Goal: Transaction & Acquisition: Book appointment/travel/reservation

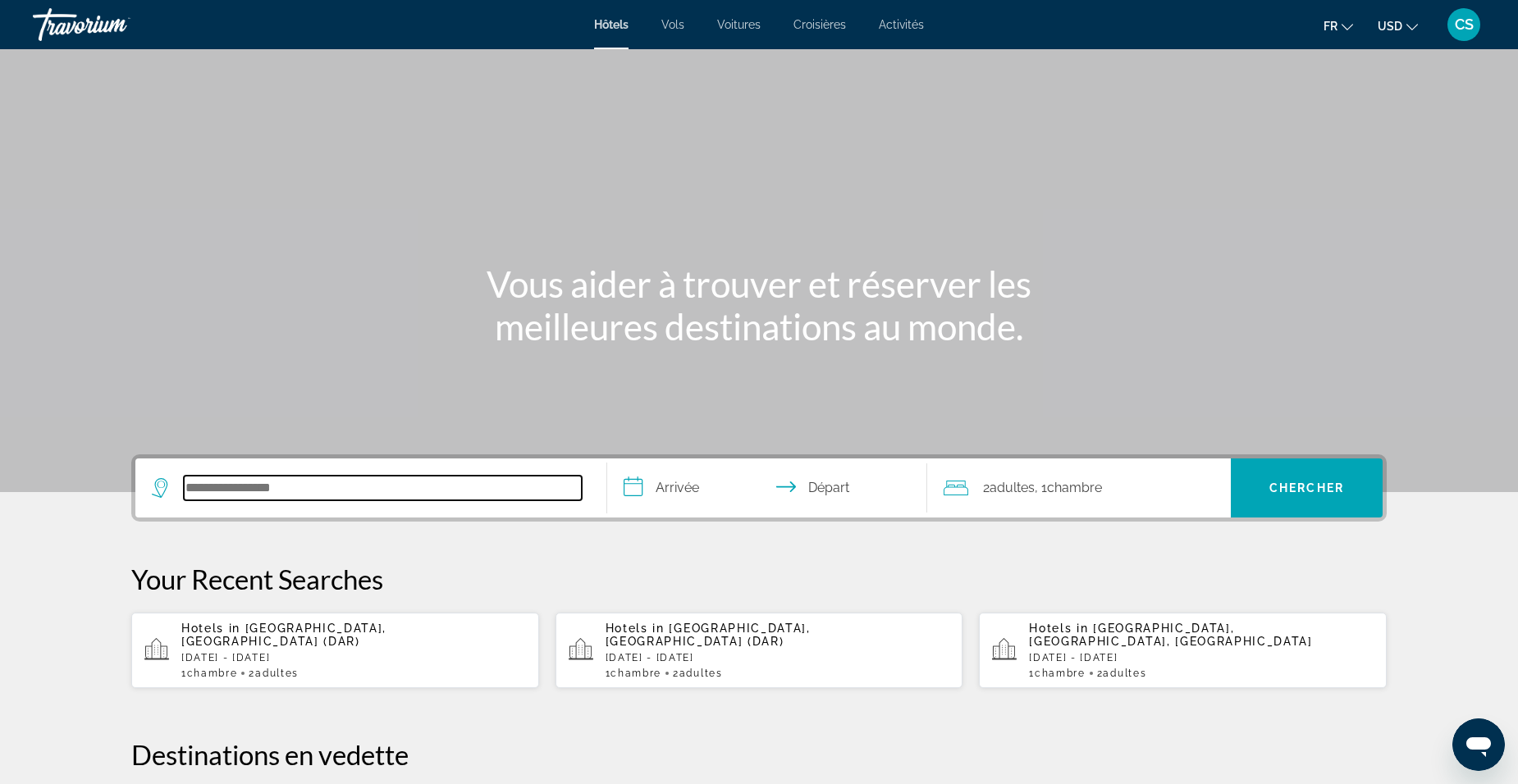
click at [345, 497] on input "Search hotel destination" at bounding box center [382, 487] width 398 height 24
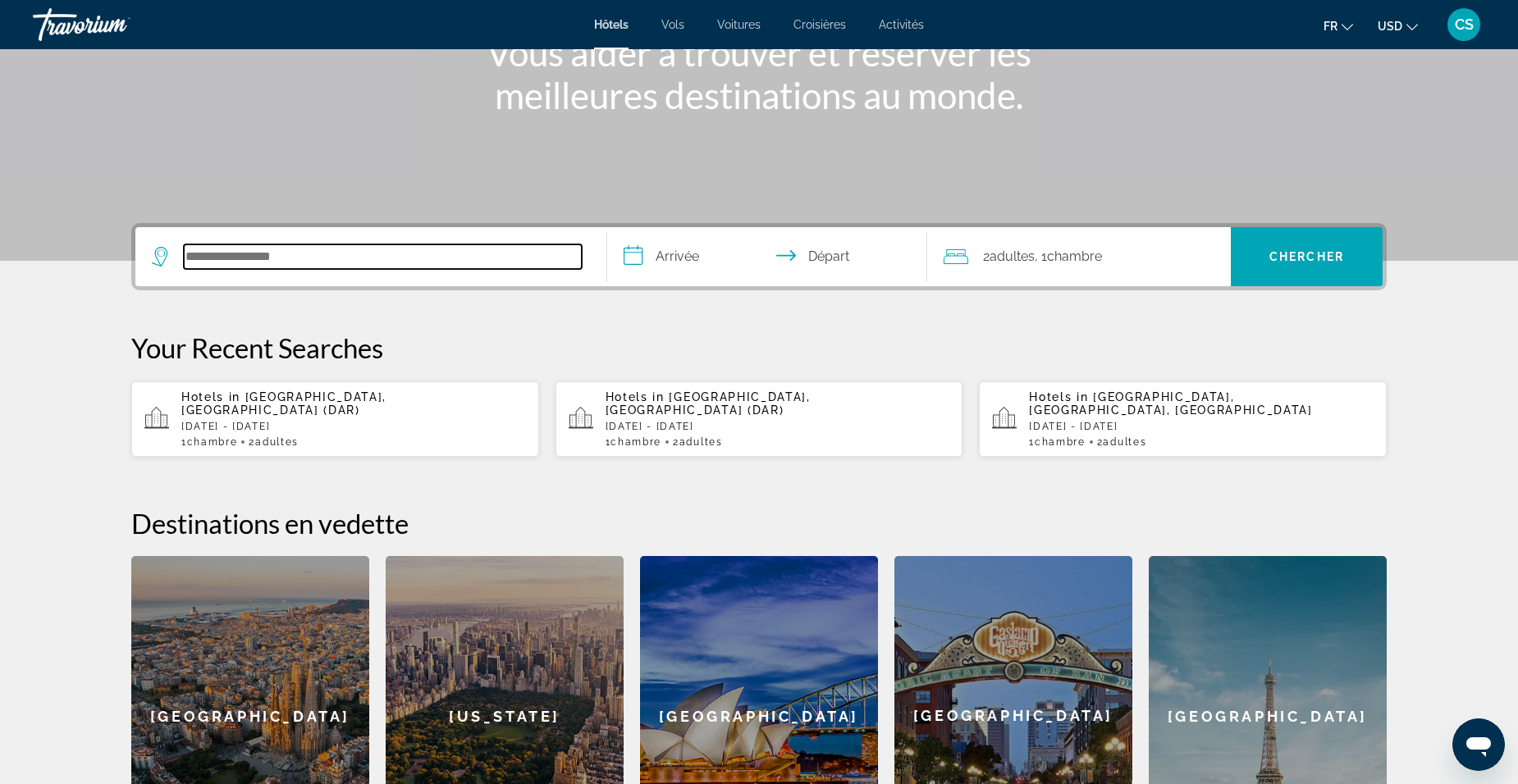
scroll to position [401, 0]
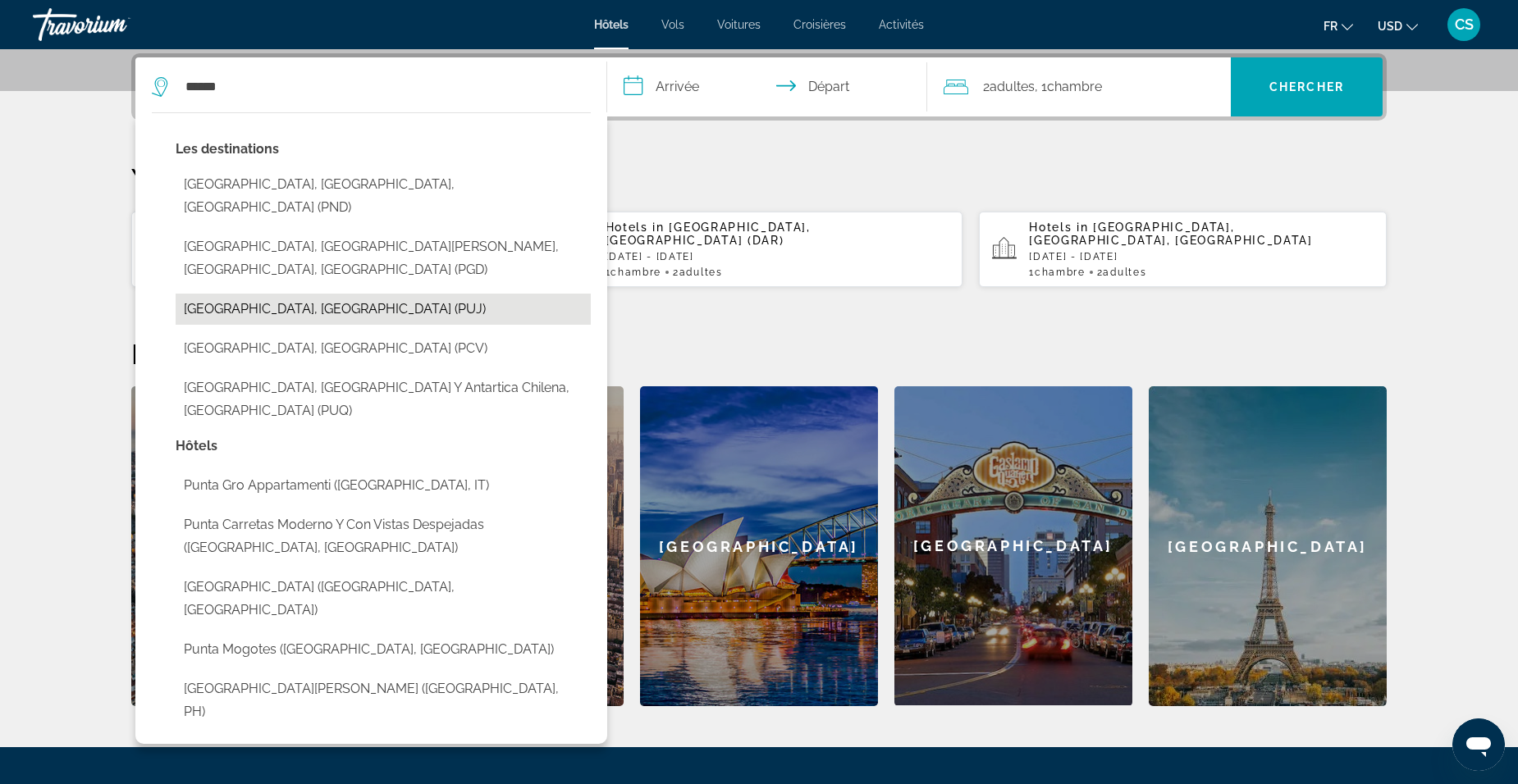
click at [396, 294] on button "[GEOGRAPHIC_DATA], [GEOGRAPHIC_DATA] (PUJ)" at bounding box center [383, 309] width 415 height 31
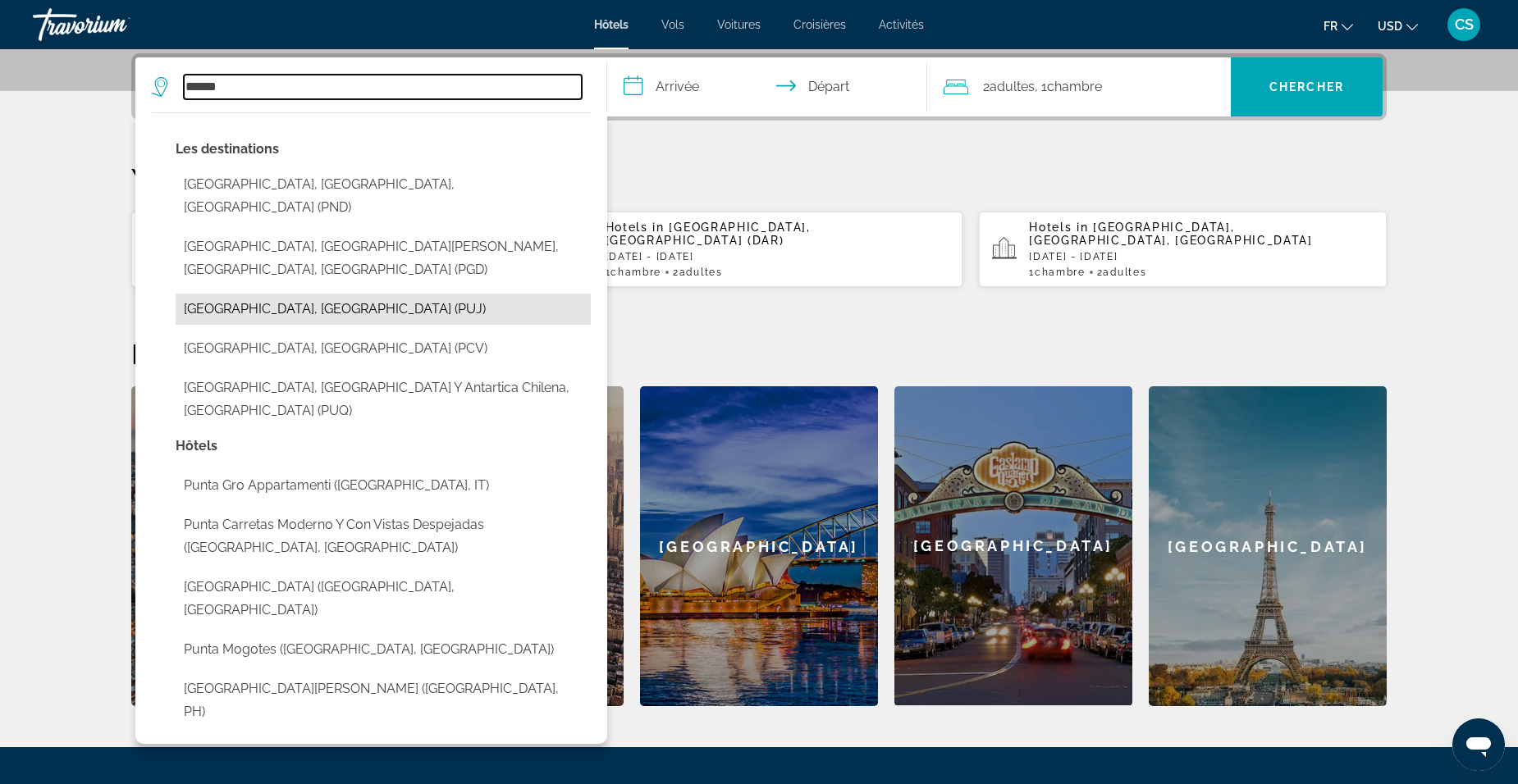
type input "**********"
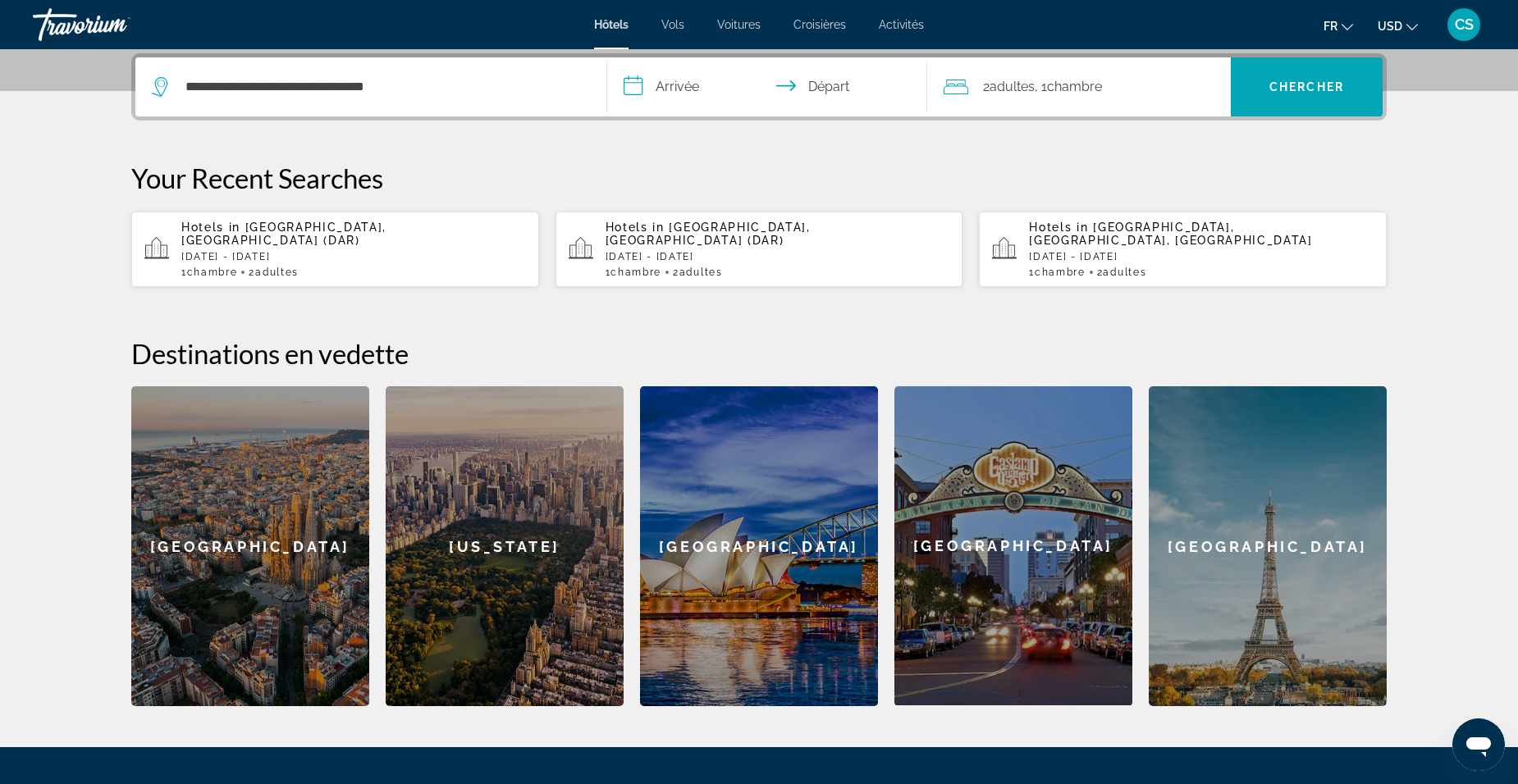
click at [671, 96] on input "**********" at bounding box center [770, 89] width 326 height 64
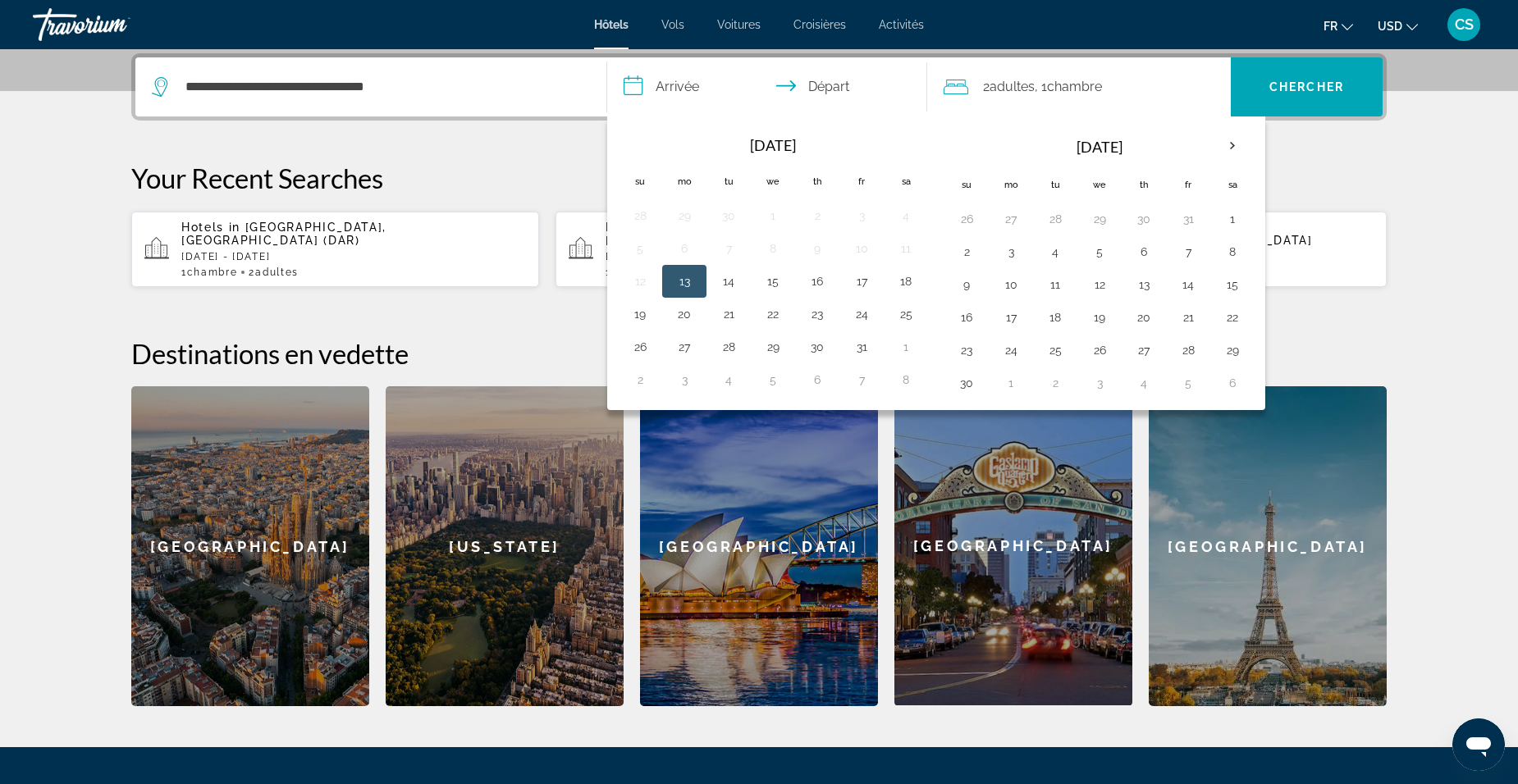
click at [1210, 147] on th "[DATE]" at bounding box center [1099, 147] width 221 height 40
click at [1228, 148] on th "Next month" at bounding box center [1232, 146] width 44 height 36
click at [1228, 147] on th "Next month" at bounding box center [1232, 146] width 44 height 36
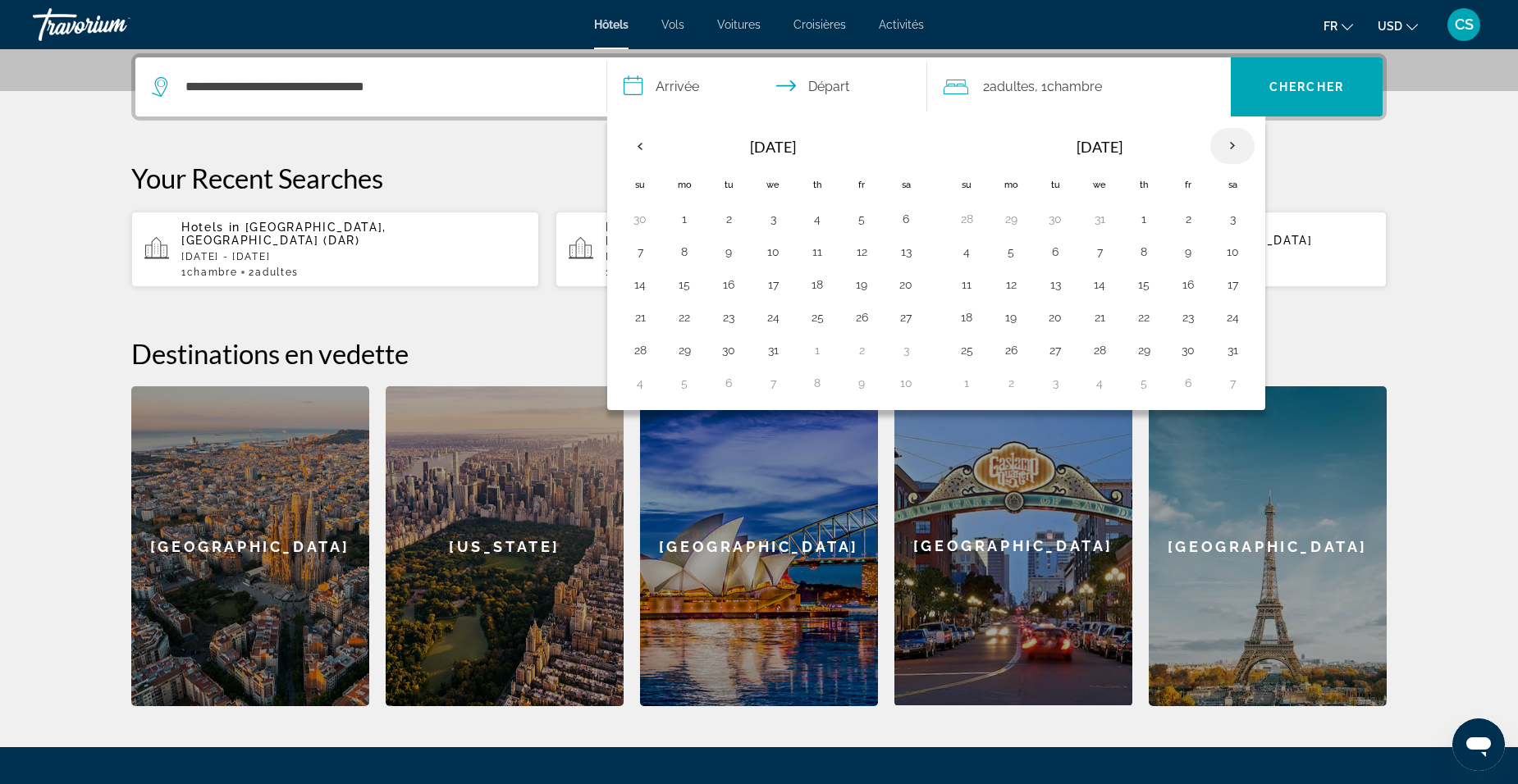
click at [1228, 147] on th "Next month" at bounding box center [1232, 146] width 44 height 36
click at [1228, 148] on th "Next month" at bounding box center [1232, 146] width 44 height 36
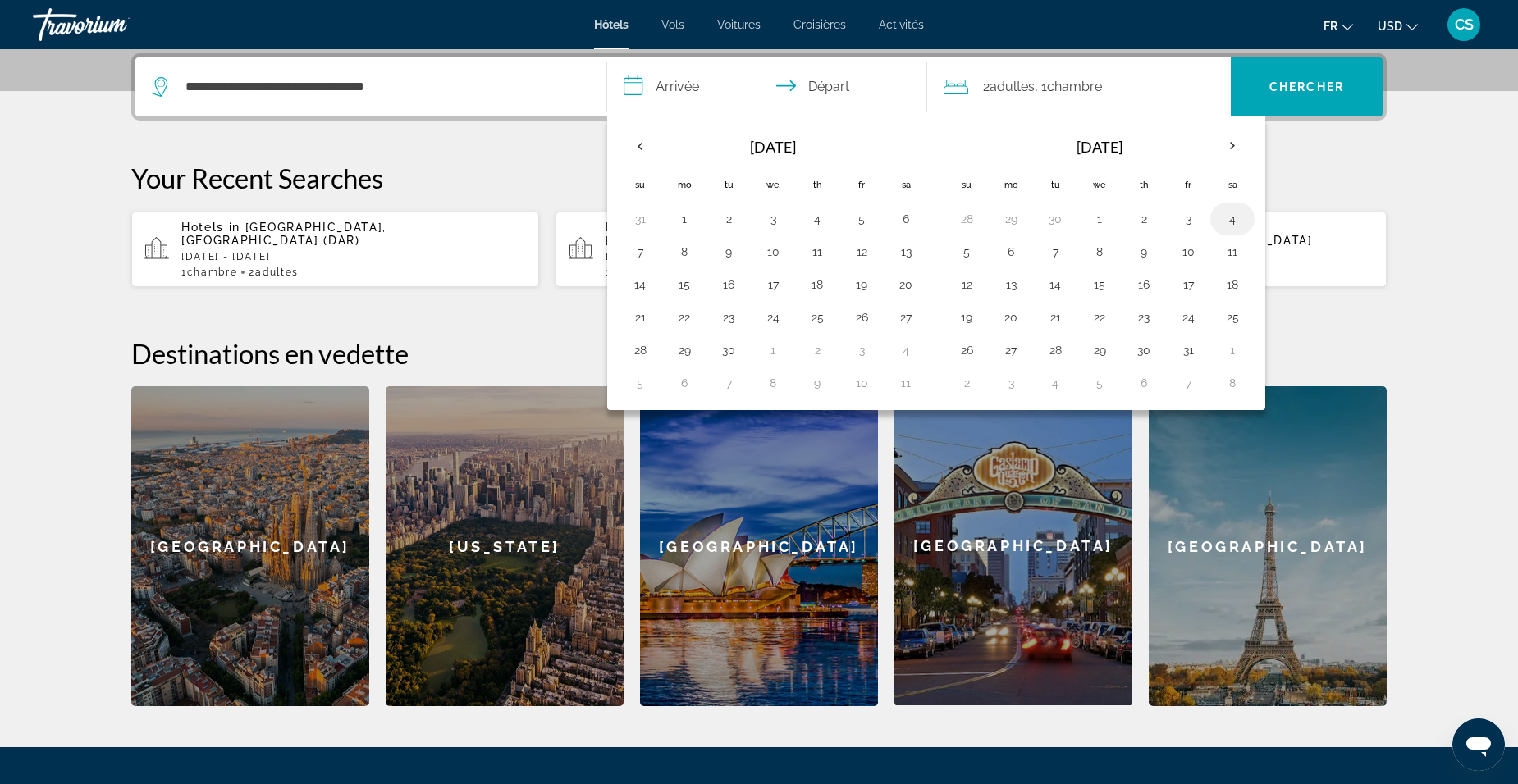
click at [1228, 214] on button "4" at bounding box center [1232, 219] width 26 height 23
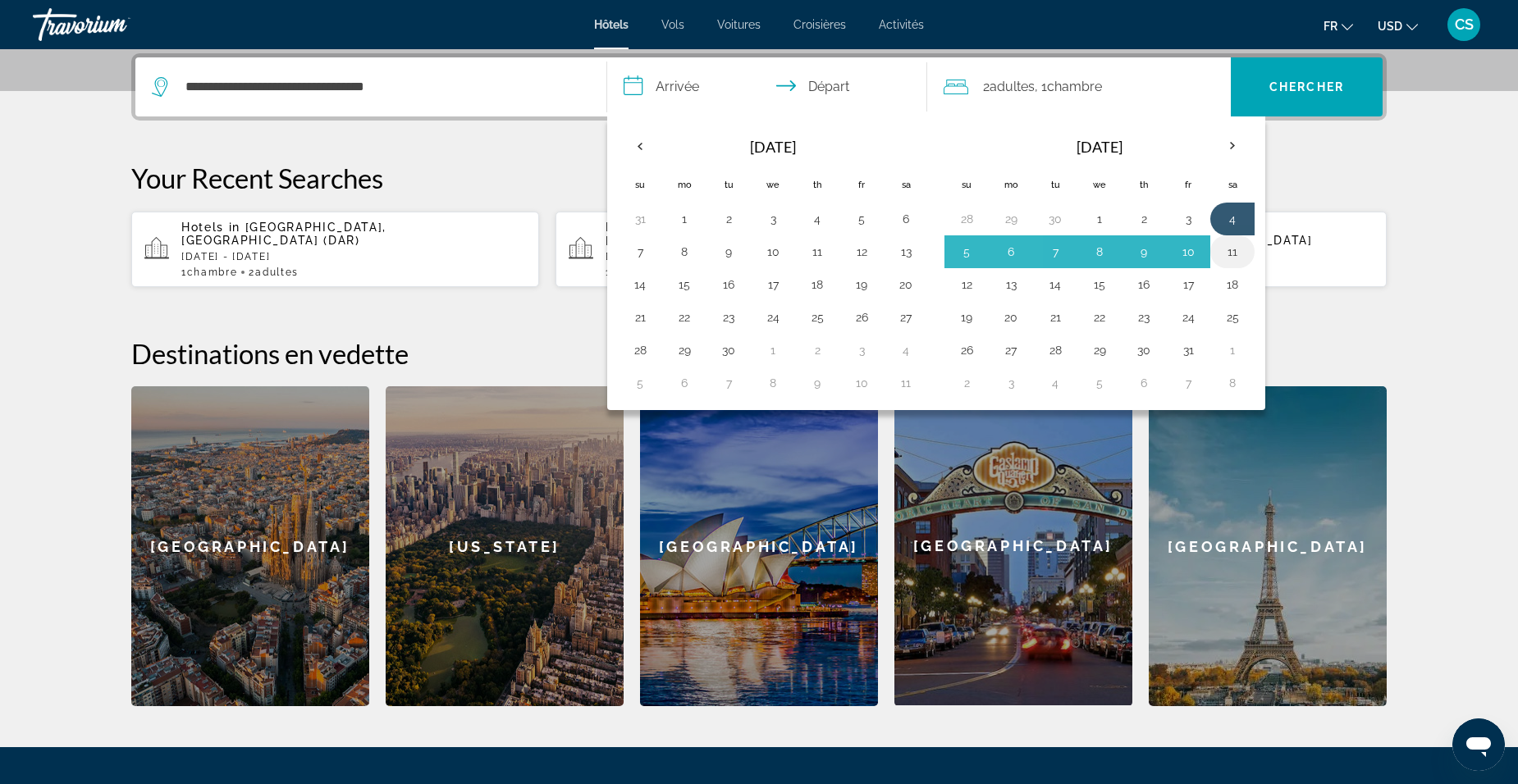
click at [1232, 255] on button "11" at bounding box center [1232, 252] width 26 height 23
type input "**********"
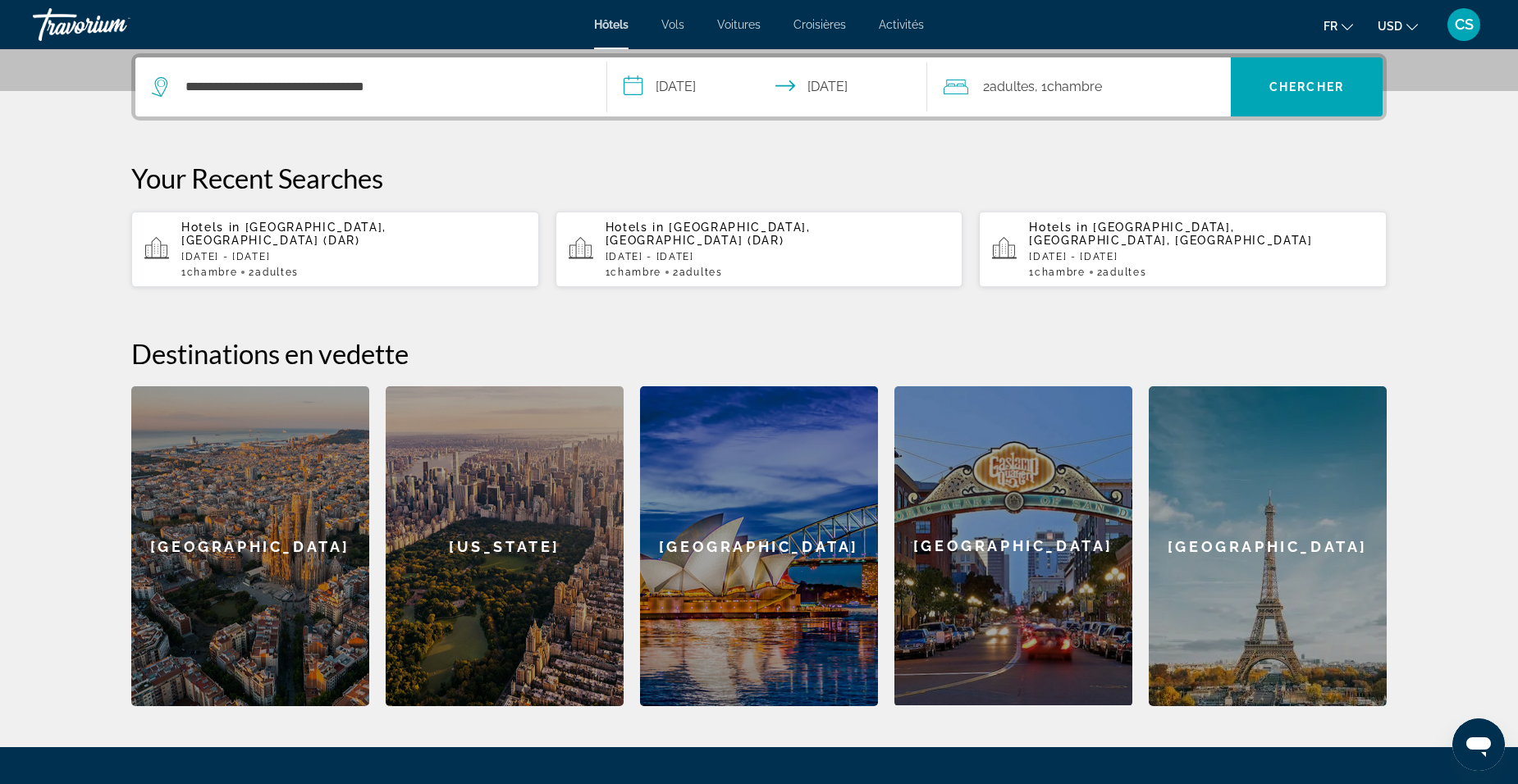
click at [1082, 89] on span "Chambre" at bounding box center [1074, 86] width 55 height 15
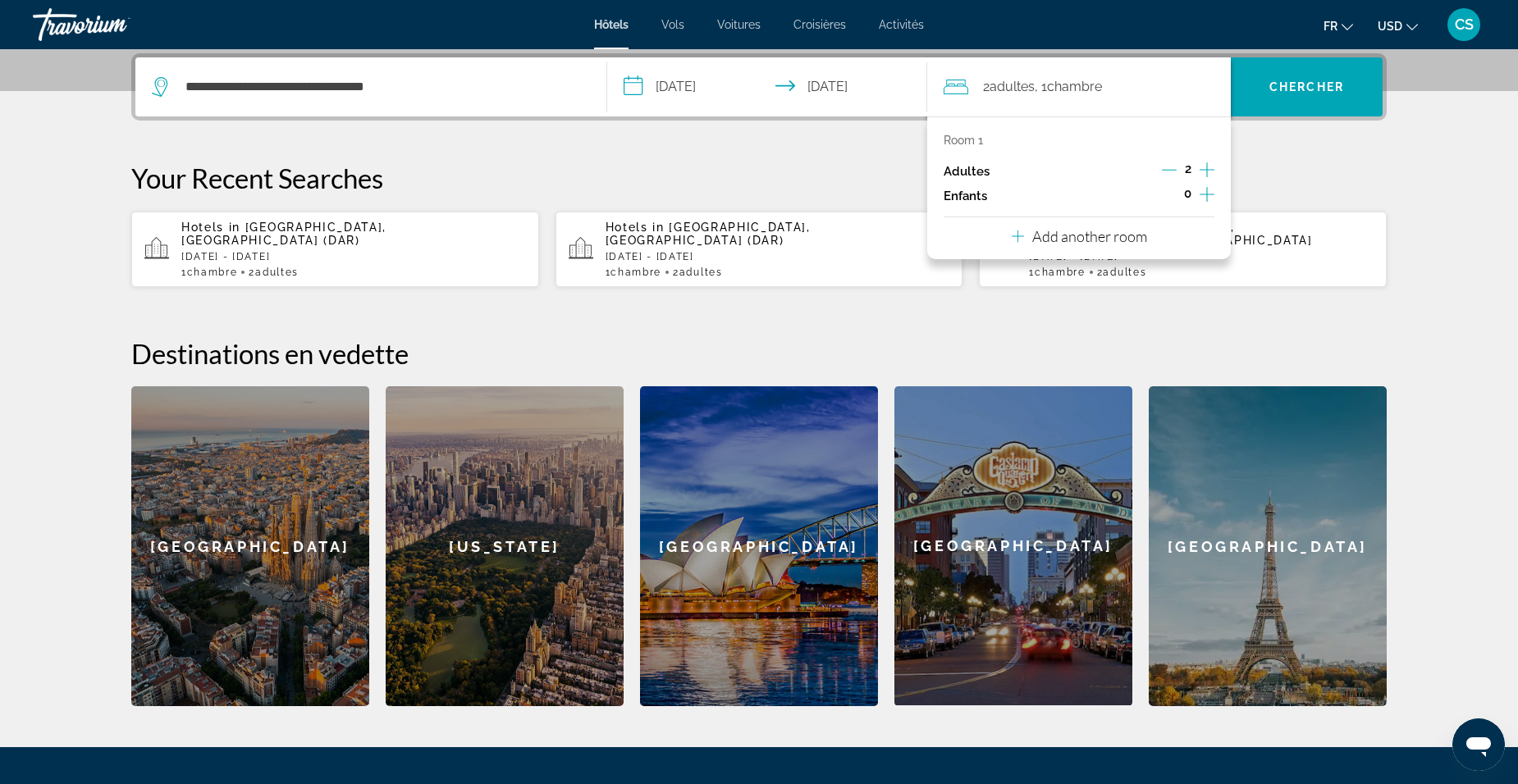
click at [1204, 194] on icon "Increment children" at bounding box center [1207, 194] width 14 height 14
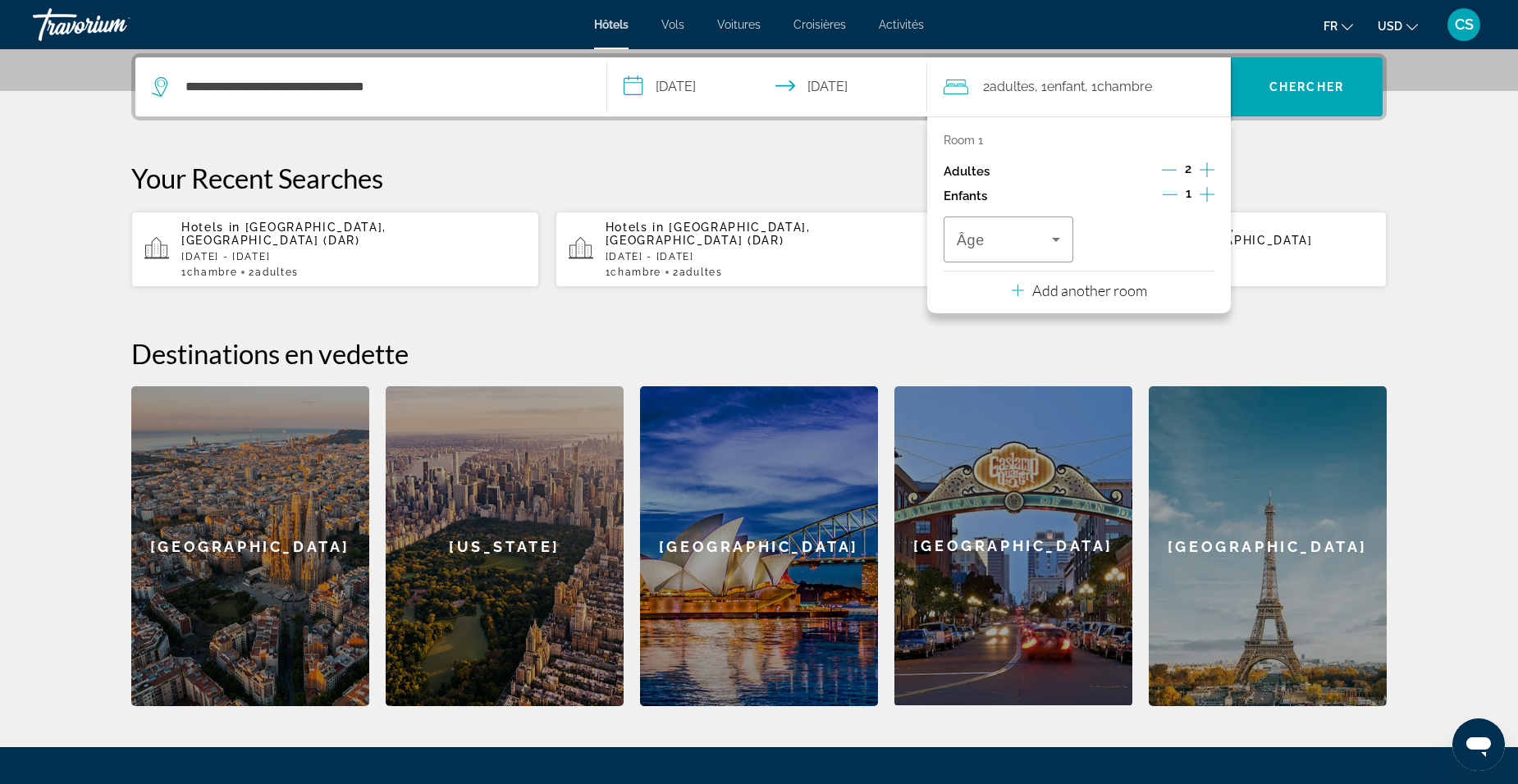
click at [1204, 194] on icon "Increment children" at bounding box center [1207, 194] width 14 height 14
click at [1027, 249] on div "Travelers: 2 adults, 2 children" at bounding box center [1008, 239] width 103 height 46
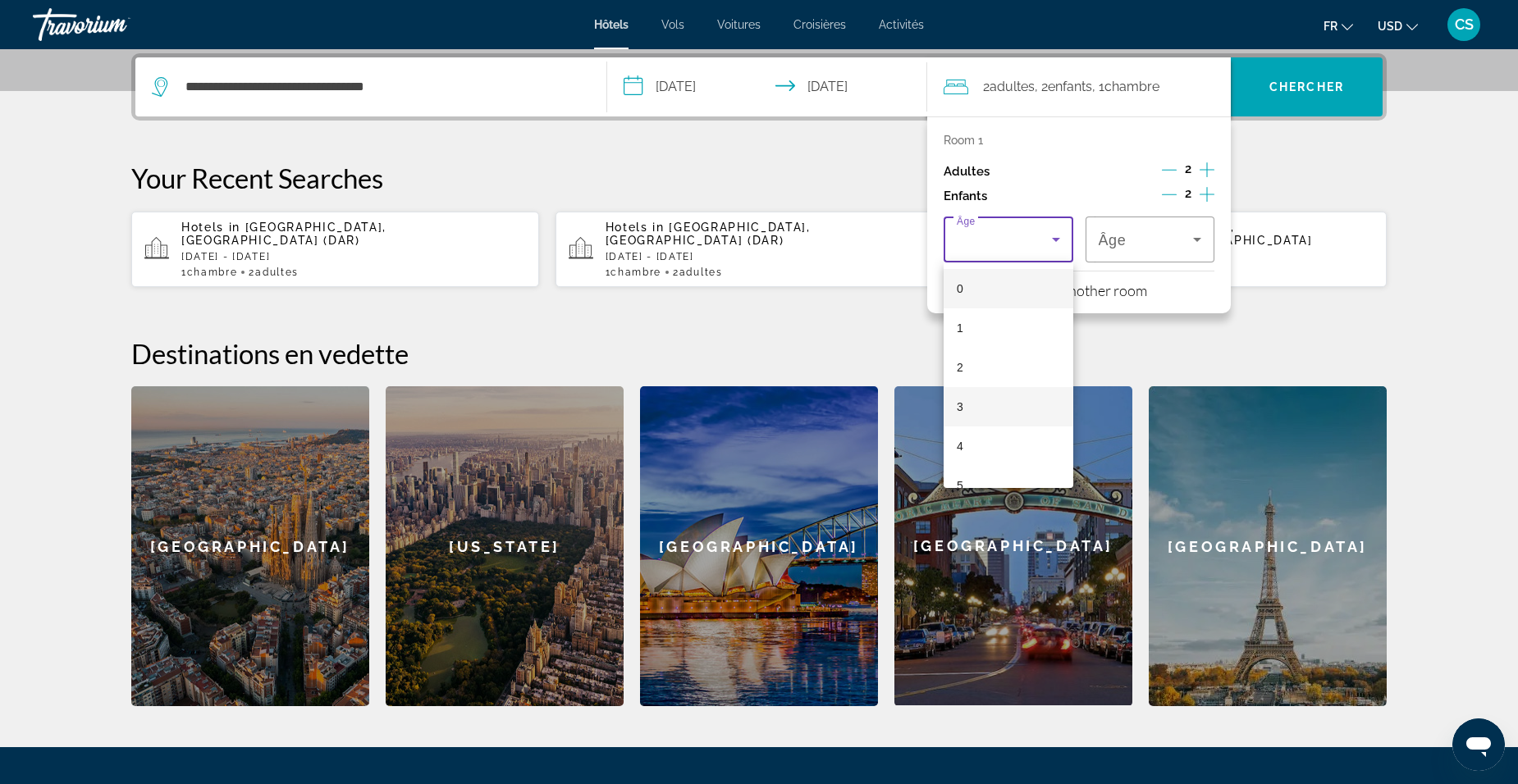
click at [984, 396] on mat-option "3" at bounding box center [1008, 407] width 129 height 40
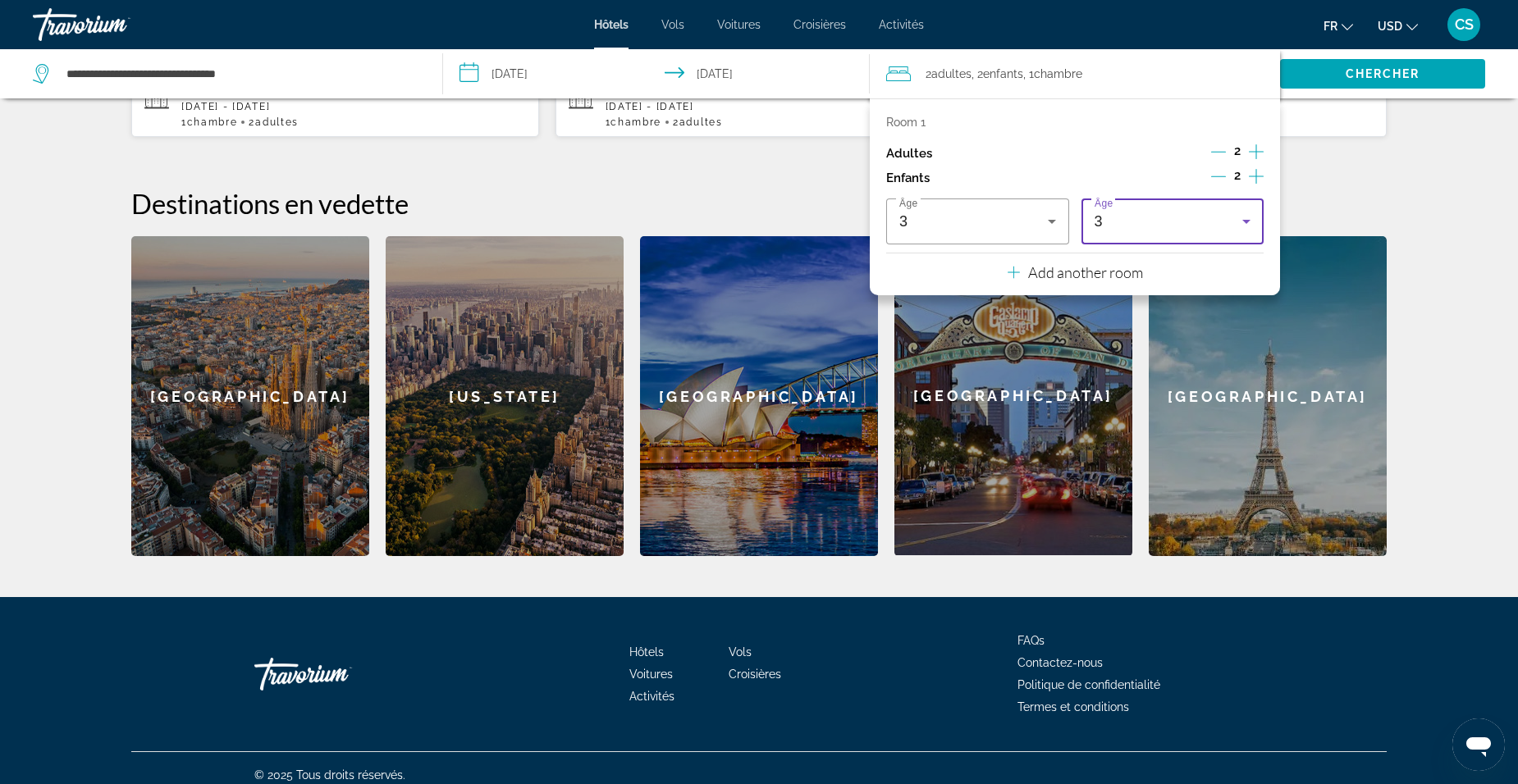
scroll to position [552, 0]
click at [1151, 233] on div "3" at bounding box center [1173, 221] width 156 height 46
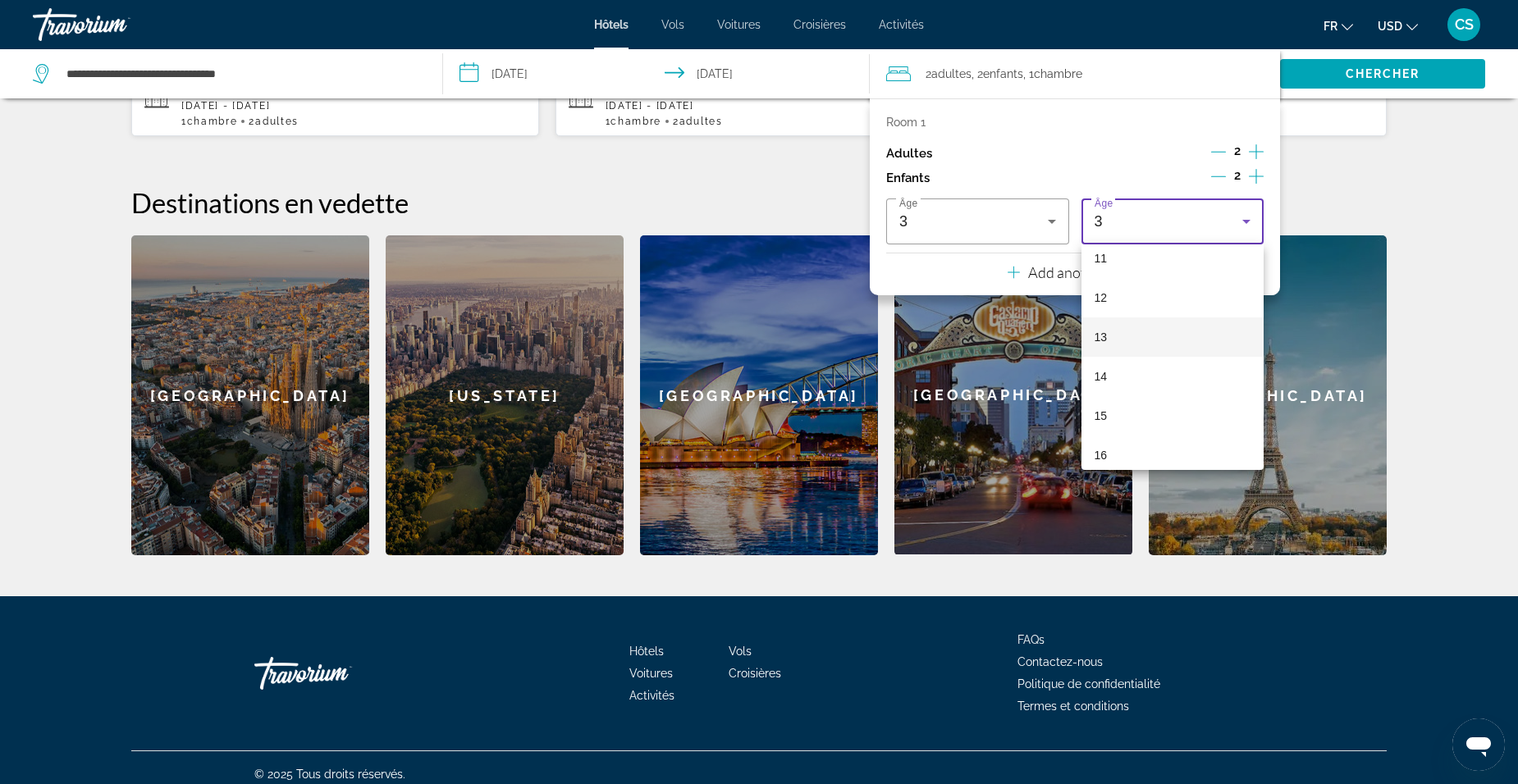
scroll to position [496, 0]
click at [1130, 279] on mat-option "13" at bounding box center [1173, 287] width 183 height 40
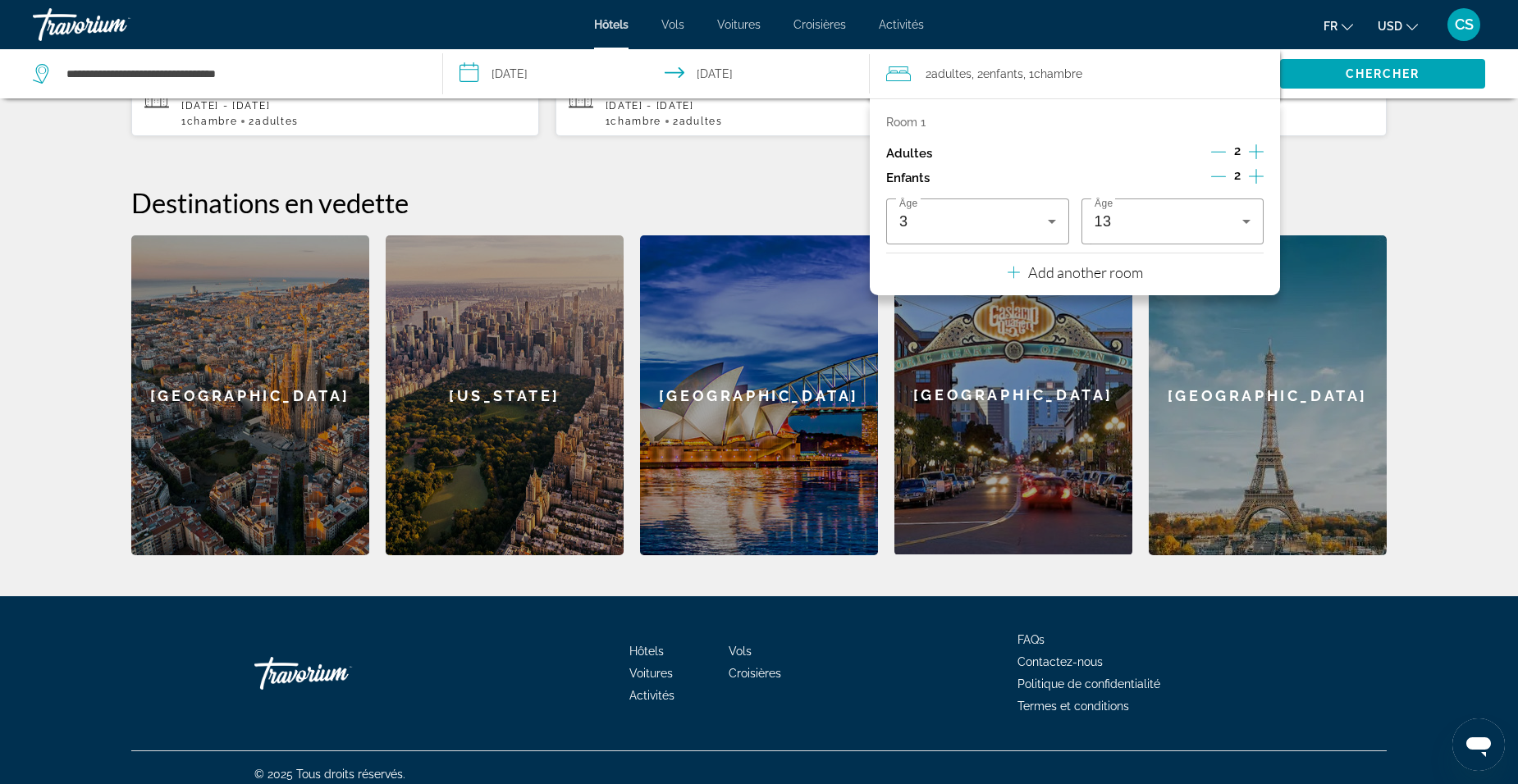
click at [1352, 164] on div "**********" at bounding box center [758, 228] width 1321 height 653
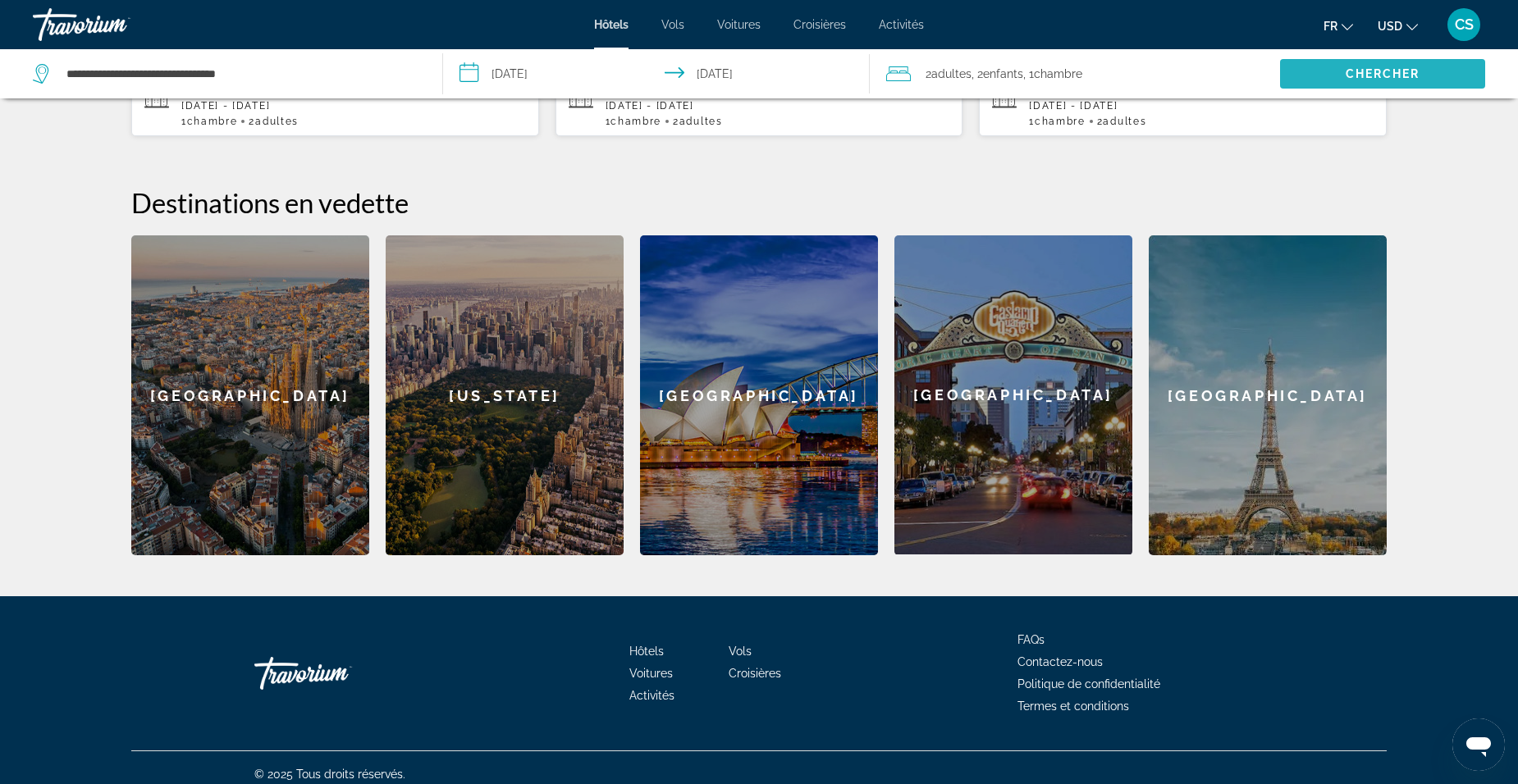
click at [1337, 72] on span "Search" at bounding box center [1382, 74] width 205 height 40
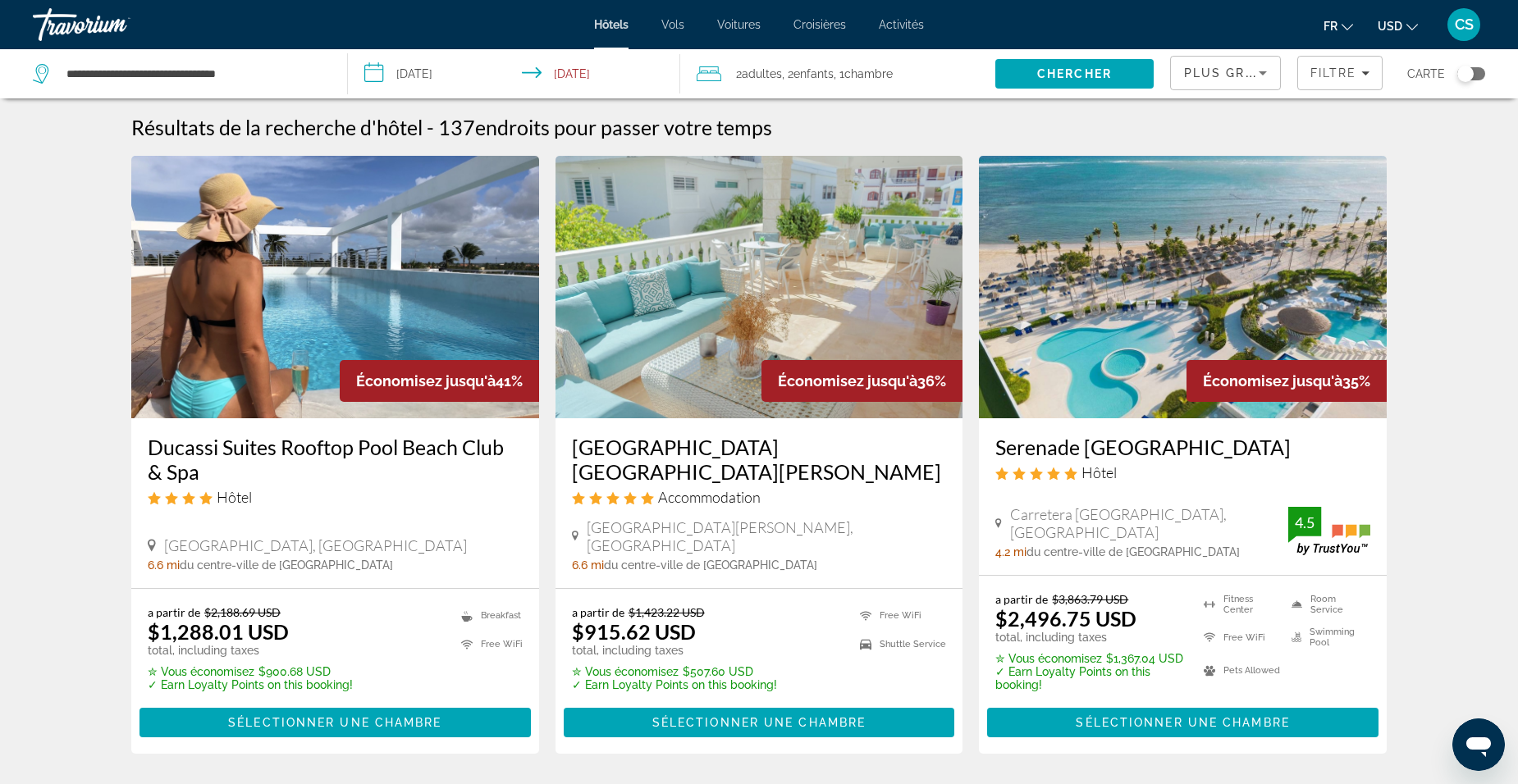
click at [1407, 23] on icon "Change currency" at bounding box center [1412, 27] width 12 height 12
click at [1382, 153] on button "EUR (€)" at bounding box center [1365, 151] width 81 height 22
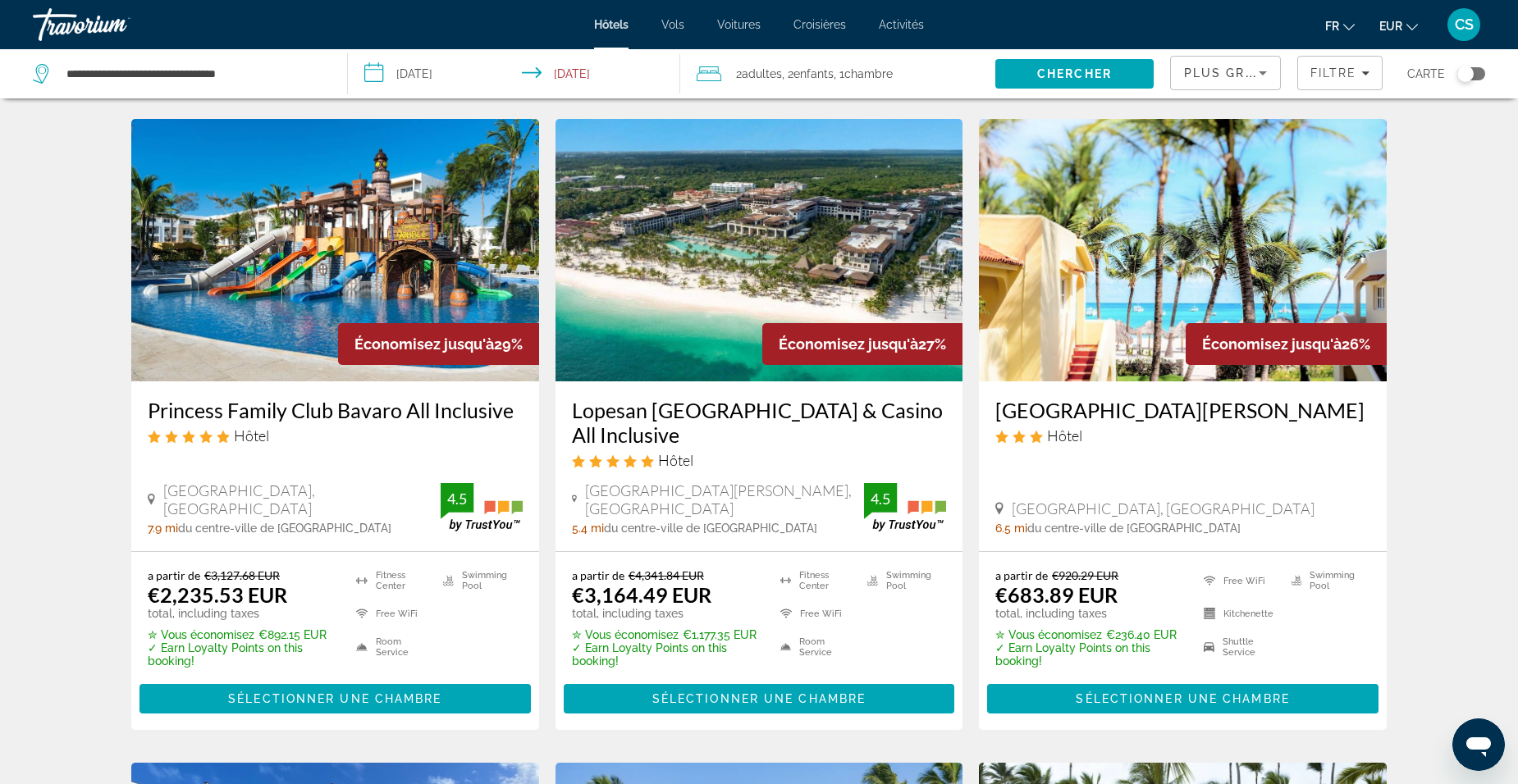
scroll to position [1313, 0]
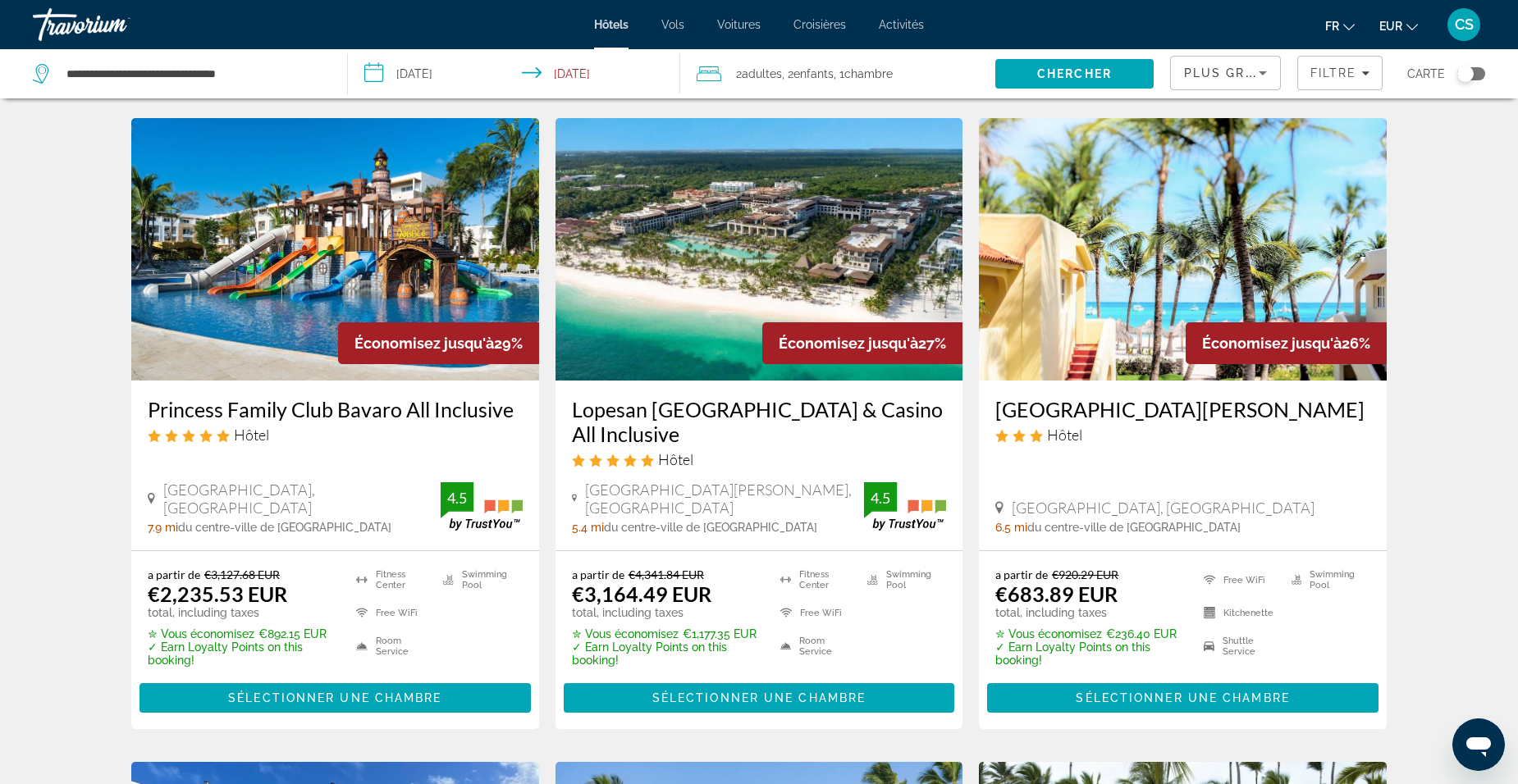
drag, startPoint x: 138, startPoint y: 402, endPoint x: 536, endPoint y: 388, distance: 398.2
click at [536, 388] on div "Princess Family Club Bavaro All Inclusive Hôtel Playa Bavaro, Punta Cana 7.9 mi…" at bounding box center [335, 465] width 407 height 170
drag, startPoint x: 536, startPoint y: 388, endPoint x: 498, endPoint y: 398, distance: 39.3
copy h3 "Princess Family Club Bavaro All Inclusive"
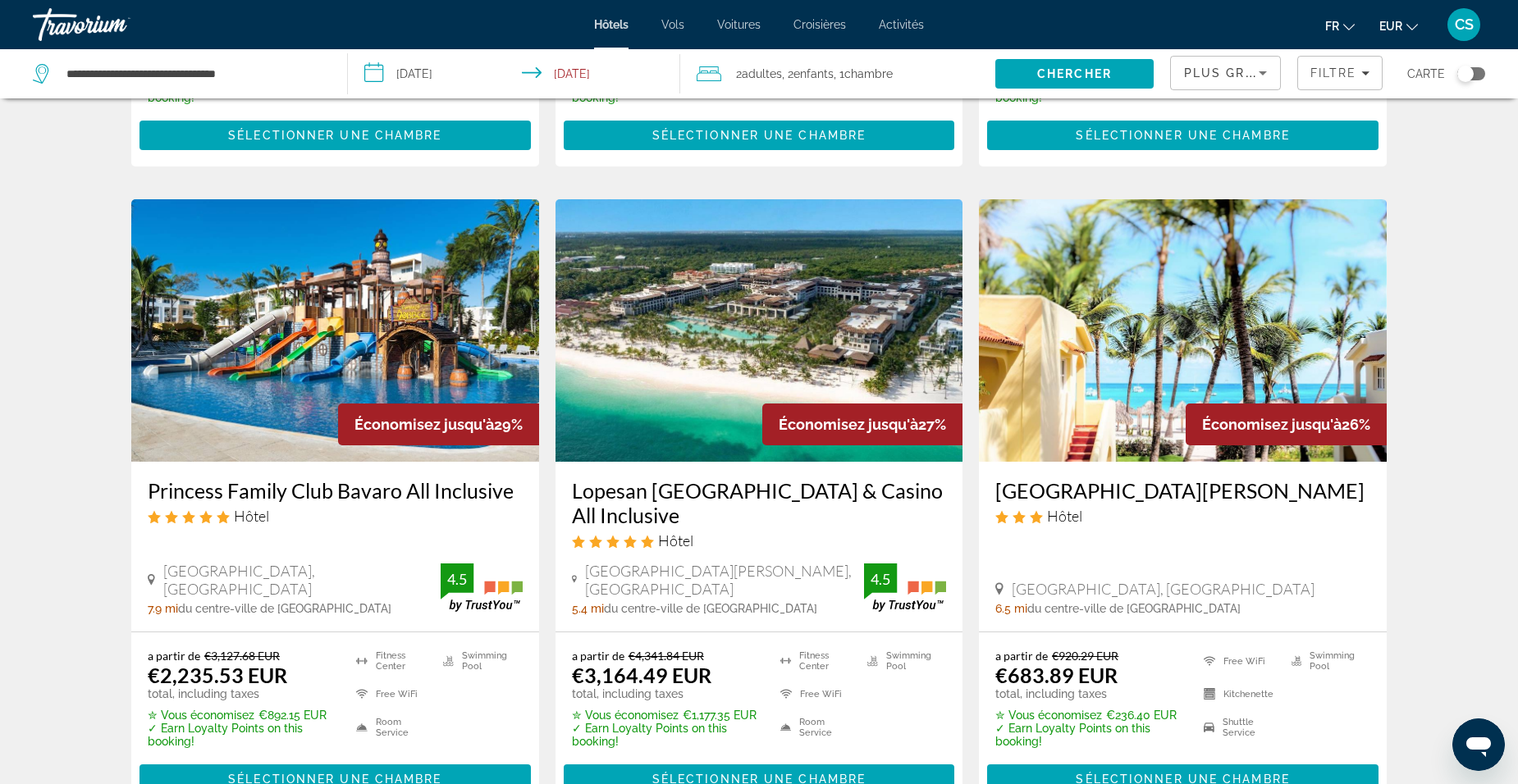
scroll to position [1231, 0]
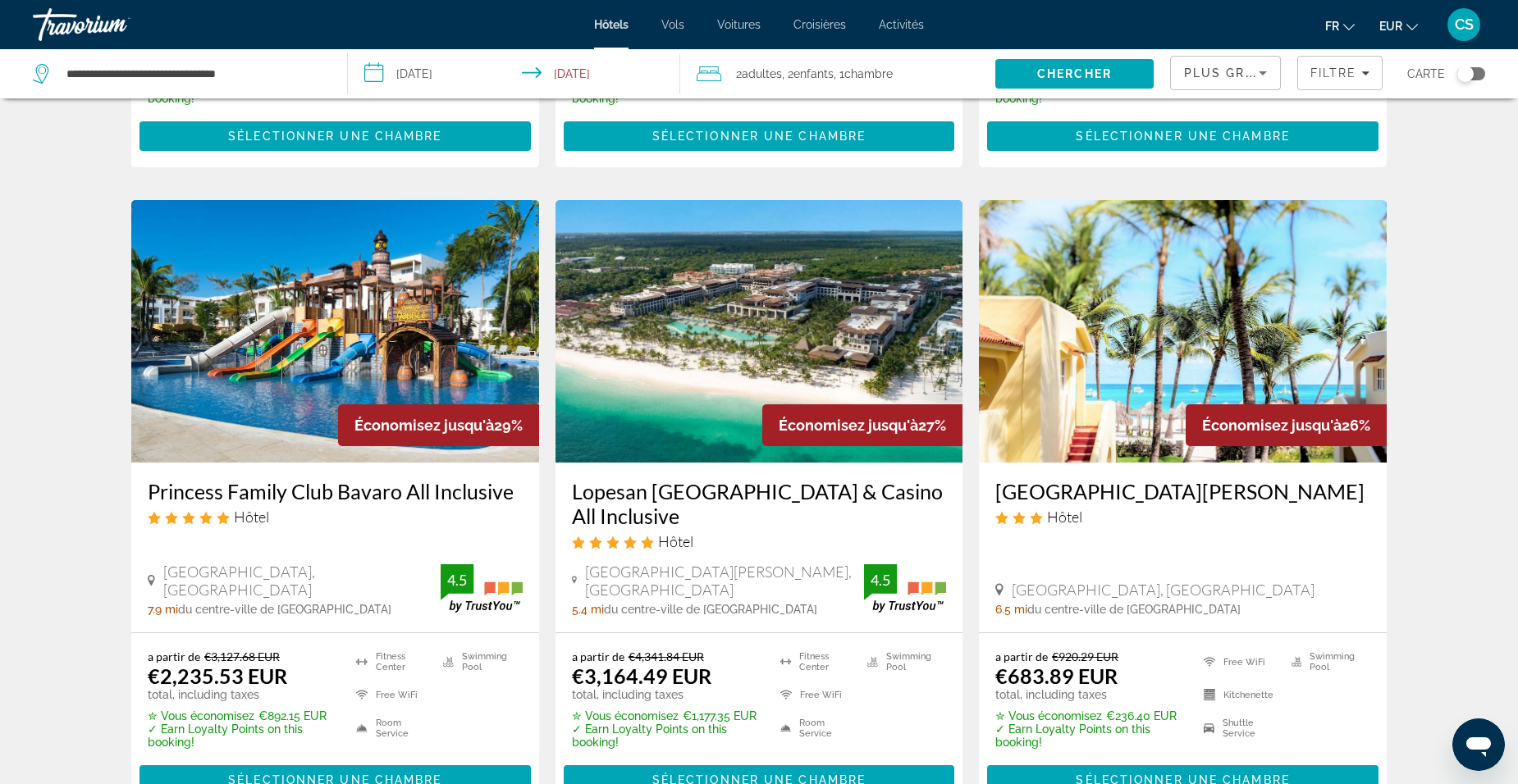
click at [290, 483] on h3 "Princess Family Club Bavaro All Inclusive" at bounding box center [335, 491] width 375 height 24
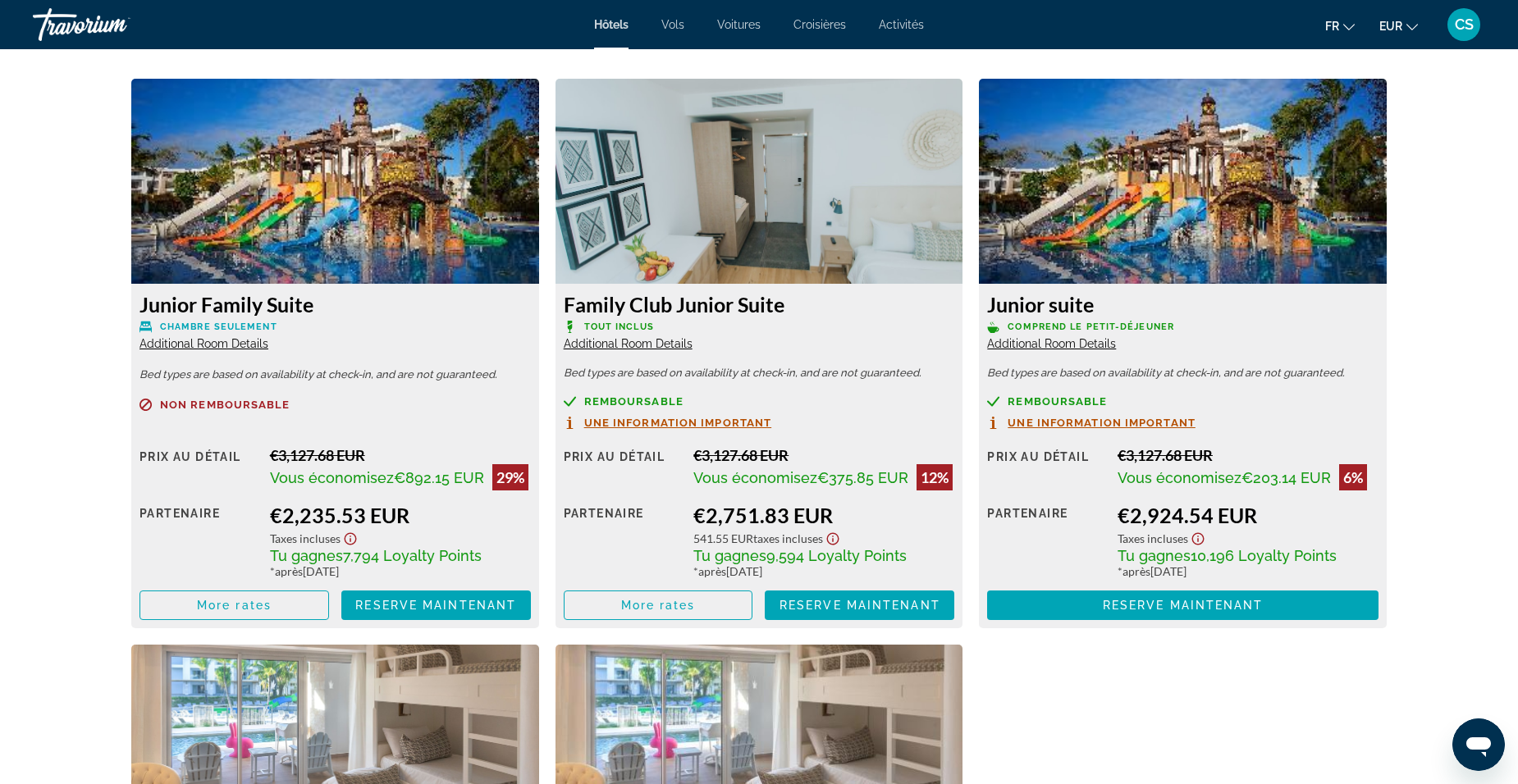
scroll to position [2215, 0]
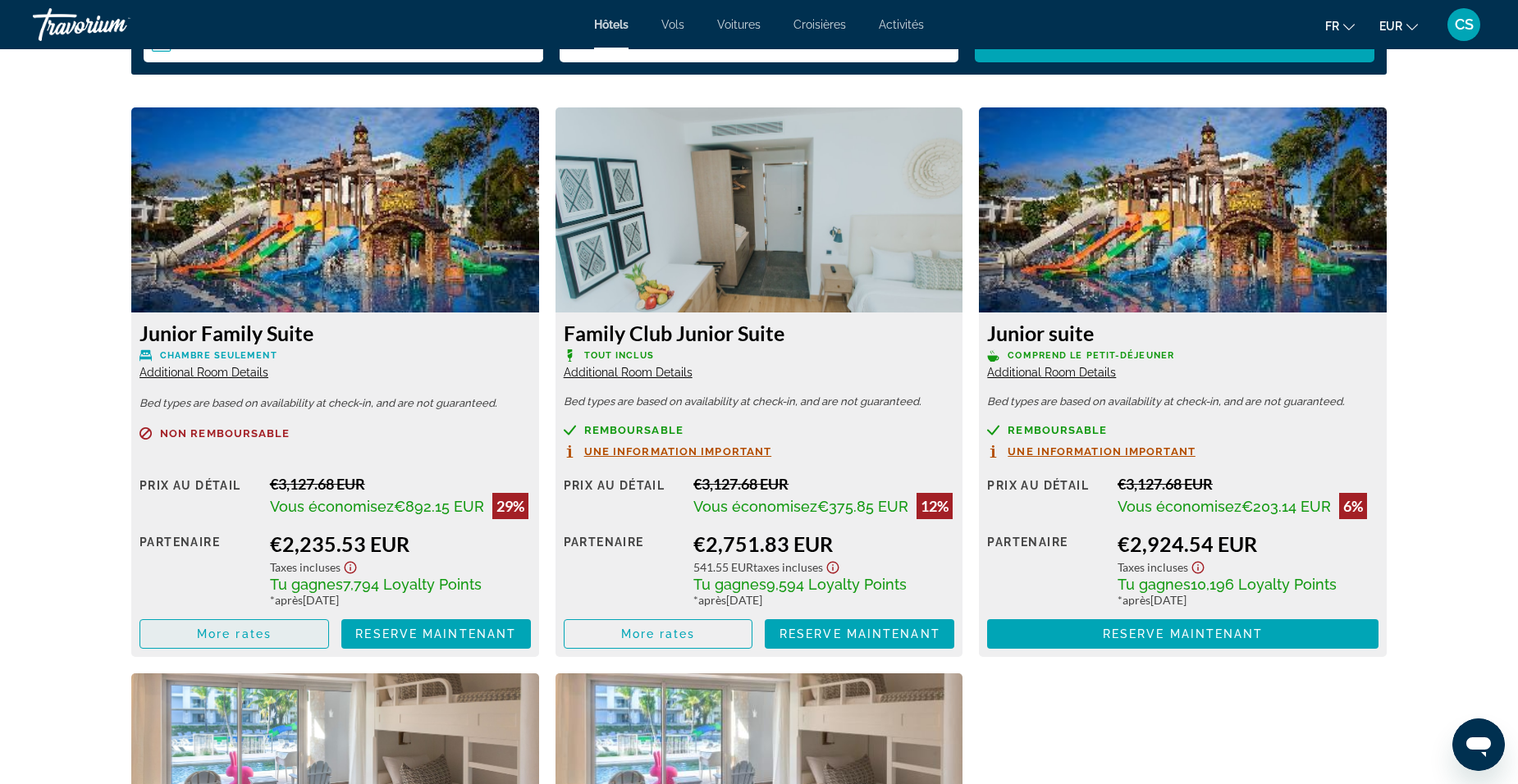
click at [295, 624] on span "Main content" at bounding box center [234, 634] width 188 height 40
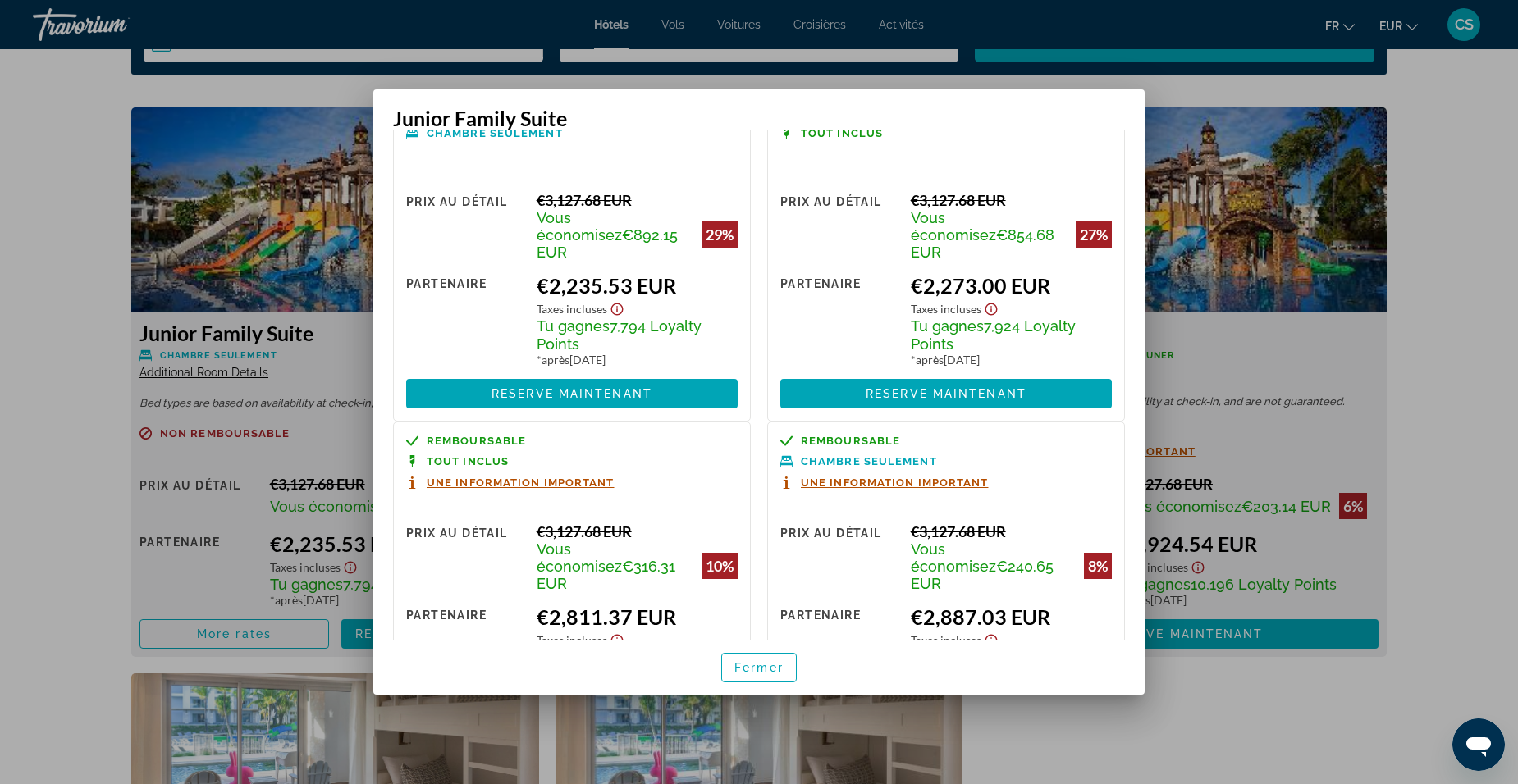
scroll to position [82, 0]
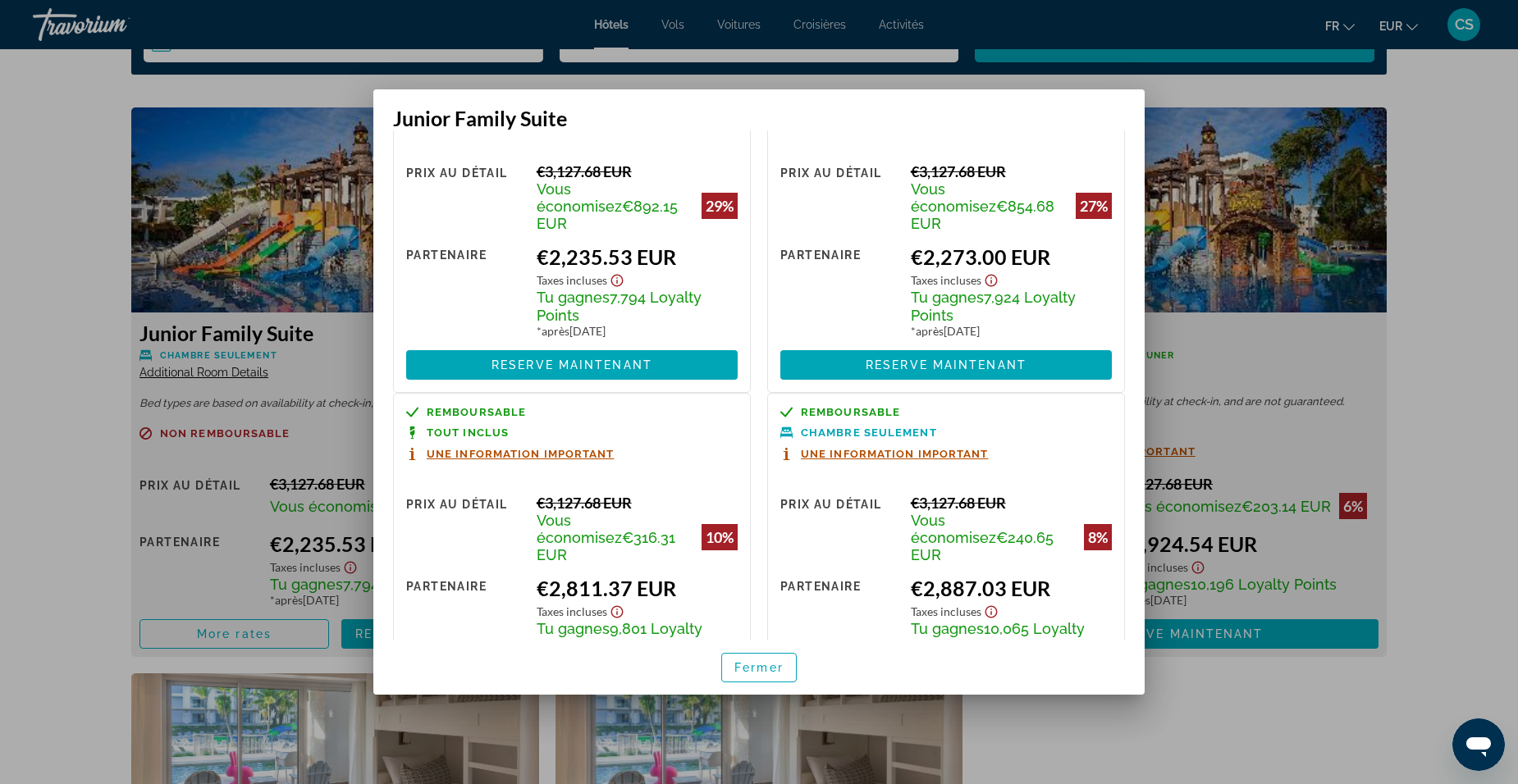
click at [89, 448] on div at bounding box center [759, 392] width 1518 height 784
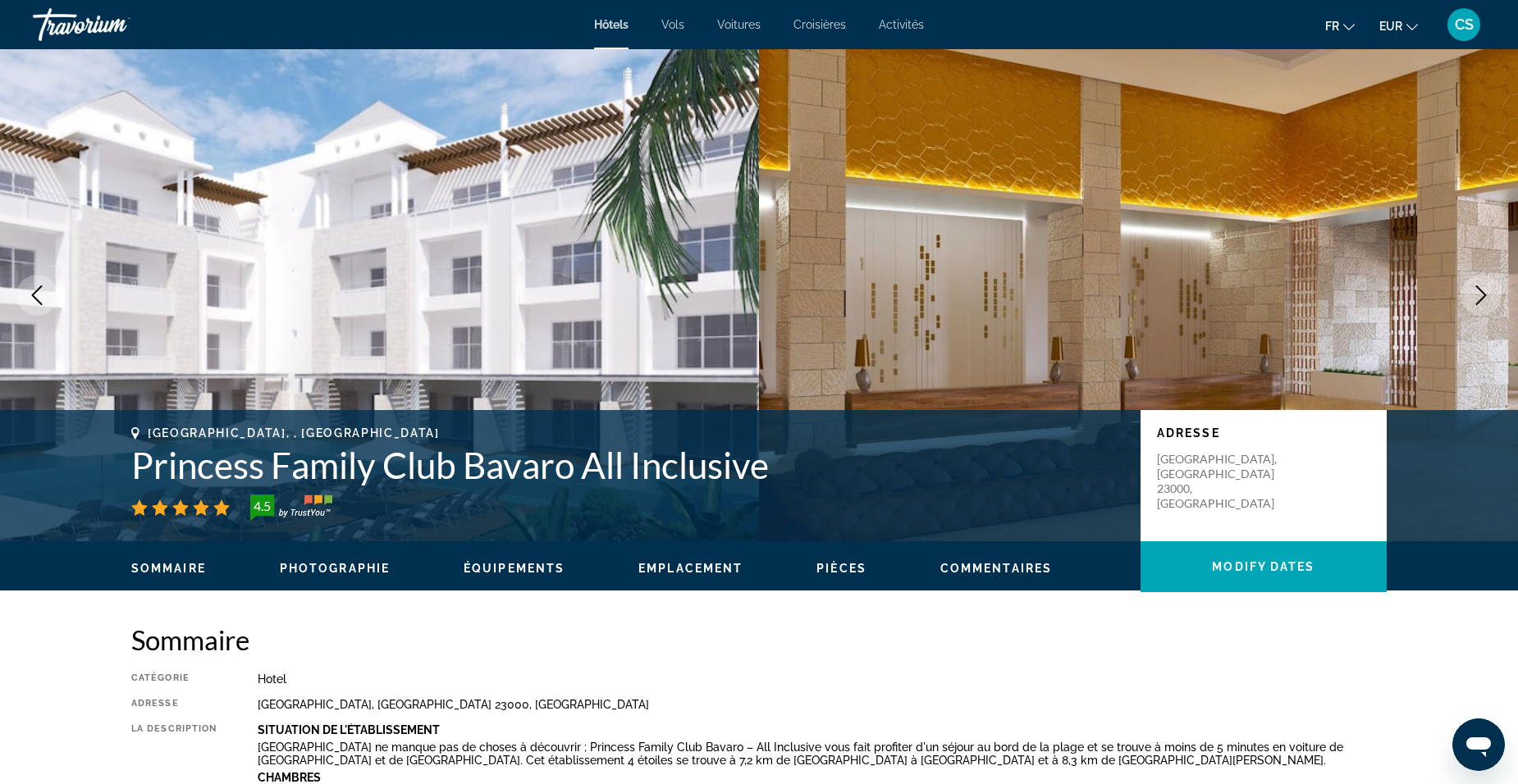
scroll to position [2215, 0]
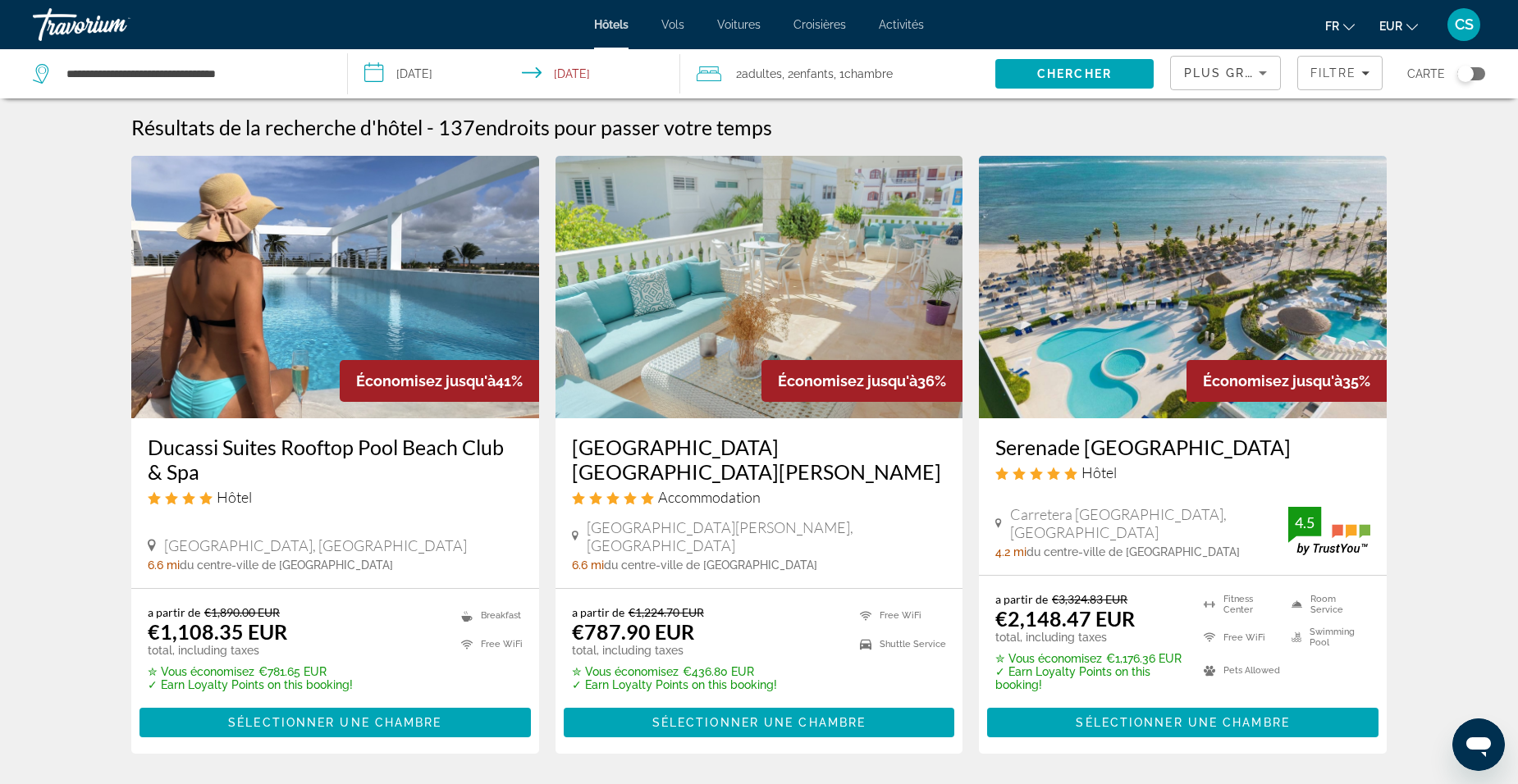
scroll to position [82, 0]
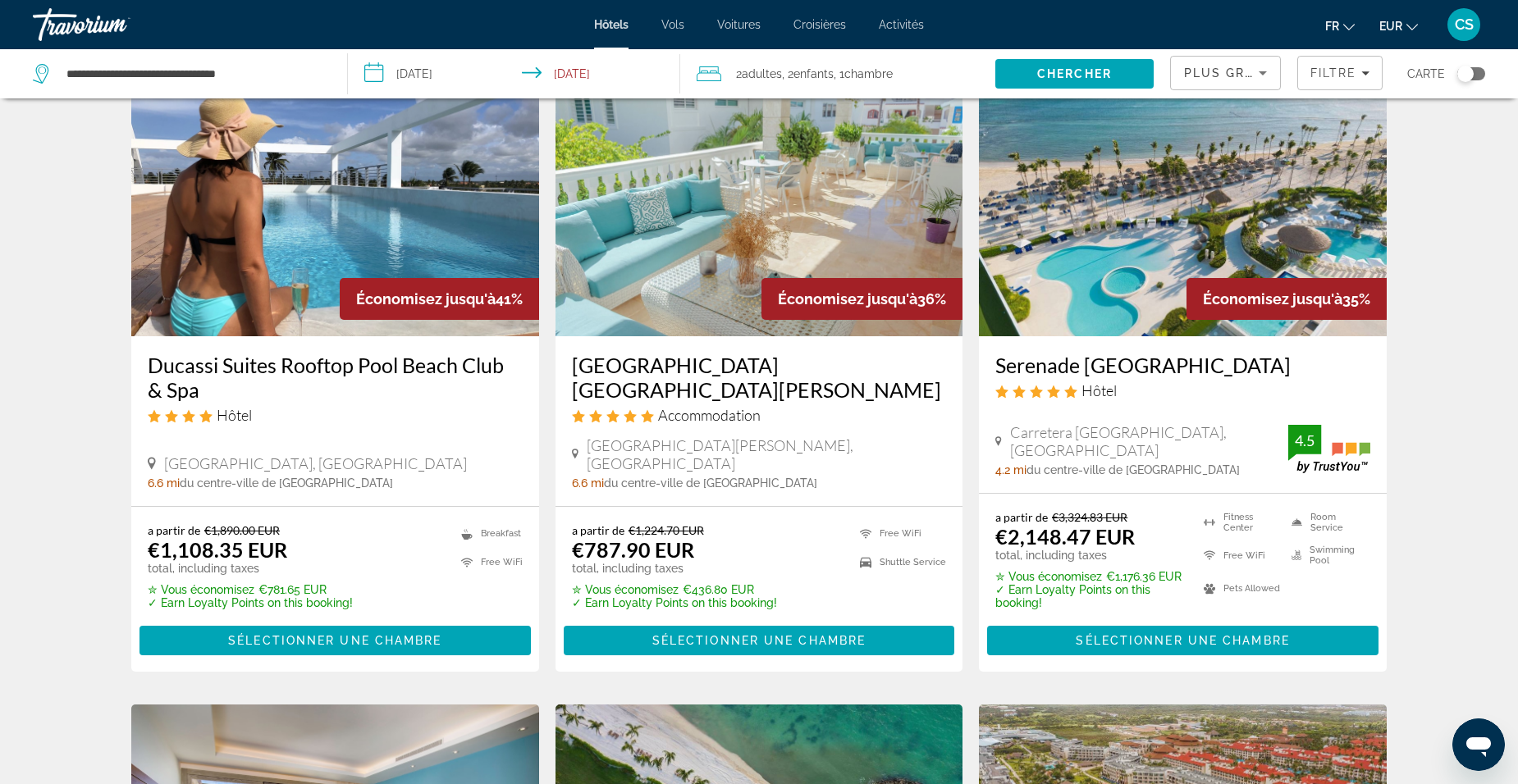
drag, startPoint x: 1000, startPoint y: 363, endPoint x: 1379, endPoint y: 343, distance: 379.5
click at [1379, 343] on div "Serenade Punta Cana Beach & Spa Resort Hôtel Carretera Cabeza De Toro, Punta Ca…" at bounding box center [1183, 414] width 407 height 156
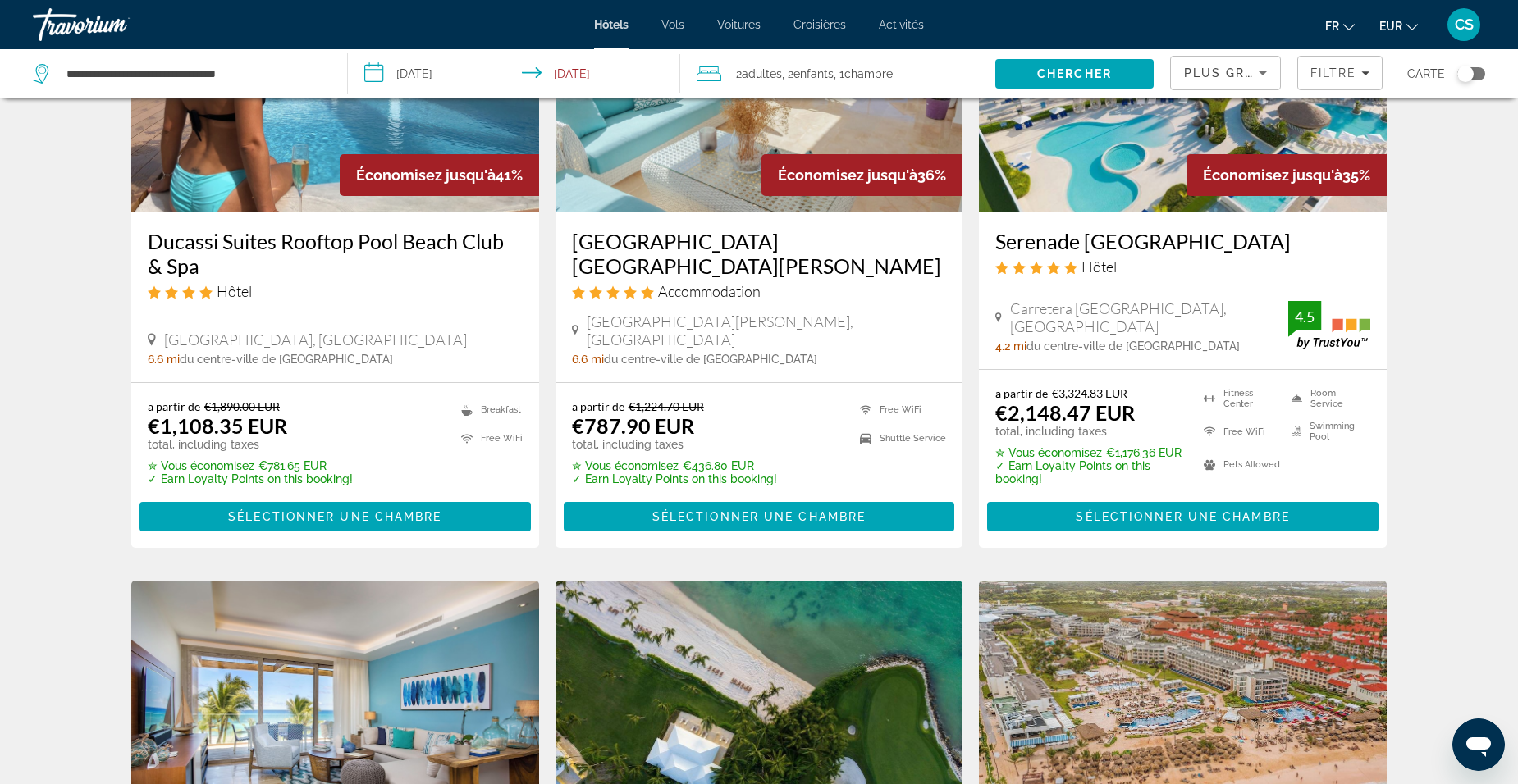
scroll to position [0, 0]
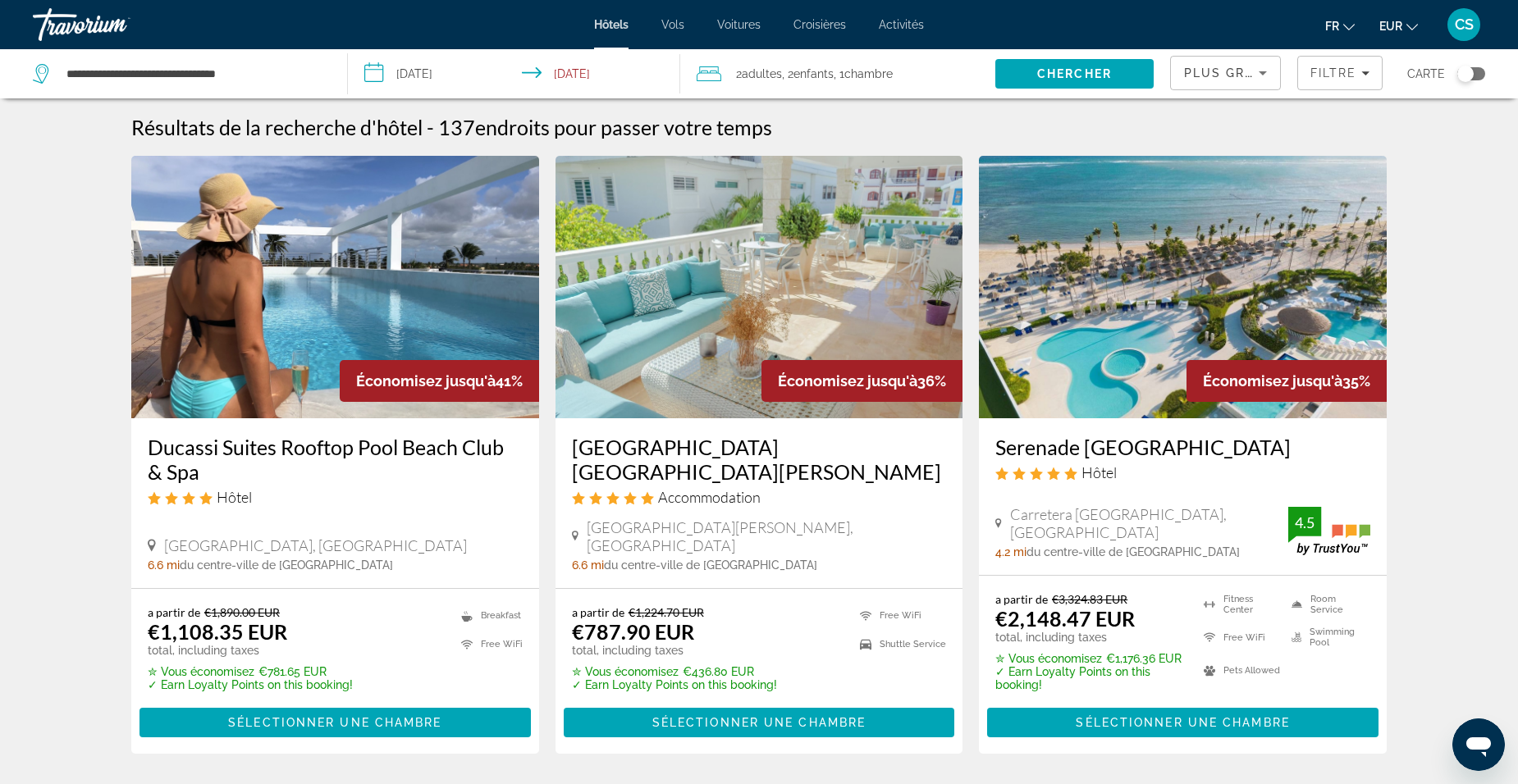
click at [340, 442] on h3 "Ducassi Suites Rooftop Pool Beach Club & Spa" at bounding box center [335, 459] width 375 height 49
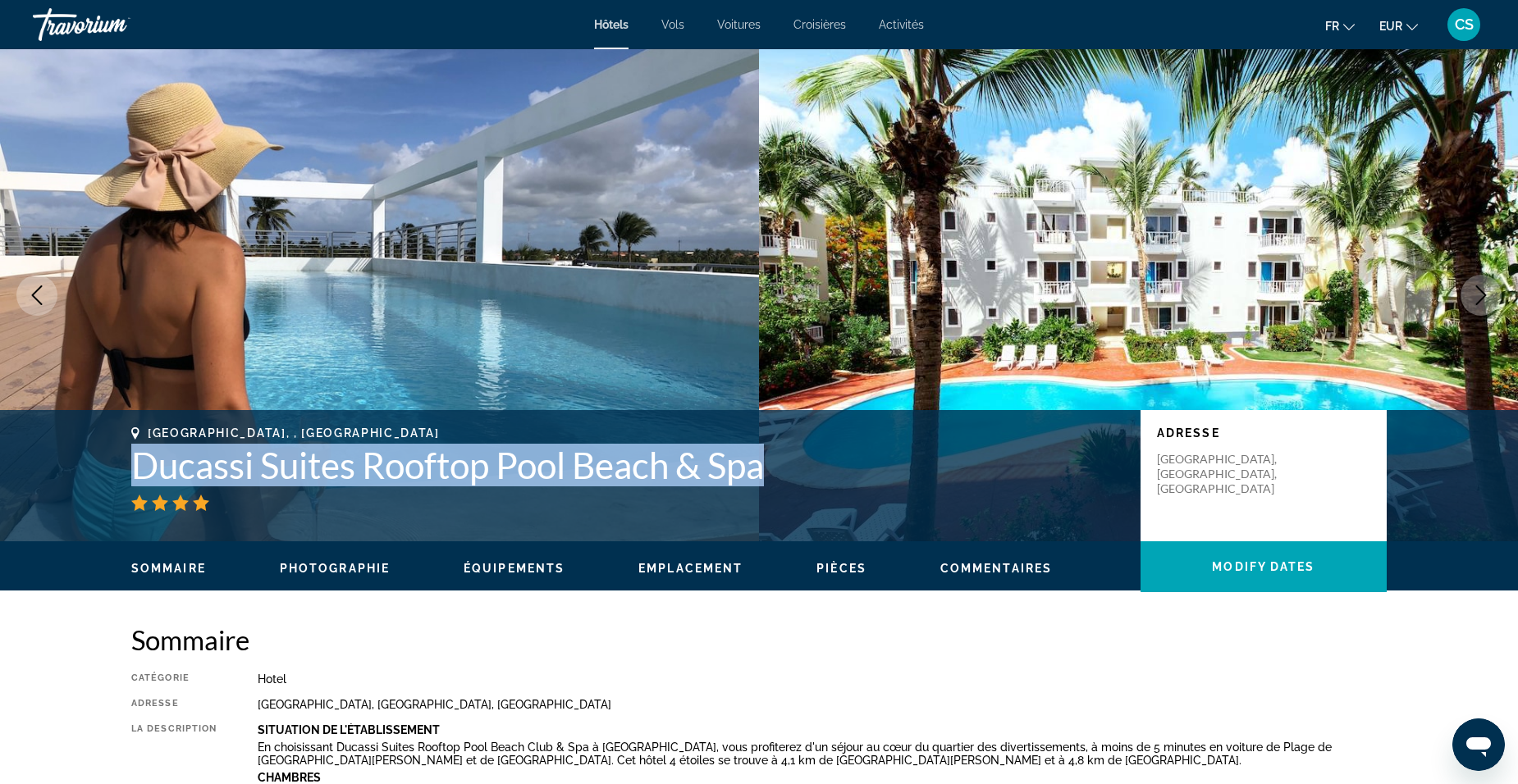
drag, startPoint x: 112, startPoint y: 461, endPoint x: 897, endPoint y: 463, distance: 785.0
click at [897, 463] on div "Punta Cana, , Dominican Republic Ducassi Suites Rooftop Pool Beach & Spa Adress…" at bounding box center [758, 475] width 1321 height 98
copy h1 "Ducassi Suites Rooftop Pool Beach & Spa"
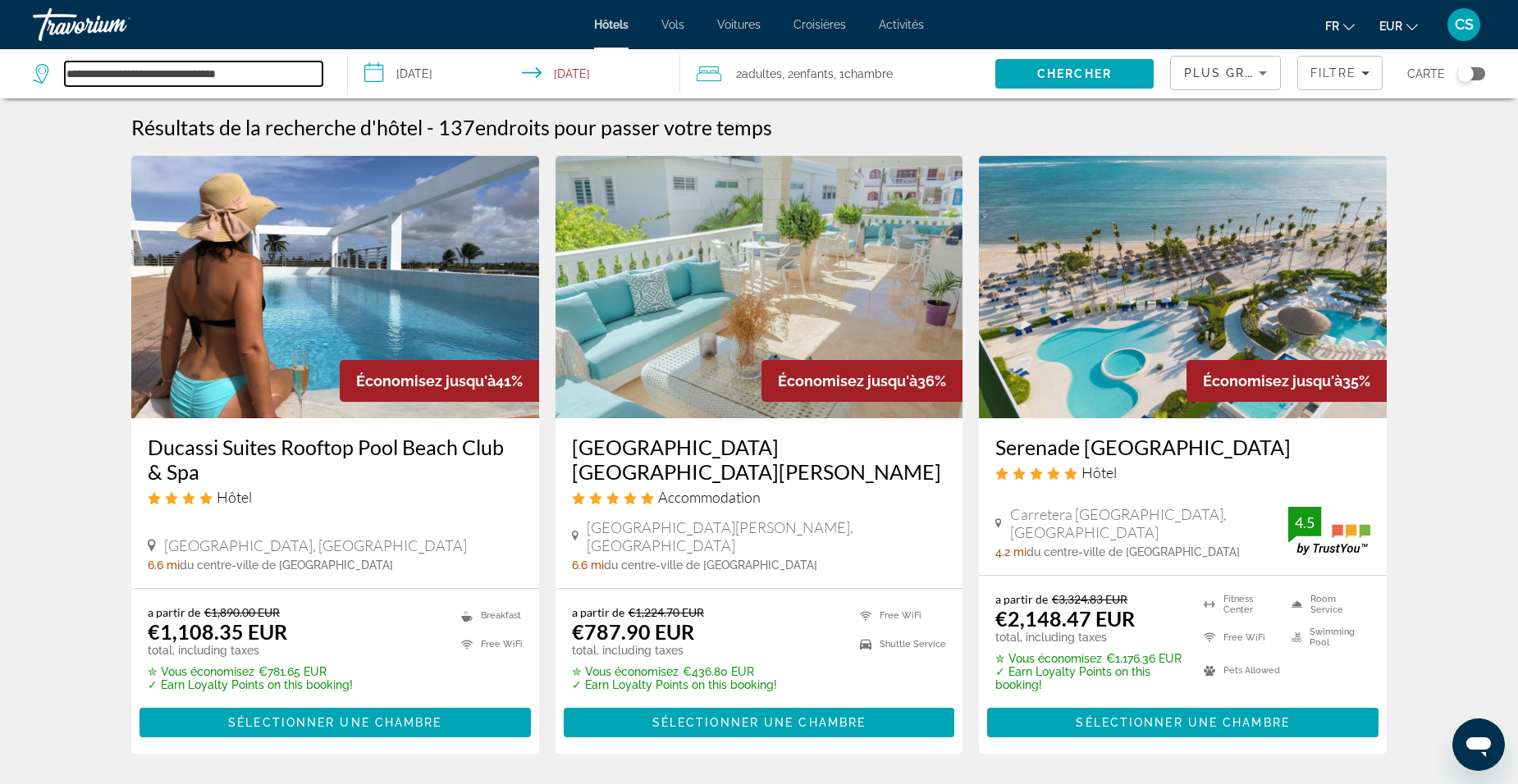
drag, startPoint x: 272, startPoint y: 76, endPoint x: 117, endPoint y: 67, distance: 155.3
click at [117, 67] on input "**********" at bounding box center [193, 73] width 258 height 24
drag, startPoint x: 85, startPoint y: 76, endPoint x: 28, endPoint y: 67, distance: 57.7
click at [81, 77] on input "**********" at bounding box center [193, 73] width 258 height 24
drag, startPoint x: 263, startPoint y: 70, endPoint x: 271, endPoint y: 76, distance: 10.0
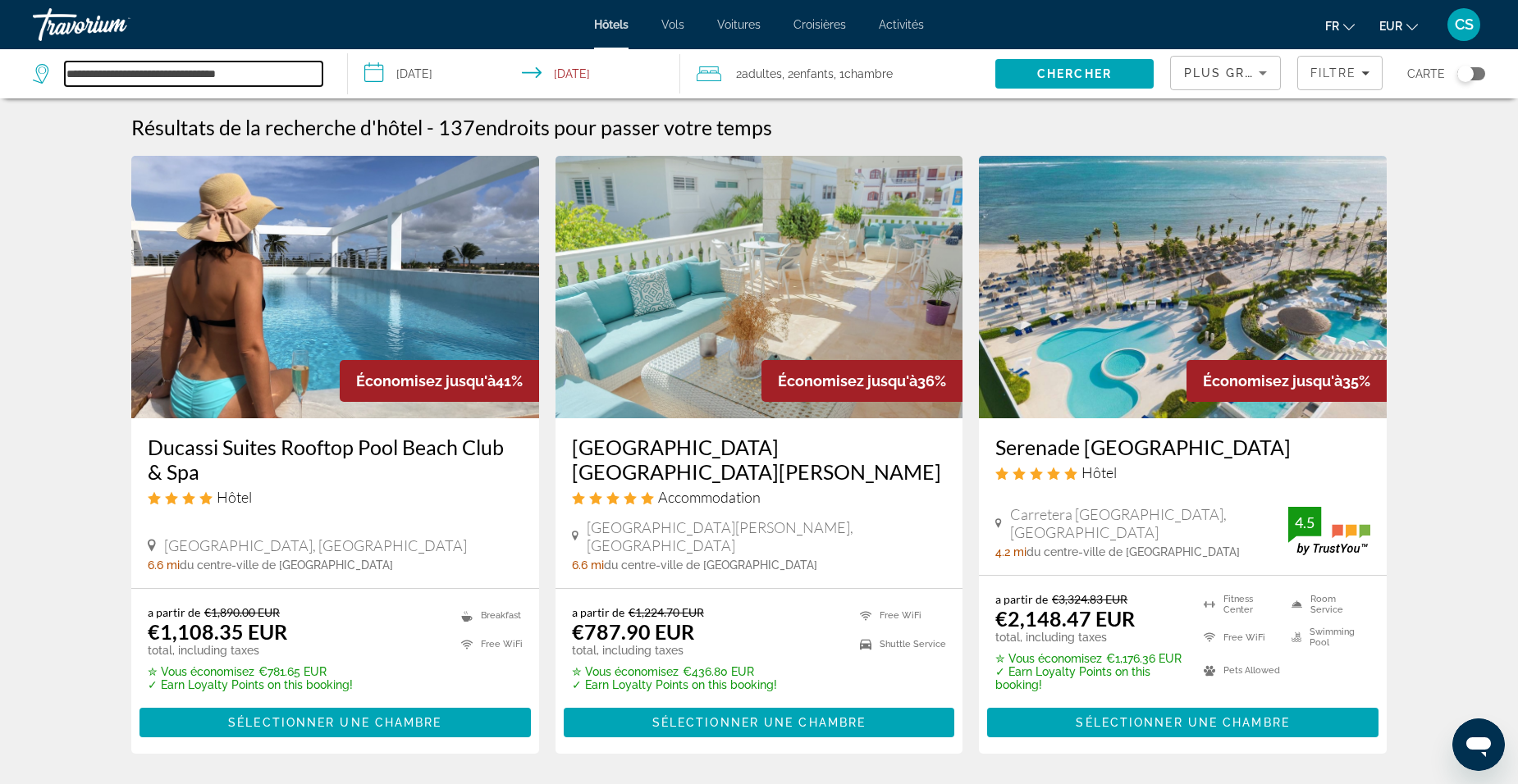
click at [270, 76] on input "**********" at bounding box center [193, 73] width 258 height 24
click at [275, 75] on input "**********" at bounding box center [193, 73] width 258 height 24
drag, startPoint x: 275, startPoint y: 75, endPoint x: 94, endPoint y: 68, distance: 181.1
click at [95, 68] on input "**********" at bounding box center [193, 73] width 258 height 24
type input "*"
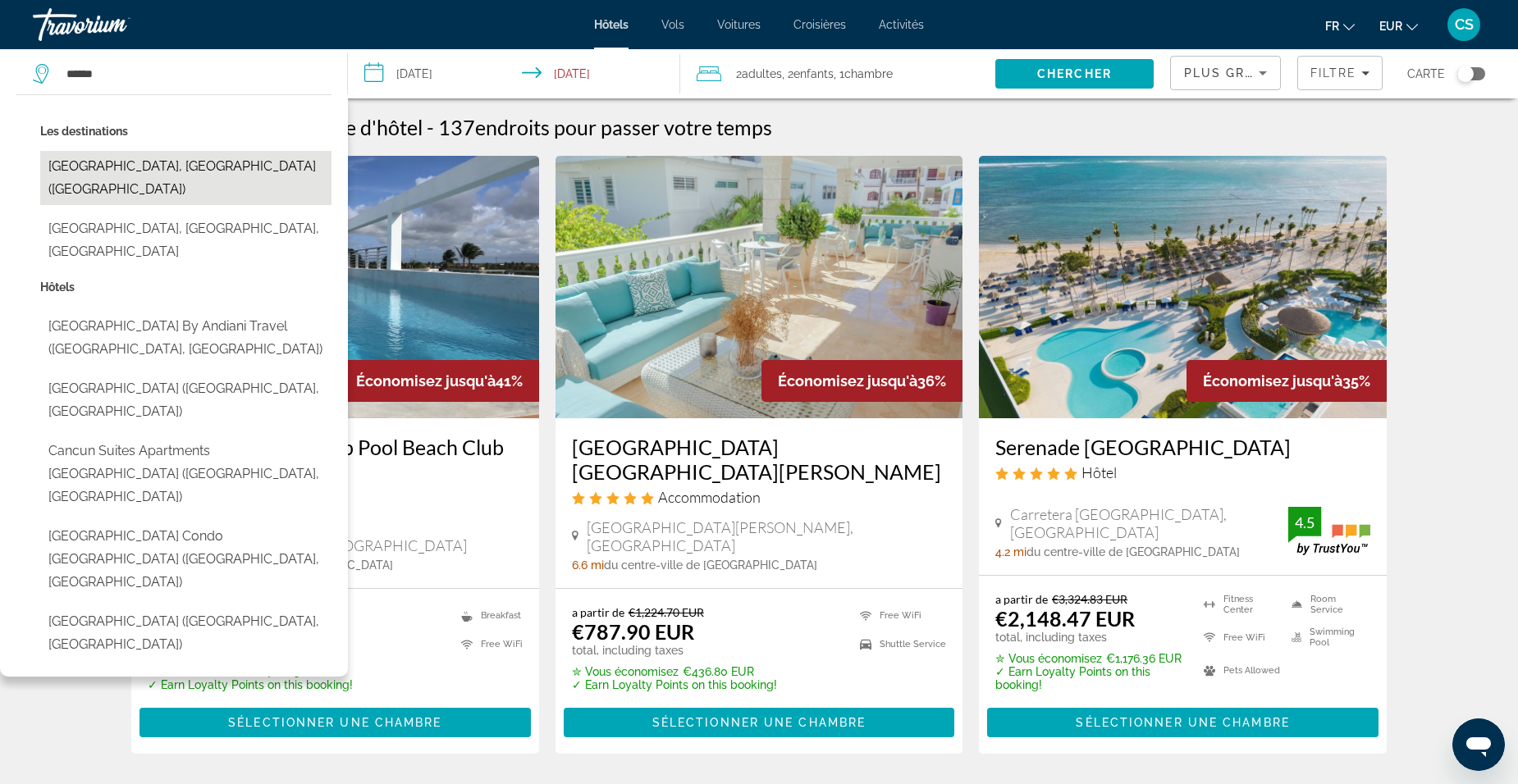
click at [98, 169] on button "[GEOGRAPHIC_DATA], [GEOGRAPHIC_DATA] ([GEOGRAPHIC_DATA])" at bounding box center [186, 178] width 291 height 54
type input "**********"
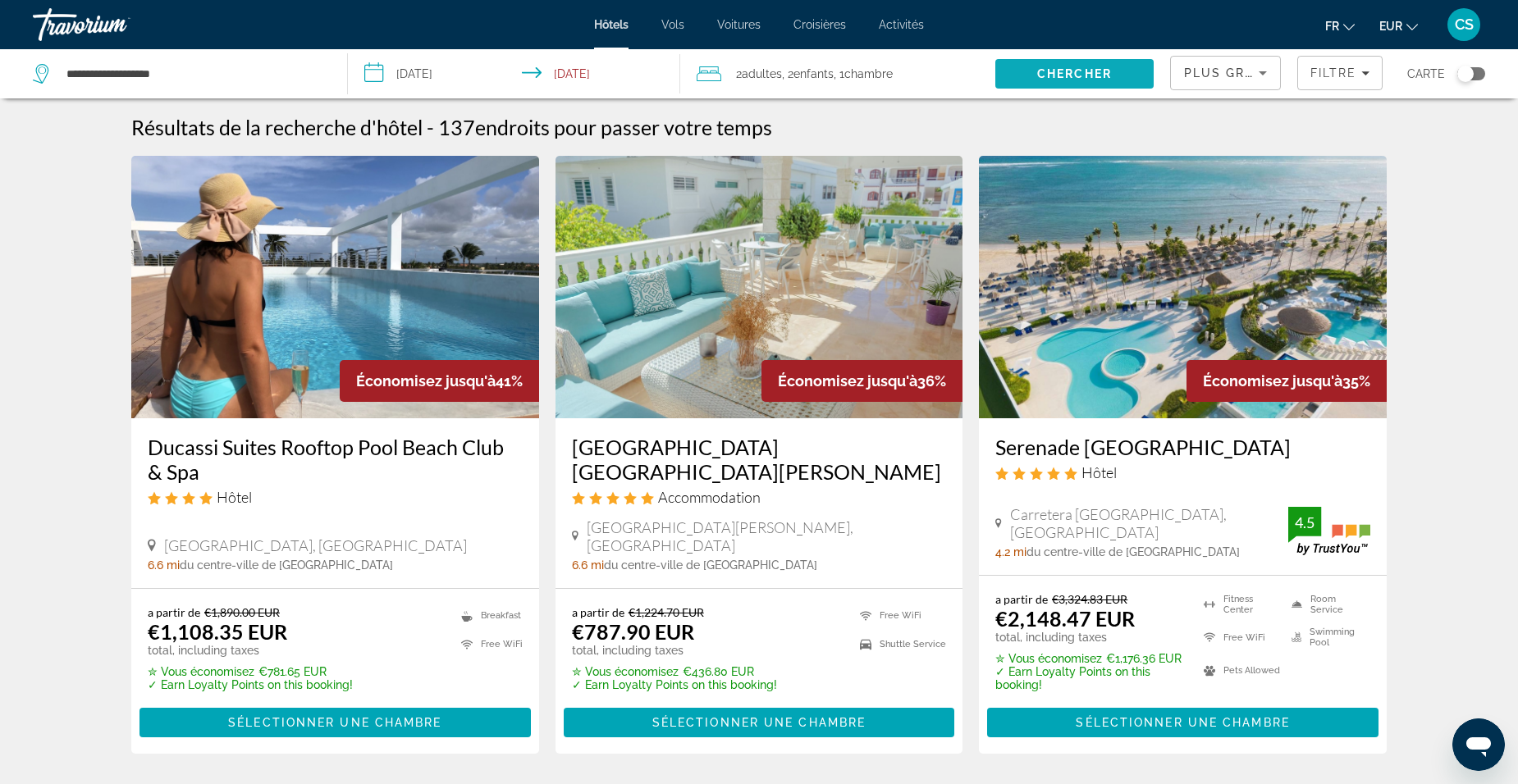
click at [1095, 67] on span "Chercher" at bounding box center [1074, 74] width 75 height 13
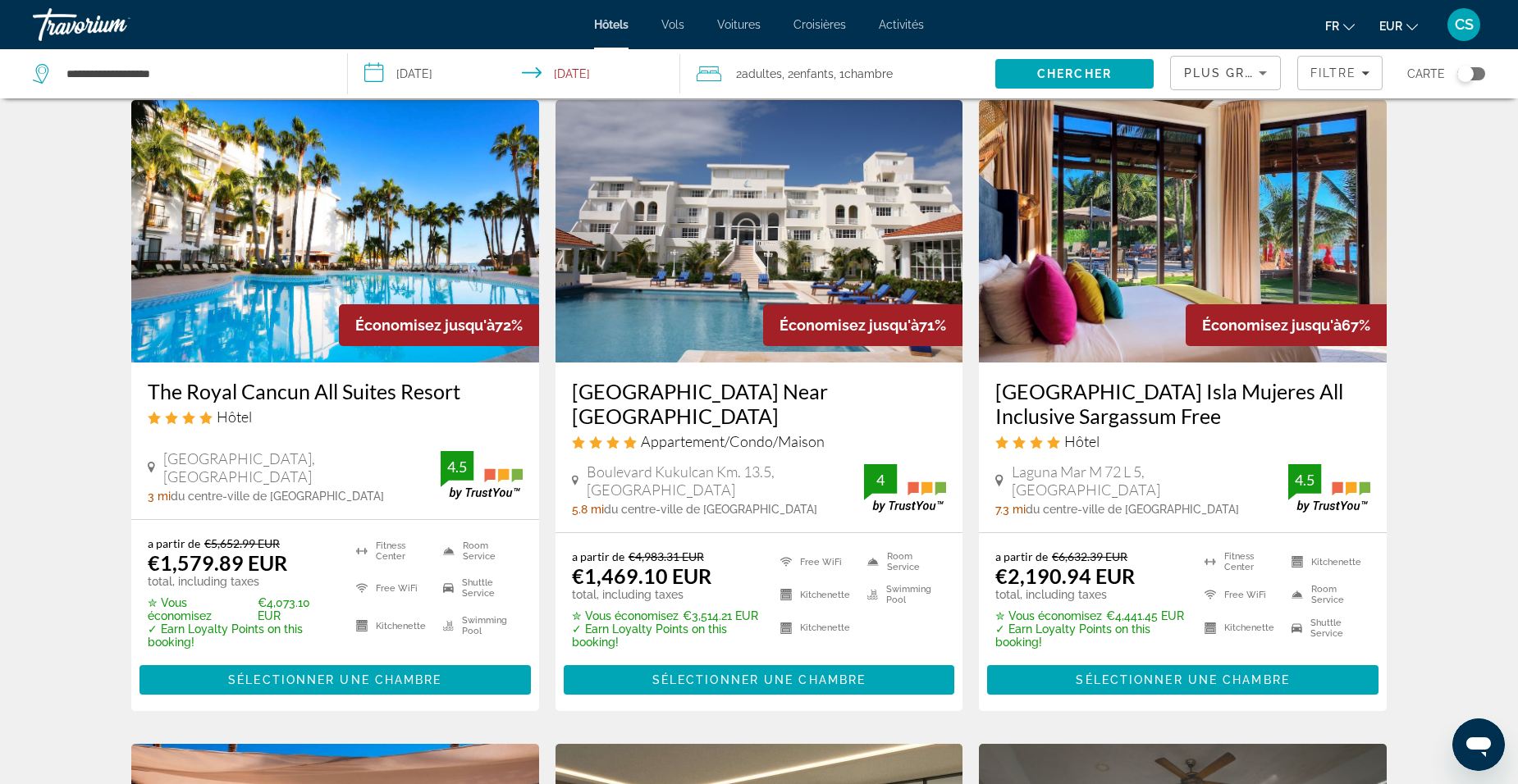
scroll to position [82, 0]
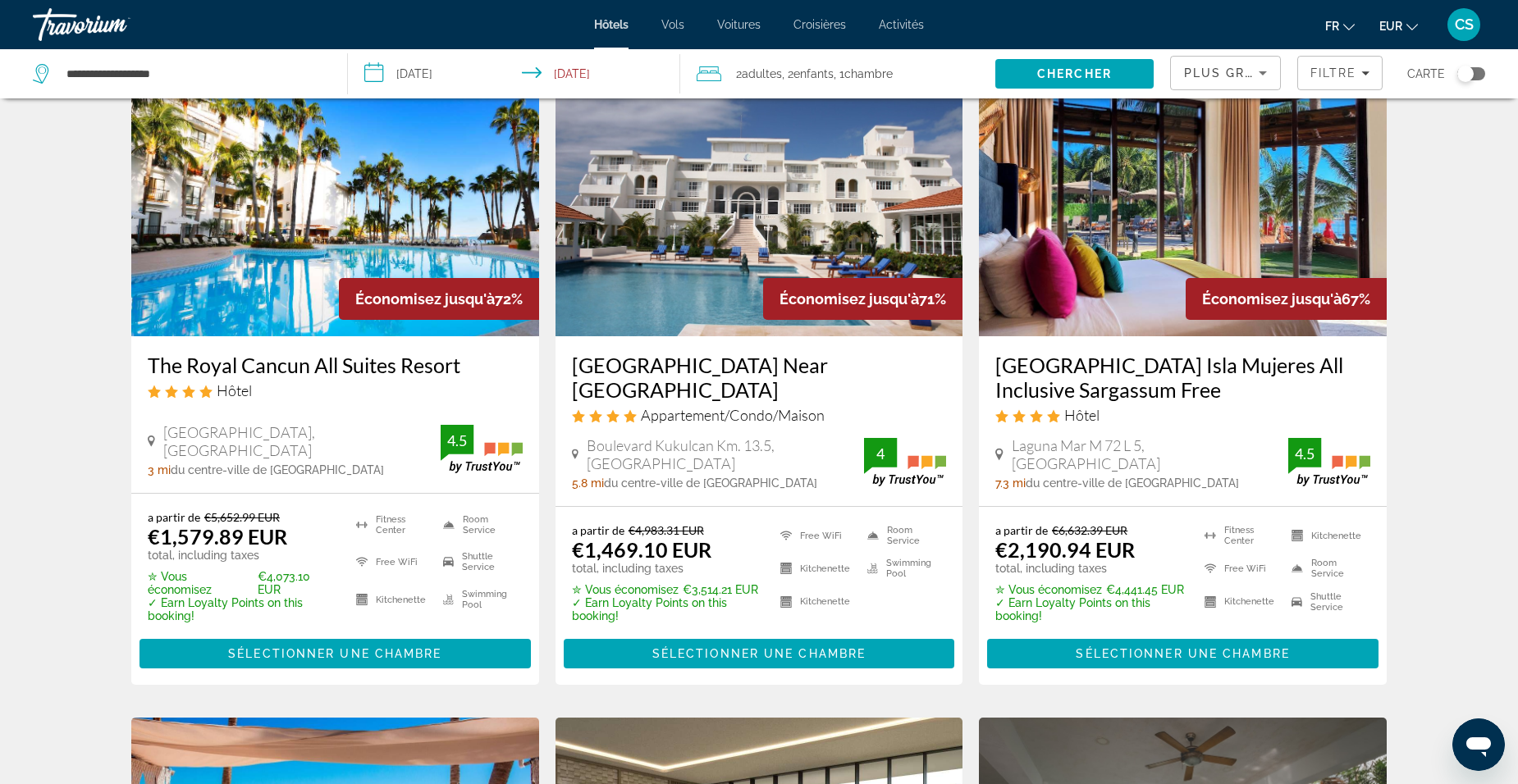
drag, startPoint x: 144, startPoint y: 370, endPoint x: 497, endPoint y: 364, distance: 353.1
click at [497, 364] on div "The Royal Cancun All Suites Resort Hôtel Kukulcan Boulevard Km 4.5 Hotel Zone, …" at bounding box center [335, 414] width 407 height 156
drag, startPoint x: 497, startPoint y: 364, endPoint x: 415, endPoint y: 377, distance: 83.0
copy h3 "The Royal Cancun All Suites Resort"
click at [357, 355] on h3 "The Royal Cancun All Suites Resort" at bounding box center [335, 364] width 375 height 24
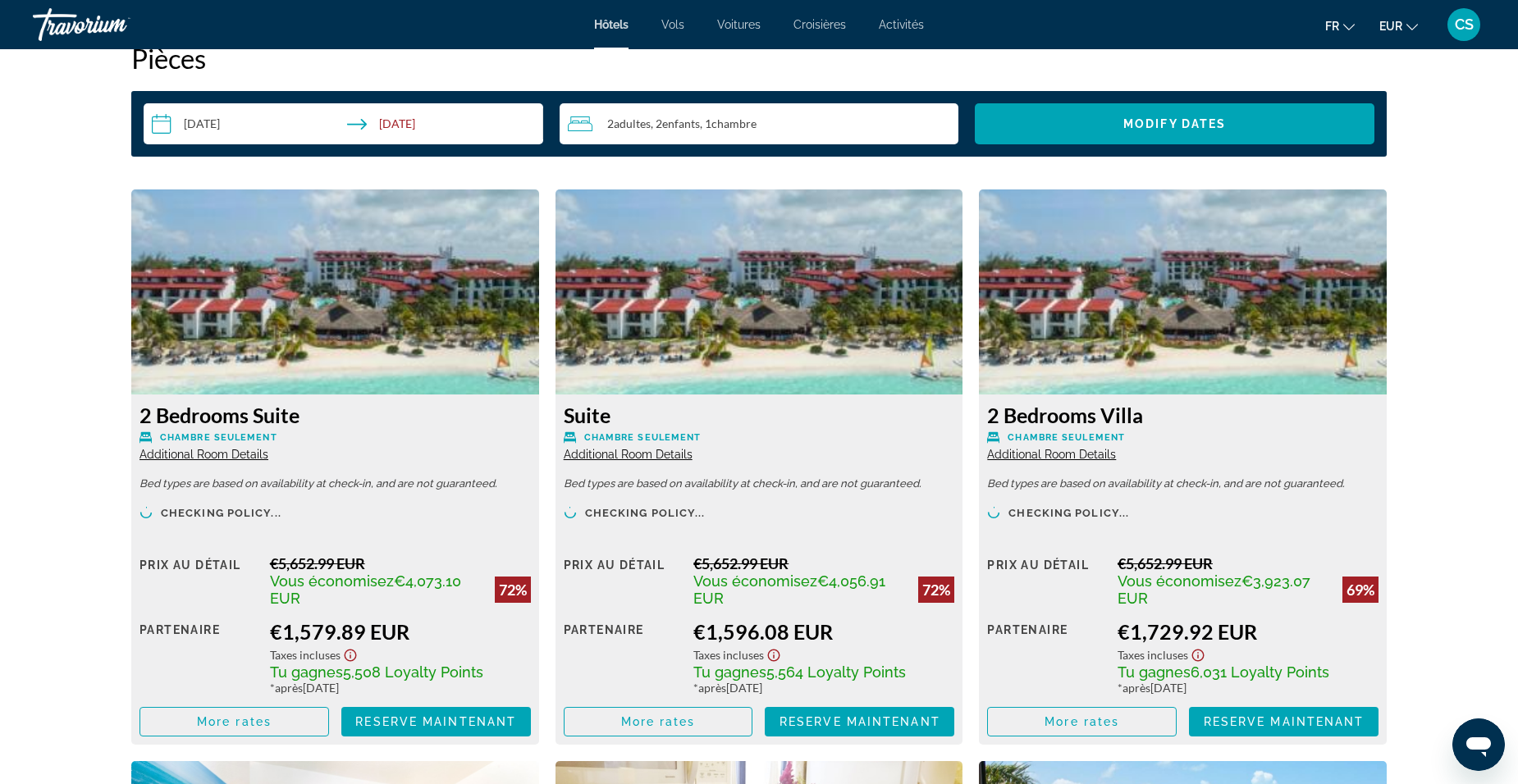
scroll to position [2215, 0]
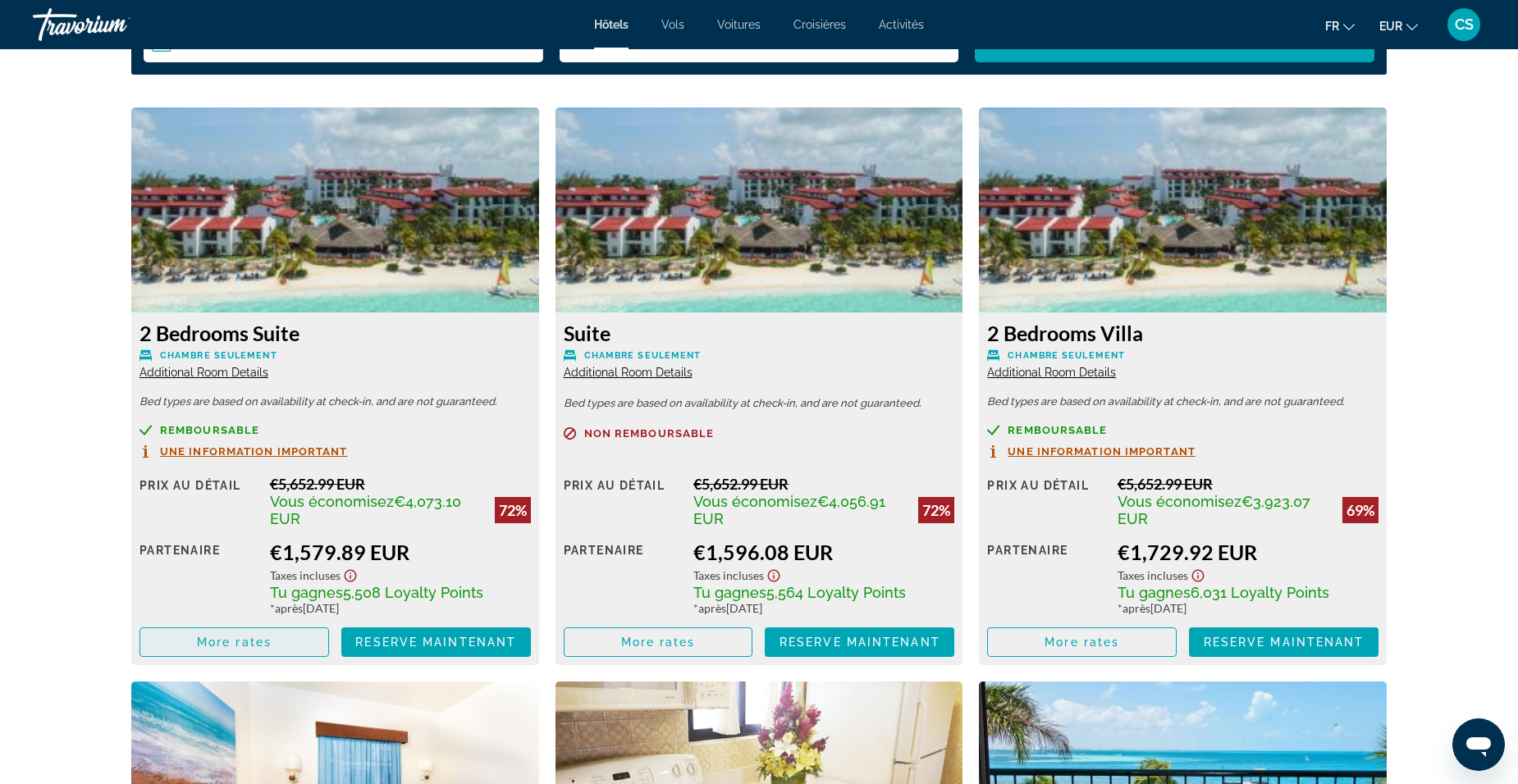
click at [232, 642] on span "More rates" at bounding box center [234, 642] width 75 height 13
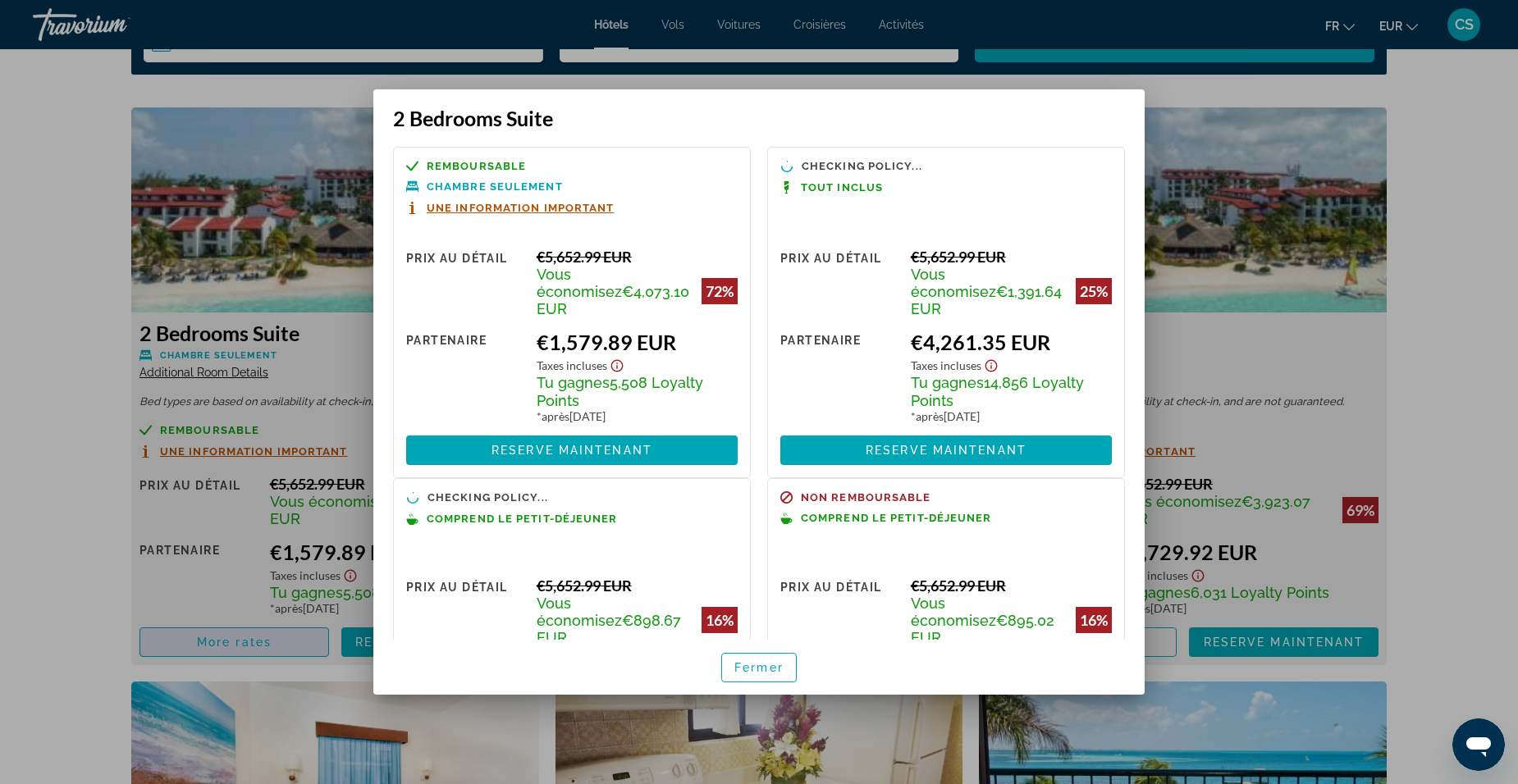
scroll to position [0, 0]
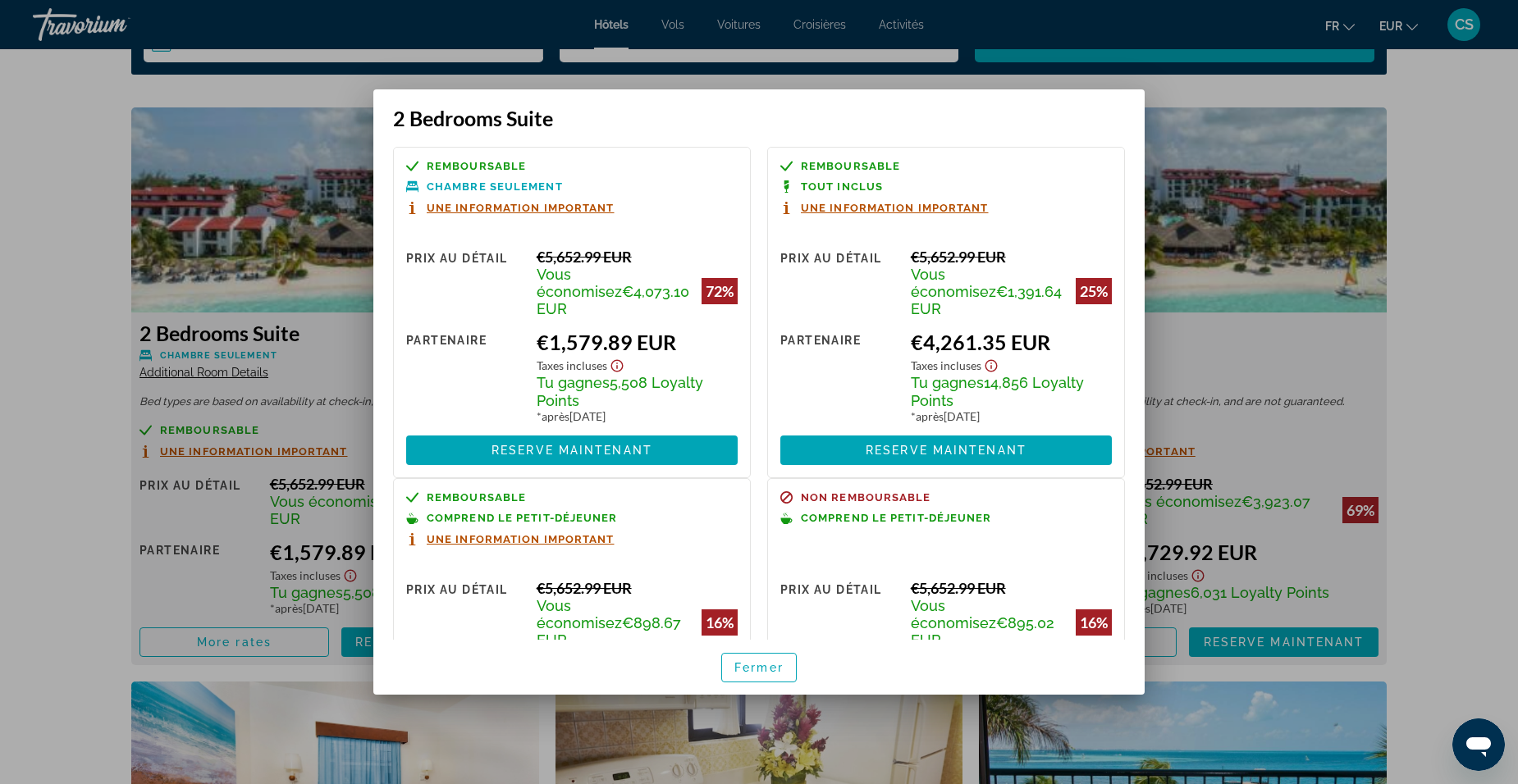
click at [58, 303] on div at bounding box center [759, 392] width 1518 height 784
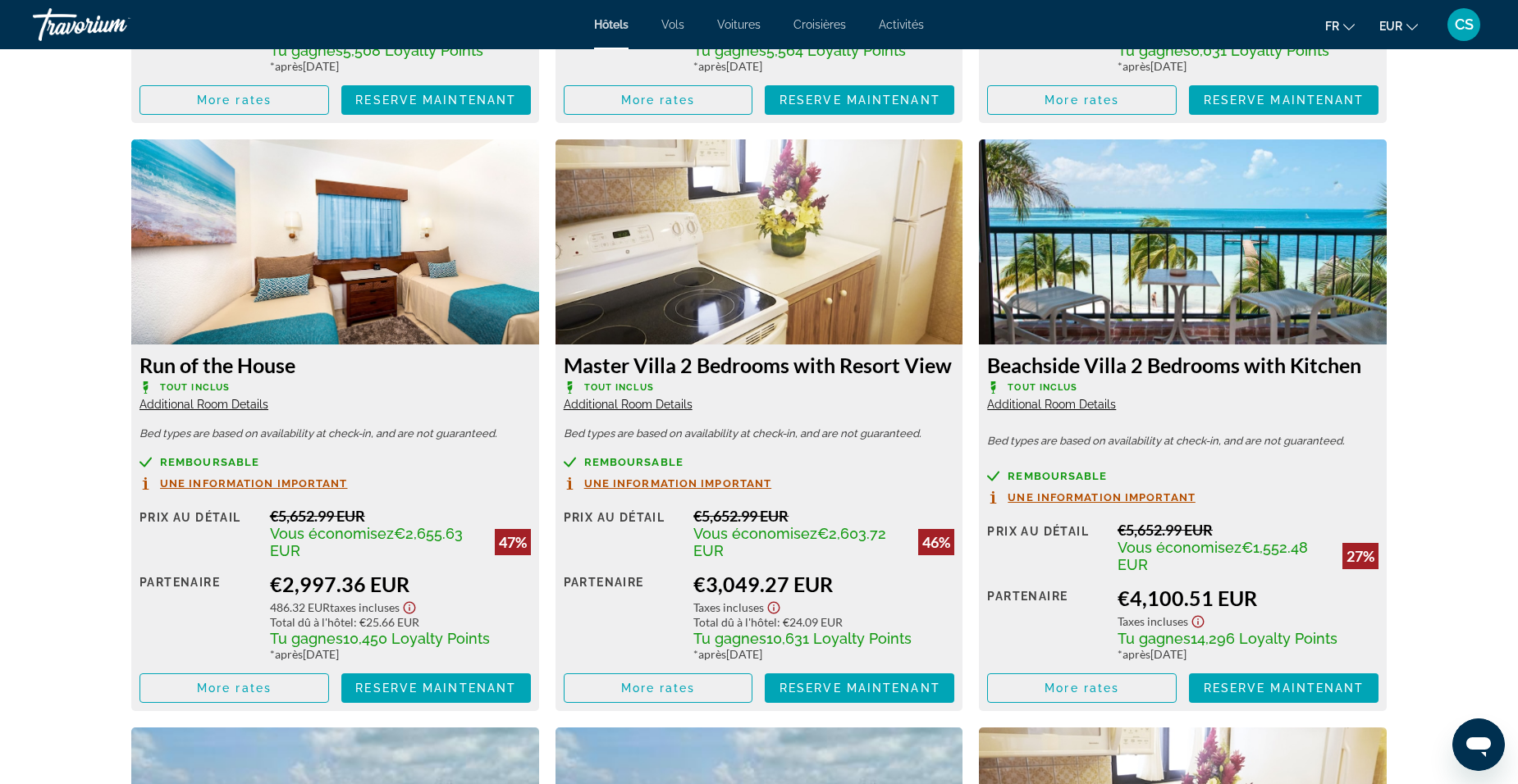
scroll to position [2789, 0]
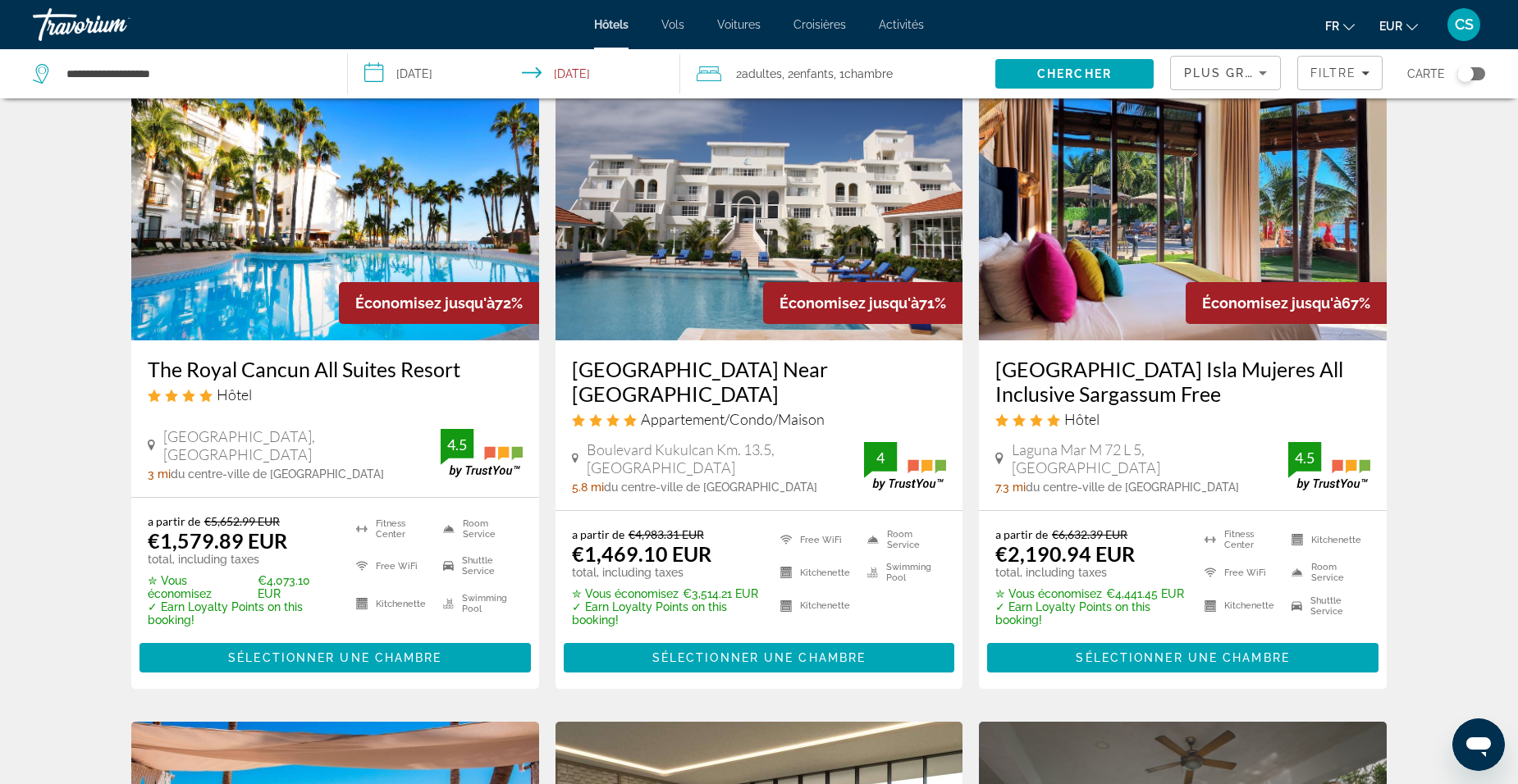
scroll to position [82, 0]
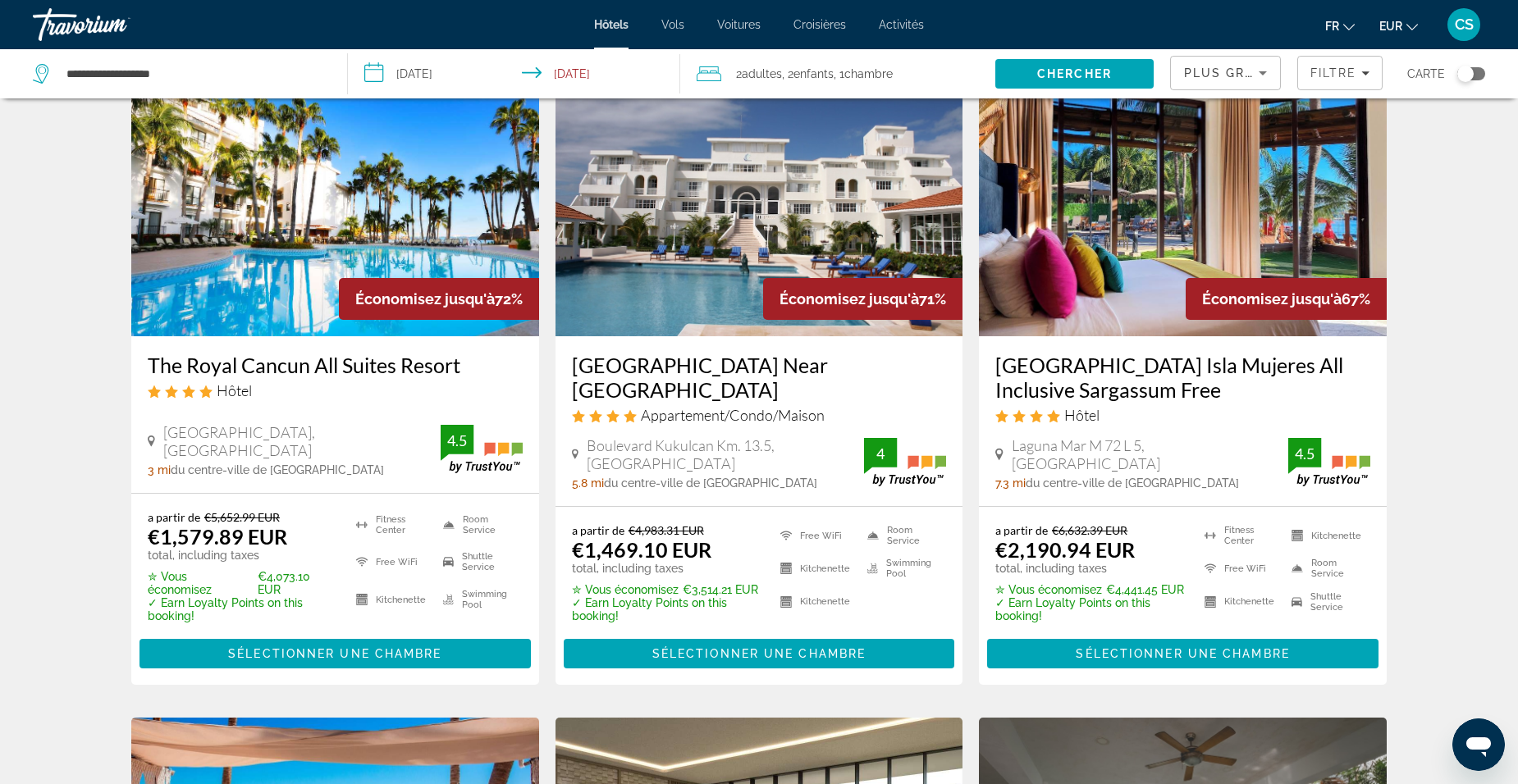
drag, startPoint x: 129, startPoint y: 365, endPoint x: 505, endPoint y: 372, distance: 376.1
click at [505, 372] on app-hotels-search-item "Économisez jusqu'à 72% The Royal Cancun All Suites Resort Hôtel Kukulcan Boulev…" at bounding box center [335, 379] width 424 height 611
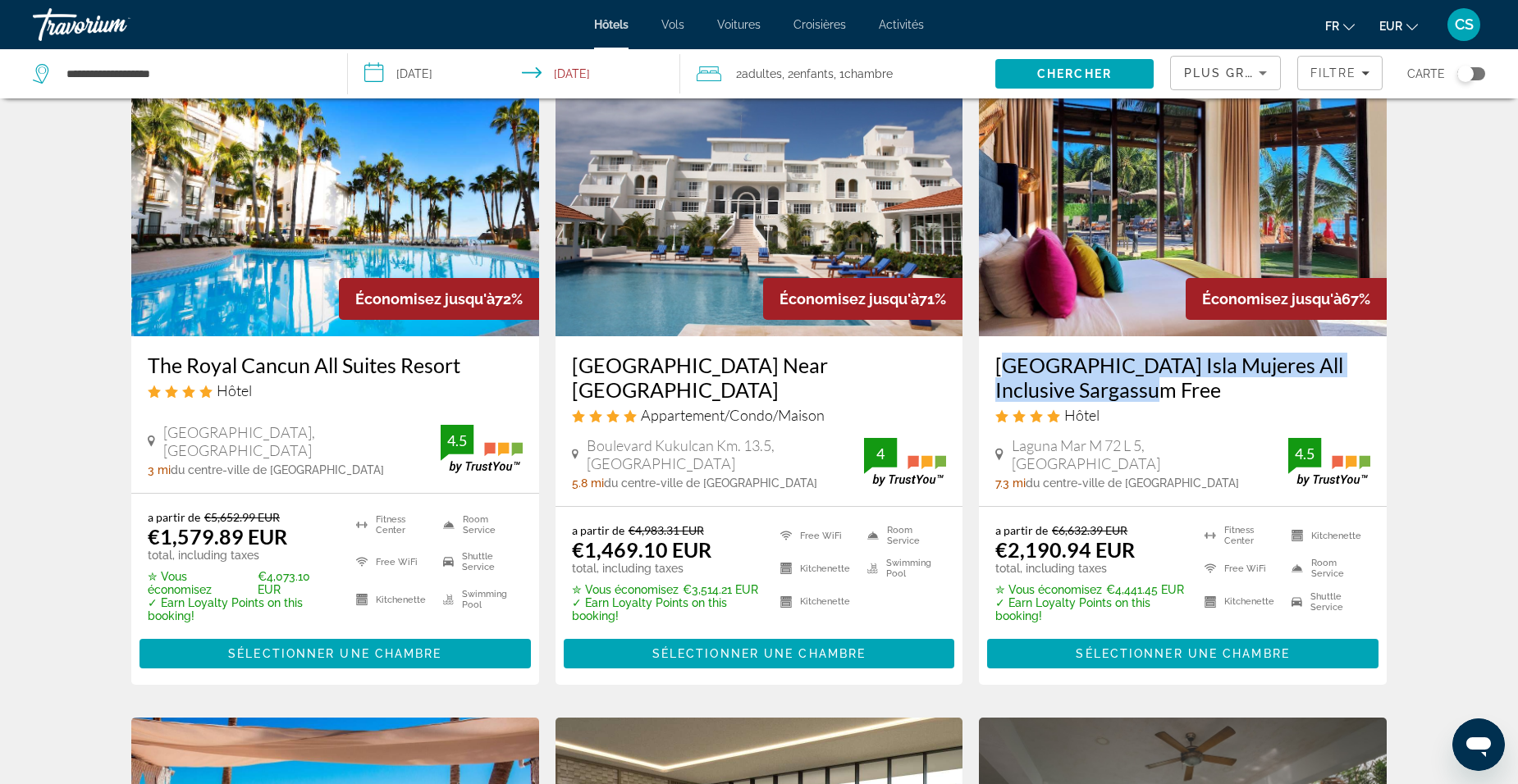
drag, startPoint x: 991, startPoint y: 365, endPoint x: 1243, endPoint y: 390, distance: 253.2
click at [1243, 390] on div "Hotel Beló Isla Mujeres All Inclusive Sargassum Free Hôtel Laguna Mar M 72 L 5,…" at bounding box center [1183, 421] width 407 height 170
drag, startPoint x: 1243, startPoint y: 390, endPoint x: 1112, endPoint y: 365, distance: 133.4
copy h3 "[GEOGRAPHIC_DATA] Isla Mujeres All Inclusive Sargassum Free"
click at [1024, 379] on h3 "[GEOGRAPHIC_DATA] Isla Mujeres All Inclusive Sargassum Free" at bounding box center [1183, 377] width 375 height 49
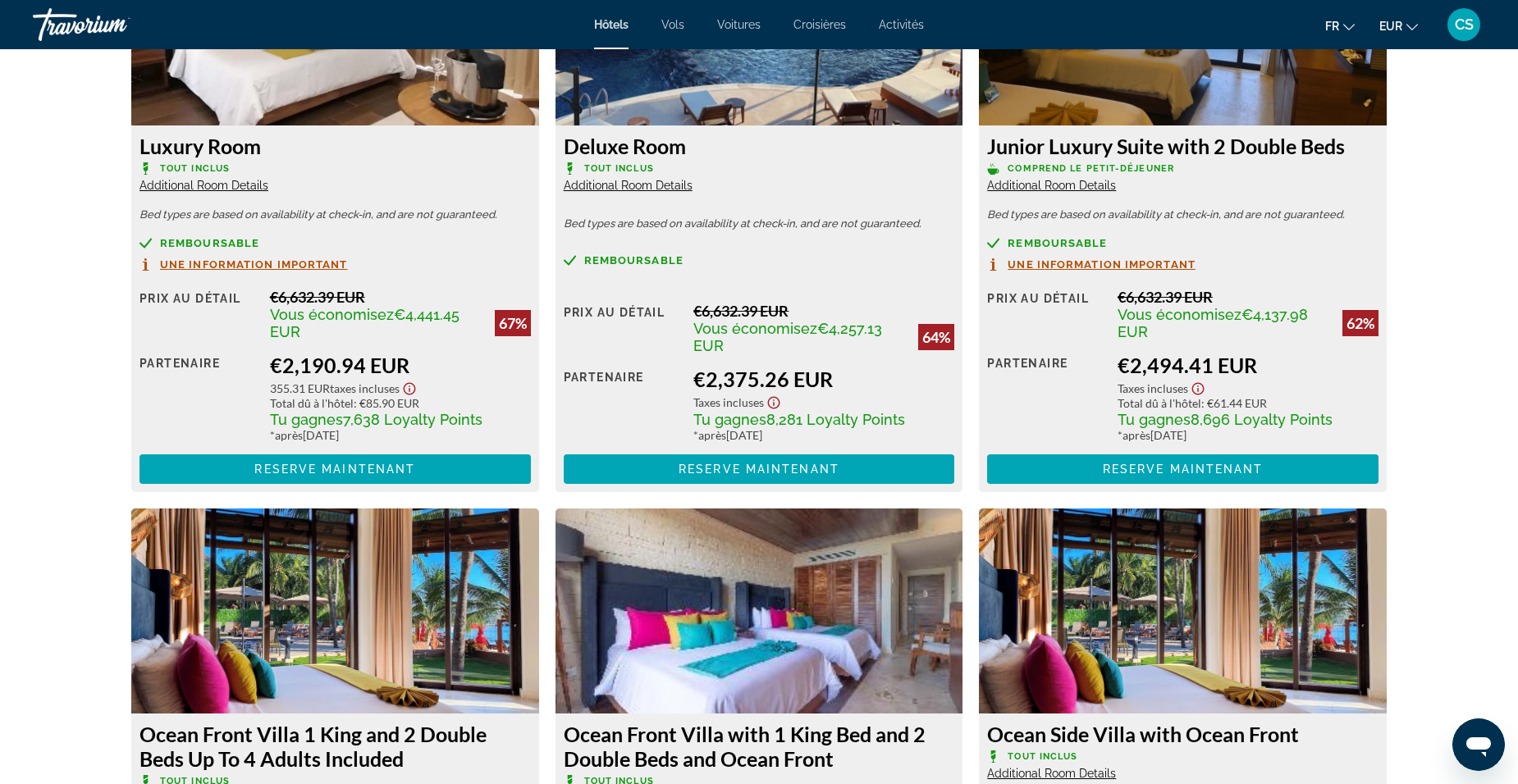
scroll to position [2215, 0]
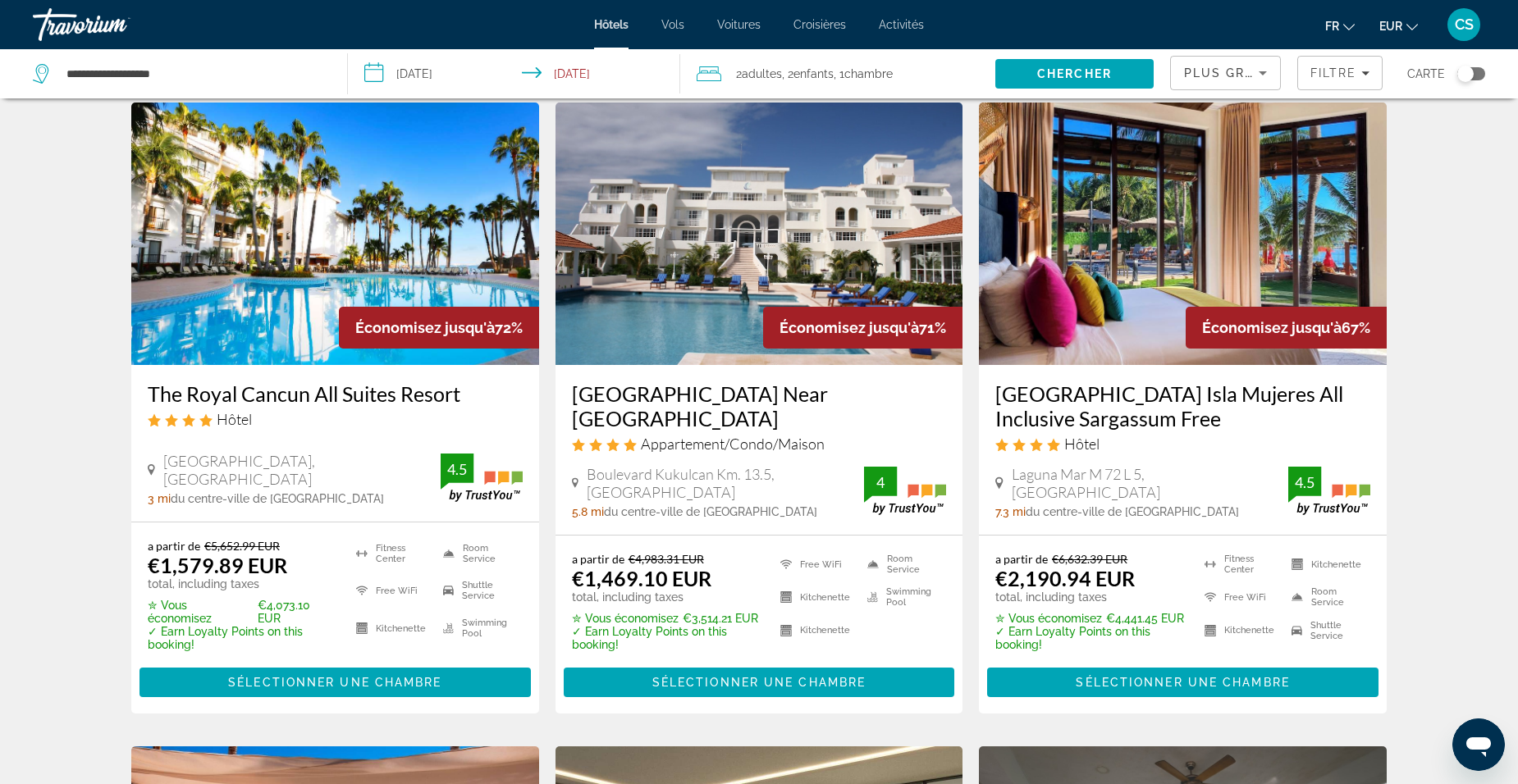
scroll to position [82, 0]
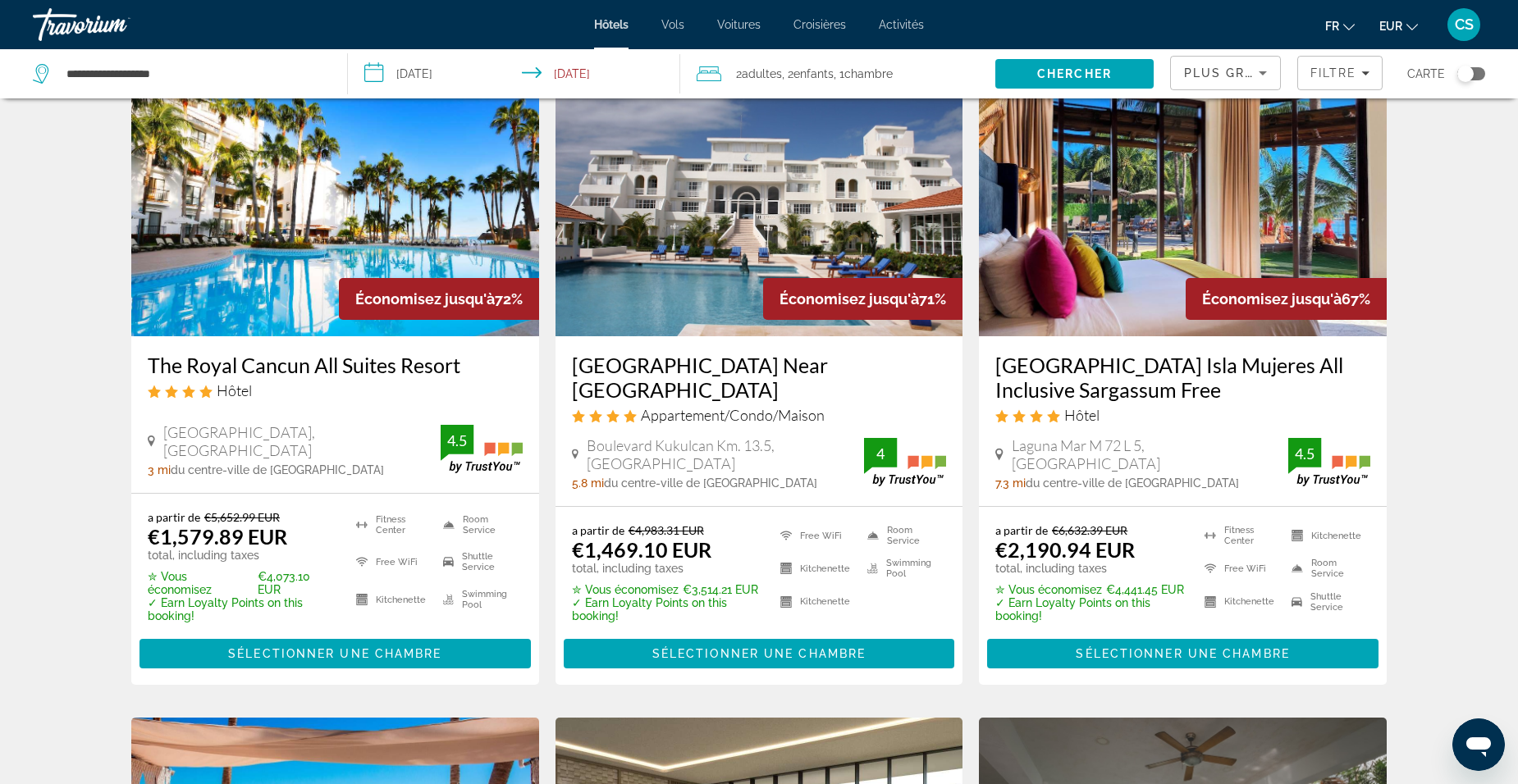
drag, startPoint x: 567, startPoint y: 369, endPoint x: 727, endPoint y: 388, distance: 161.1
click at [727, 388] on div "Casa Turquesa Near Luxury Avenue Shopping Mall Appartement/Condo/Maison Bouleva…" at bounding box center [759, 421] width 407 height 170
drag, startPoint x: 727, startPoint y: 388, endPoint x: 649, endPoint y: 385, distance: 78.1
copy h3 "[GEOGRAPHIC_DATA] Near [GEOGRAPHIC_DATA]"
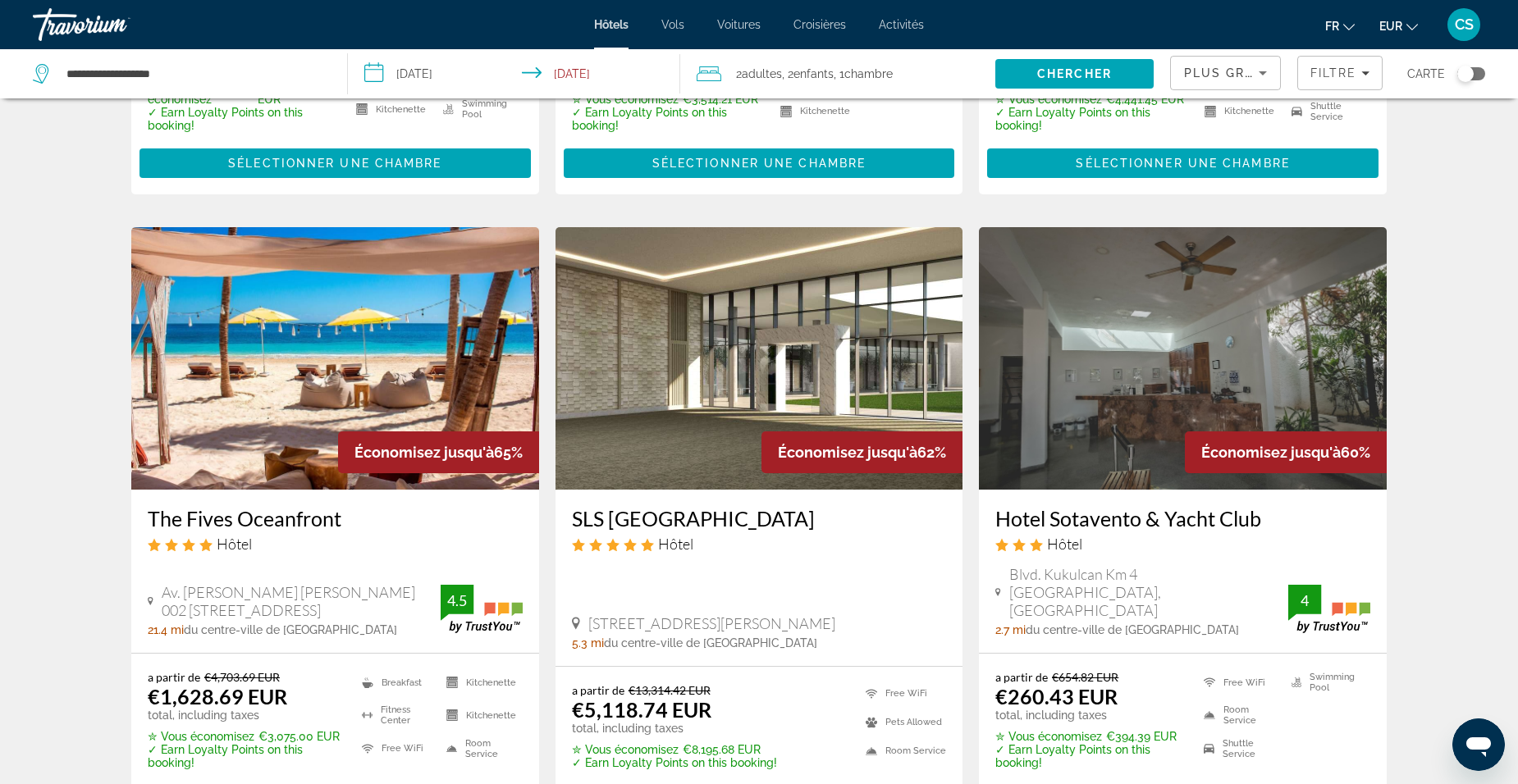
scroll to position [575, 0]
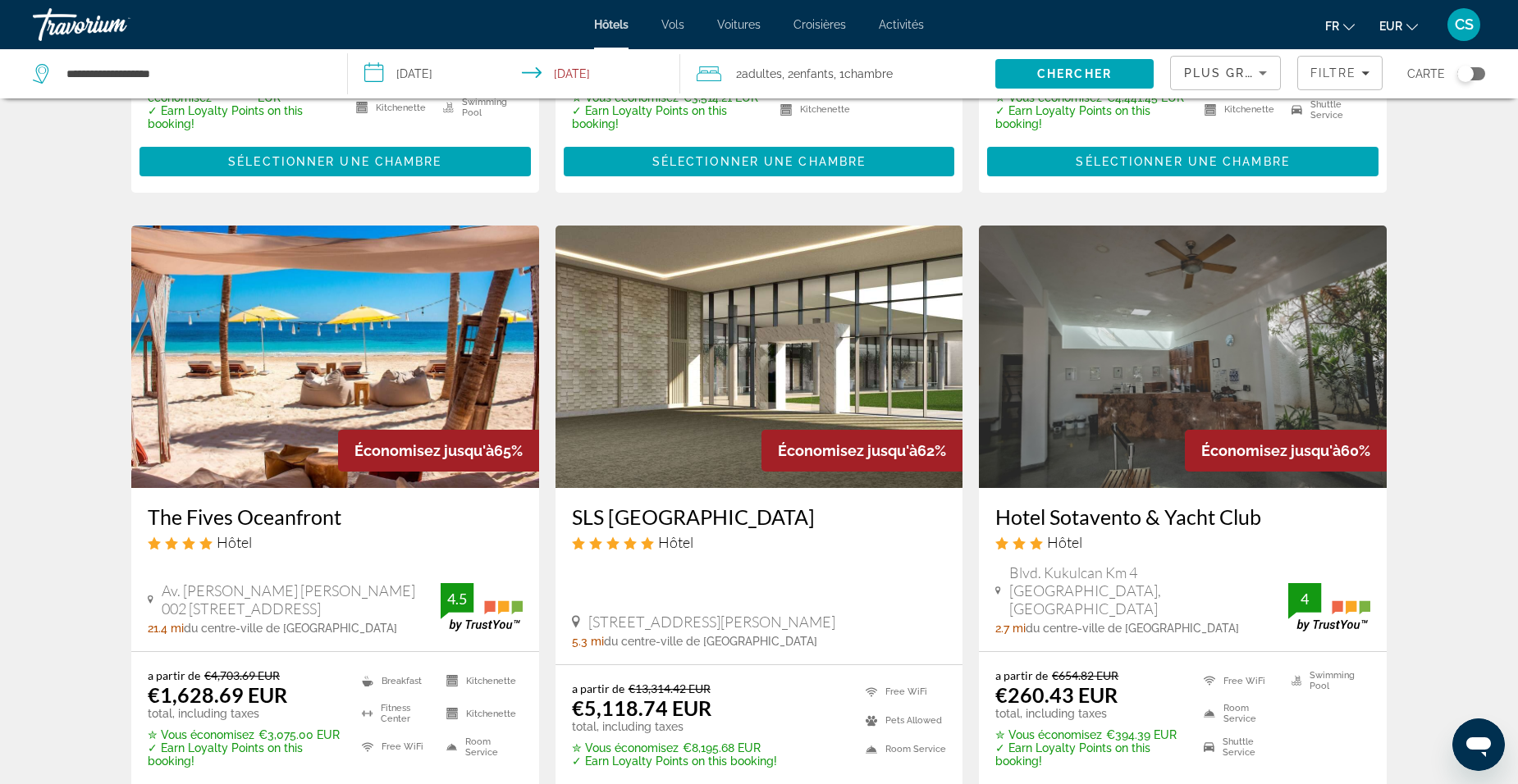
drag, startPoint x: 142, startPoint y: 520, endPoint x: 381, endPoint y: 528, distance: 239.1
click at [381, 528] on div "The Fives Oceanfront Hôtel Av. Javier Rojo Gomez Sm 002 Mza 25 Lt 1, Puerto Mor…" at bounding box center [335, 570] width 407 height 164
drag, startPoint x: 381, startPoint y: 528, endPoint x: 278, endPoint y: 519, distance: 103.4
copy h3 "The Fives Oceanfront"
click at [293, 507] on h3 "The Fives Oceanfront" at bounding box center [335, 516] width 375 height 24
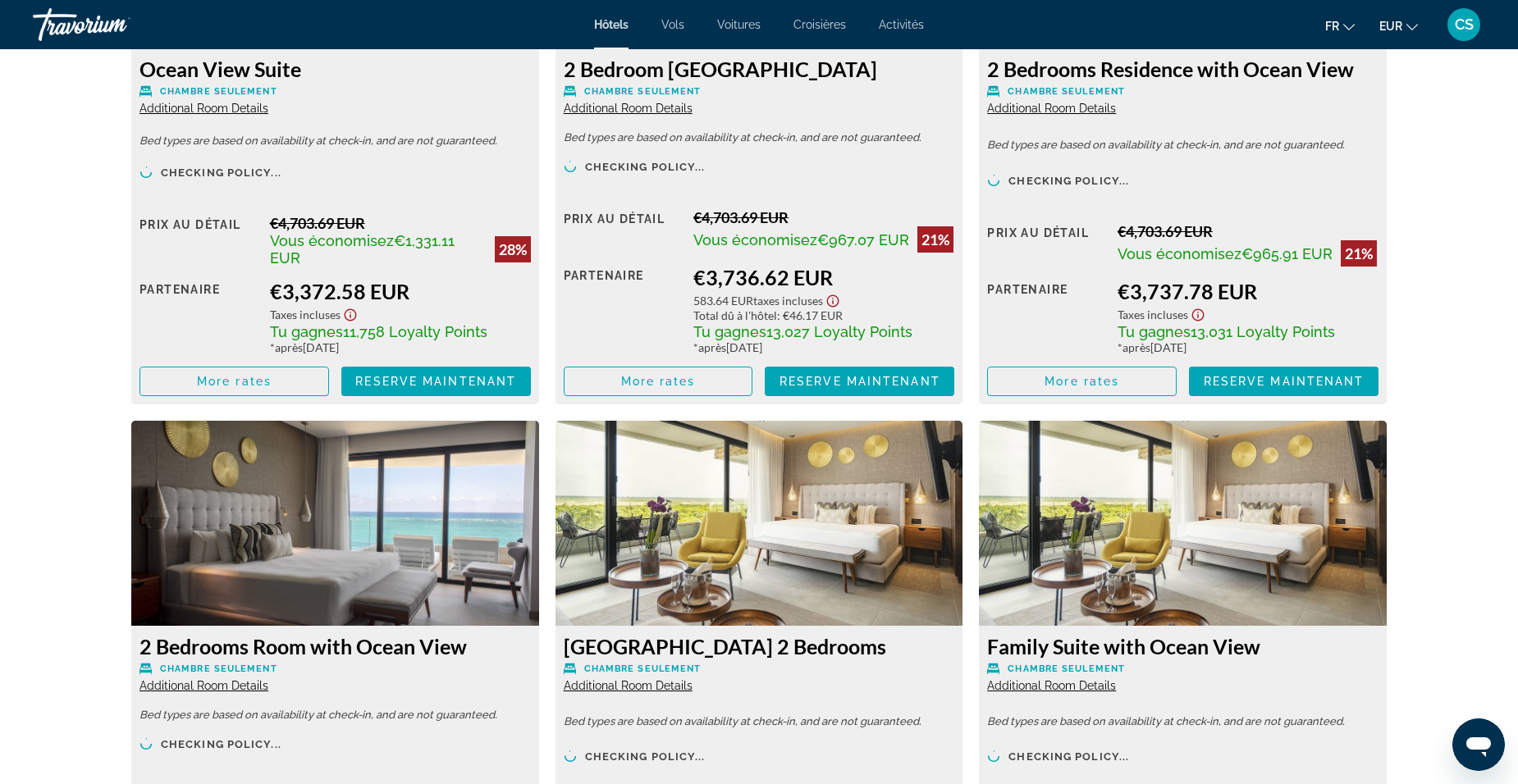
scroll to position [4512, 0]
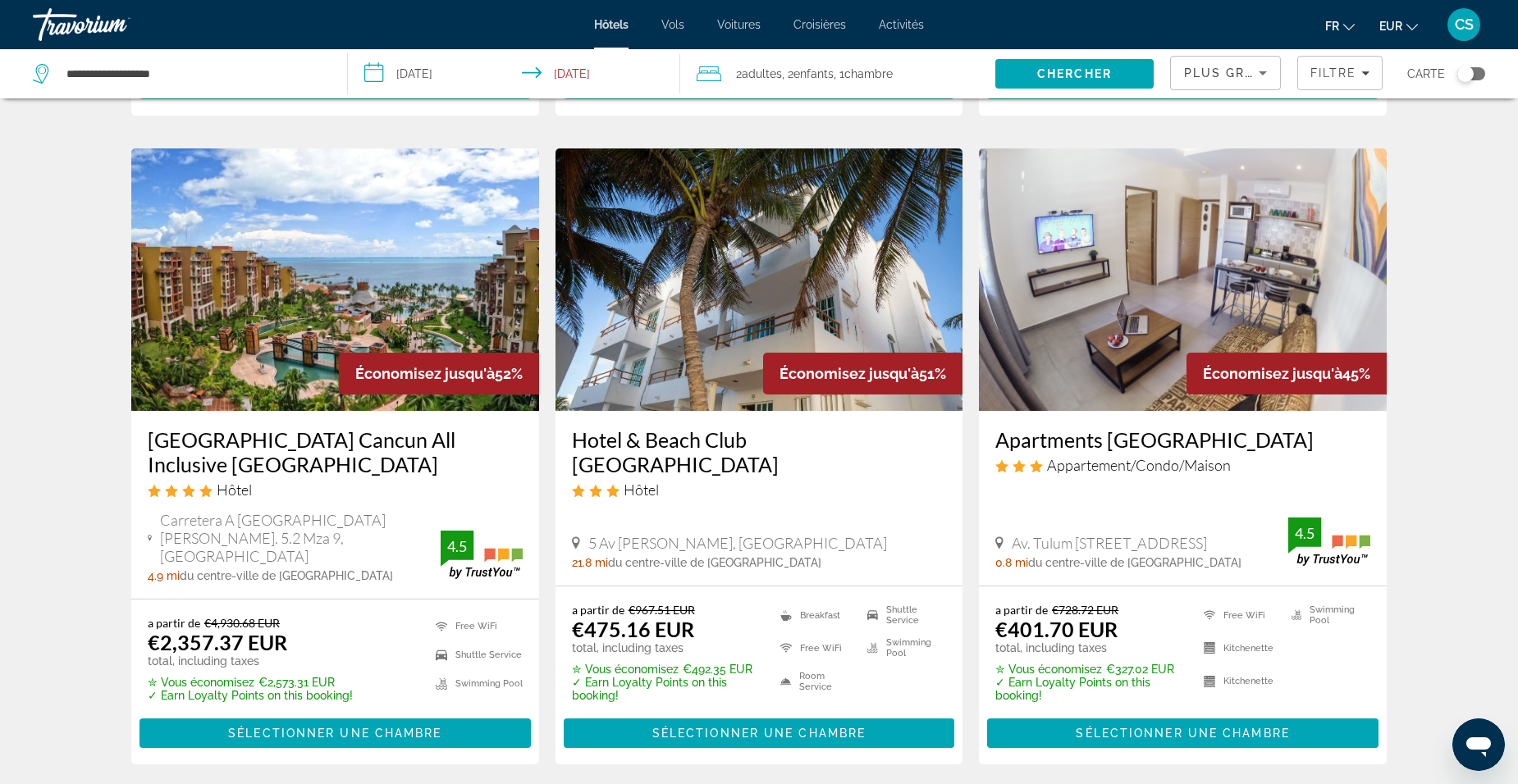
scroll to position [1313, 0]
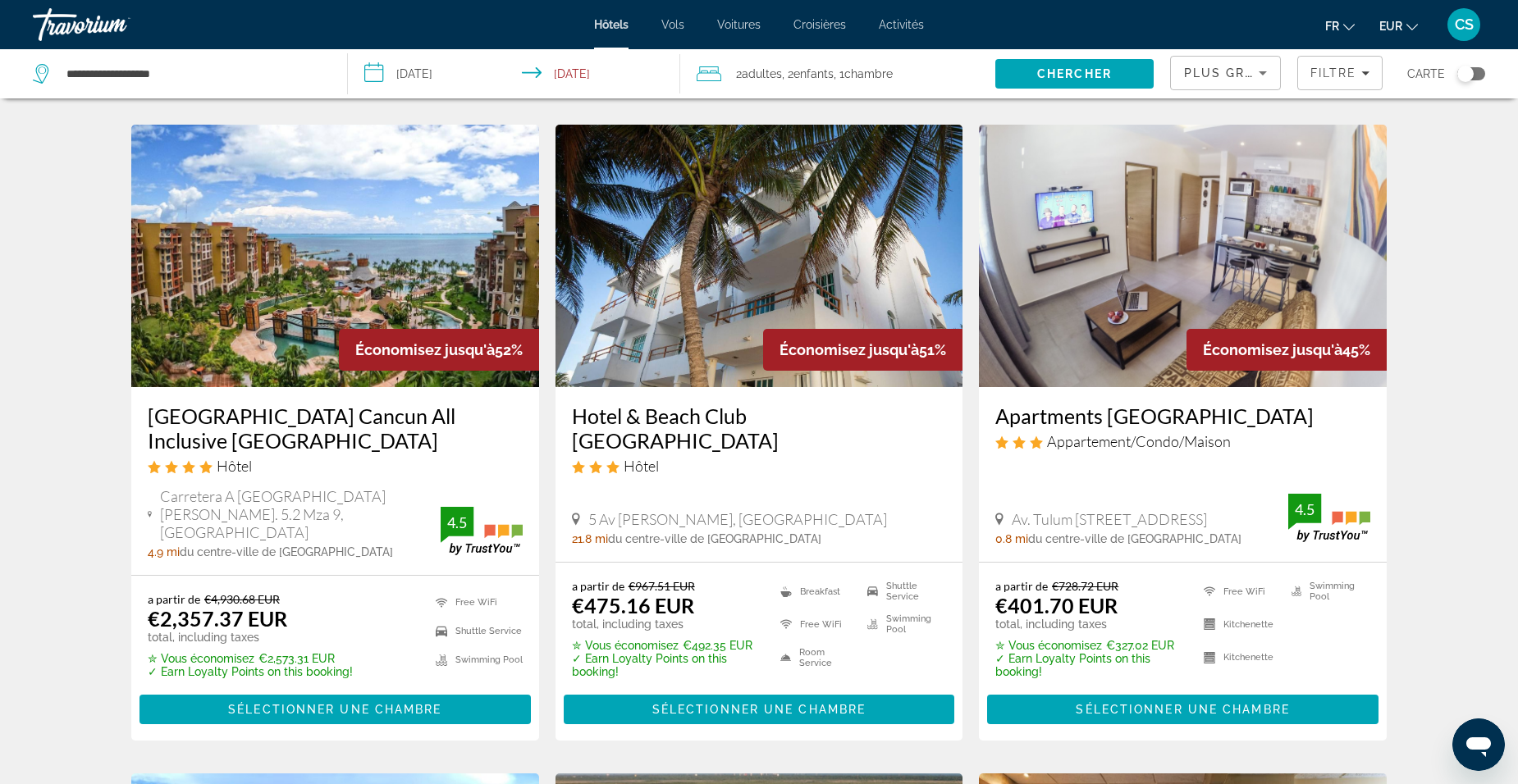
drag, startPoint x: 138, startPoint y: 390, endPoint x: 372, endPoint y: 422, distance: 236.2
click at [372, 422] on div "Villa del Palmar Cancun All Inclusive Beach Resort & Spa Hôtel Carretera A Punt…" at bounding box center [335, 481] width 407 height 188
drag, startPoint x: 372, startPoint y: 422, endPoint x: 297, endPoint y: 399, distance: 78.4
copy h3 "[GEOGRAPHIC_DATA] Cancun All Inclusive [GEOGRAPHIC_DATA]"
click at [305, 404] on h3 "[GEOGRAPHIC_DATA] Cancun All Inclusive [GEOGRAPHIC_DATA]" at bounding box center [335, 428] width 375 height 49
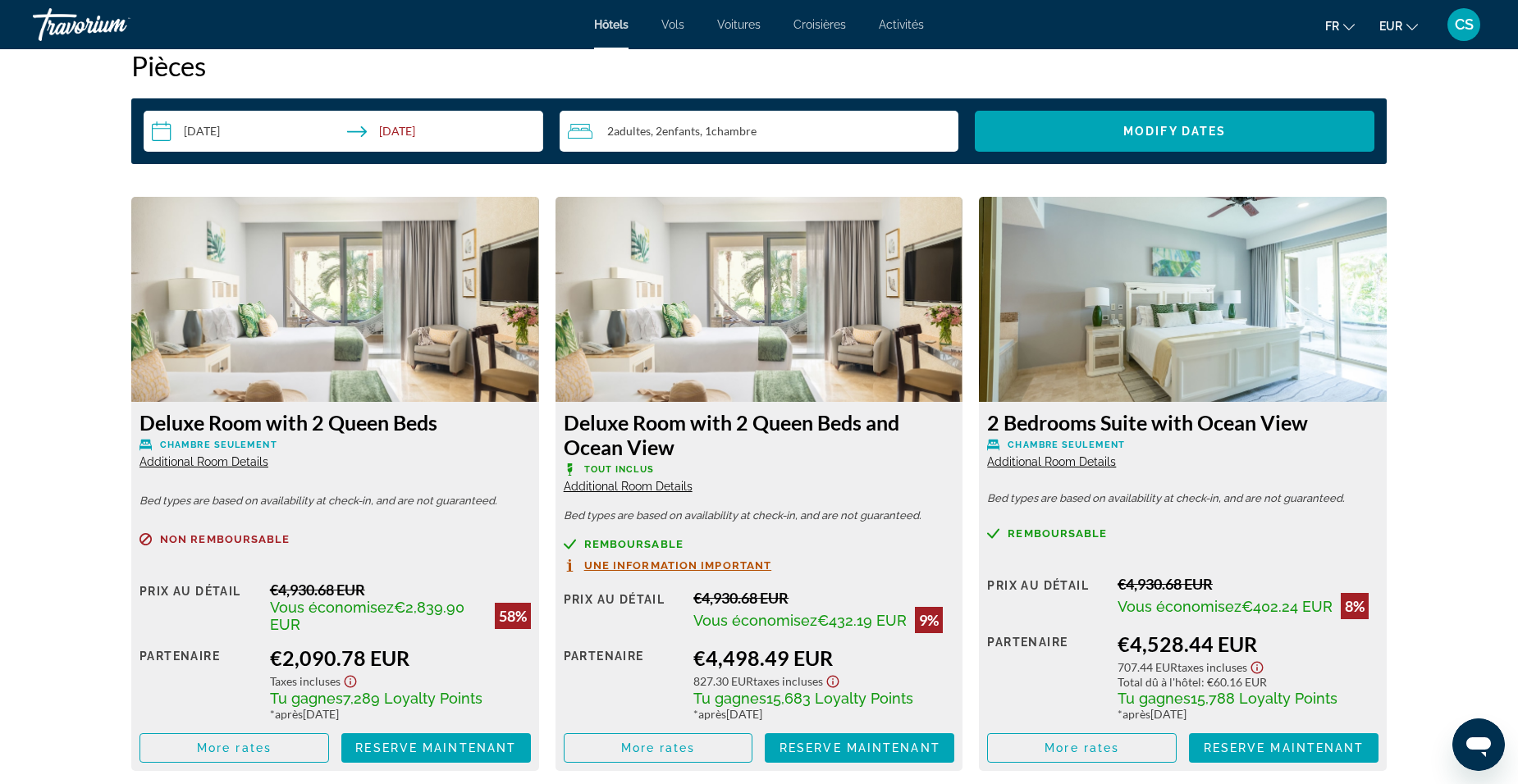
scroll to position [2170, 0]
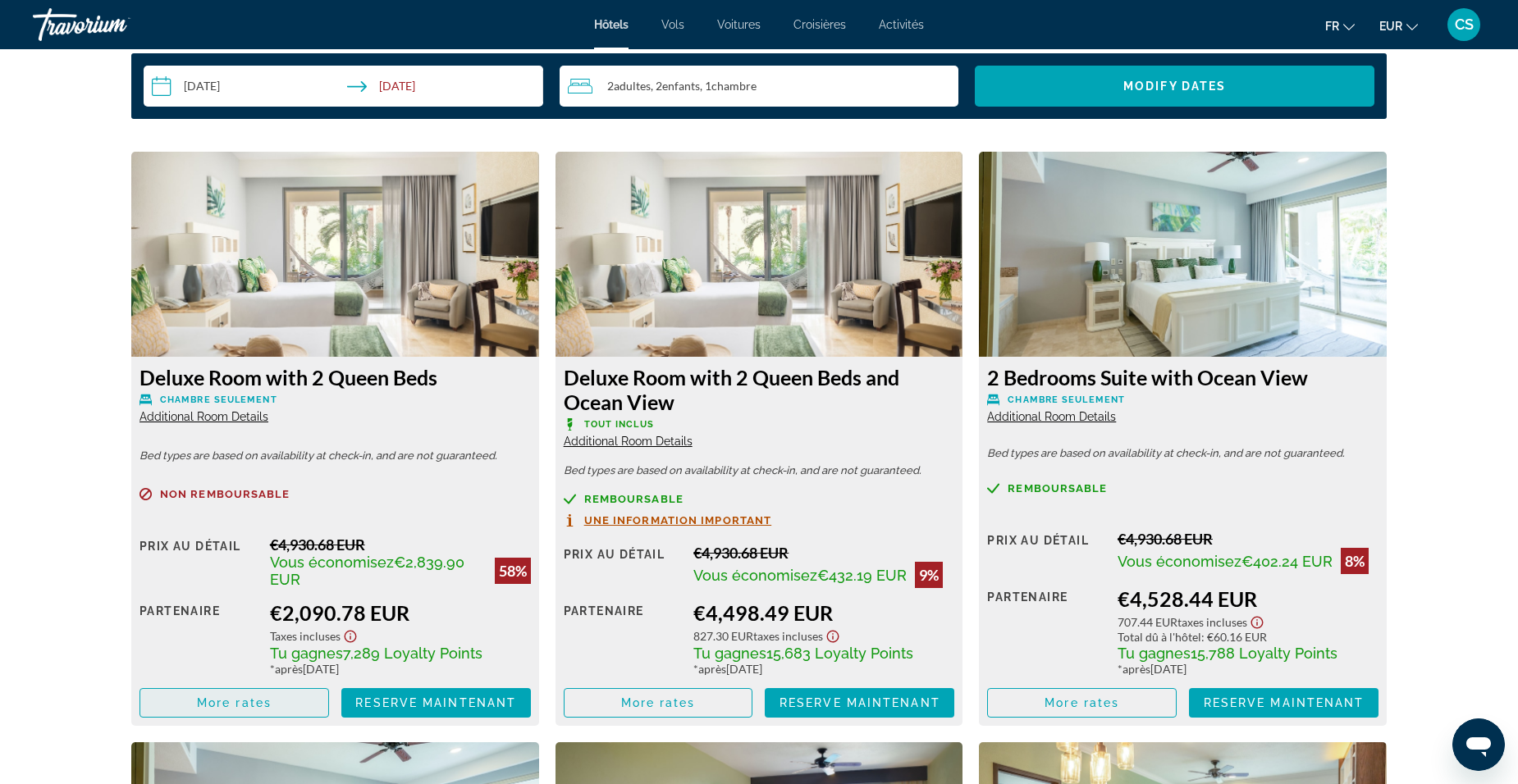
click at [250, 699] on span "More rates" at bounding box center [234, 703] width 75 height 13
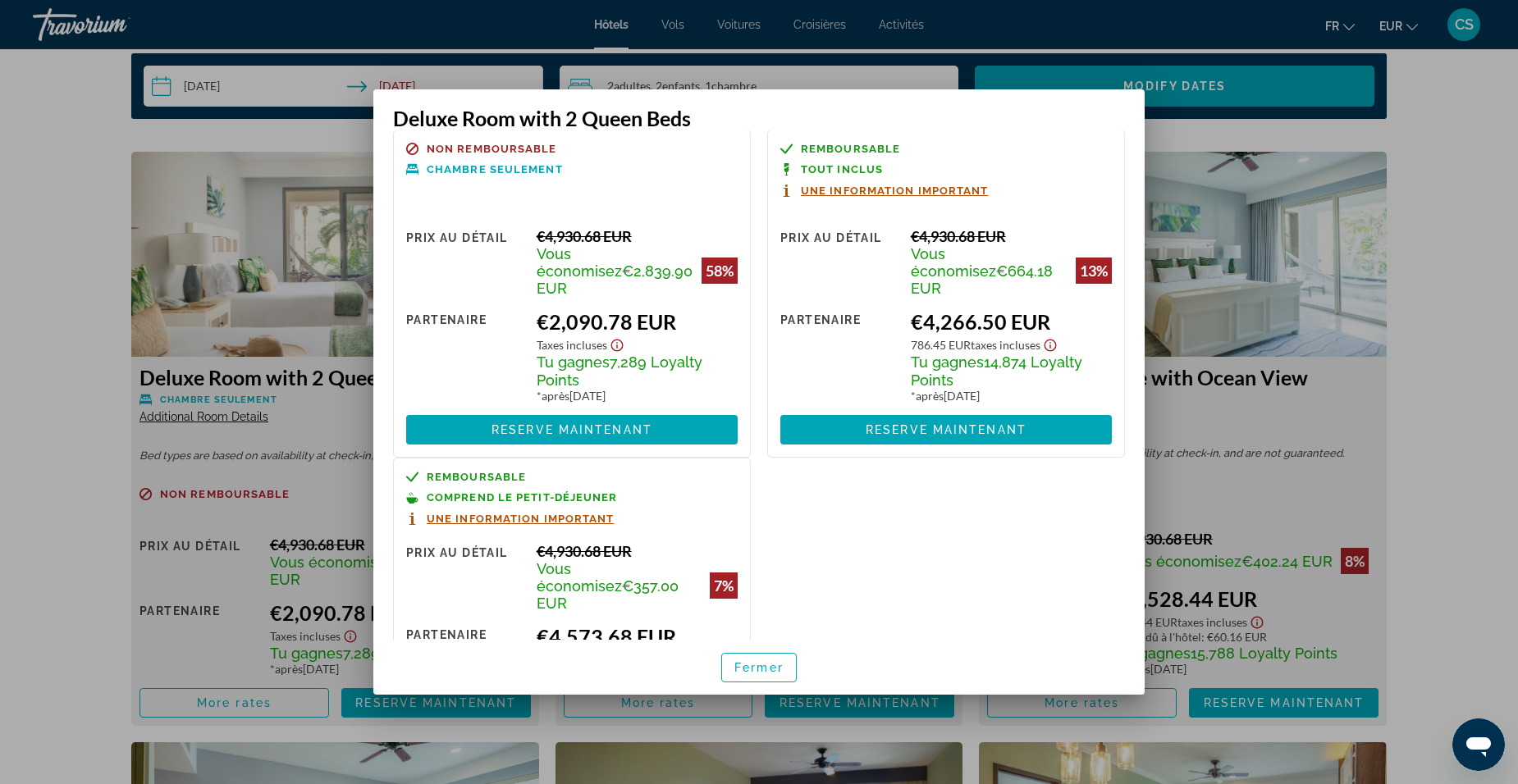
scroll to position [0, 0]
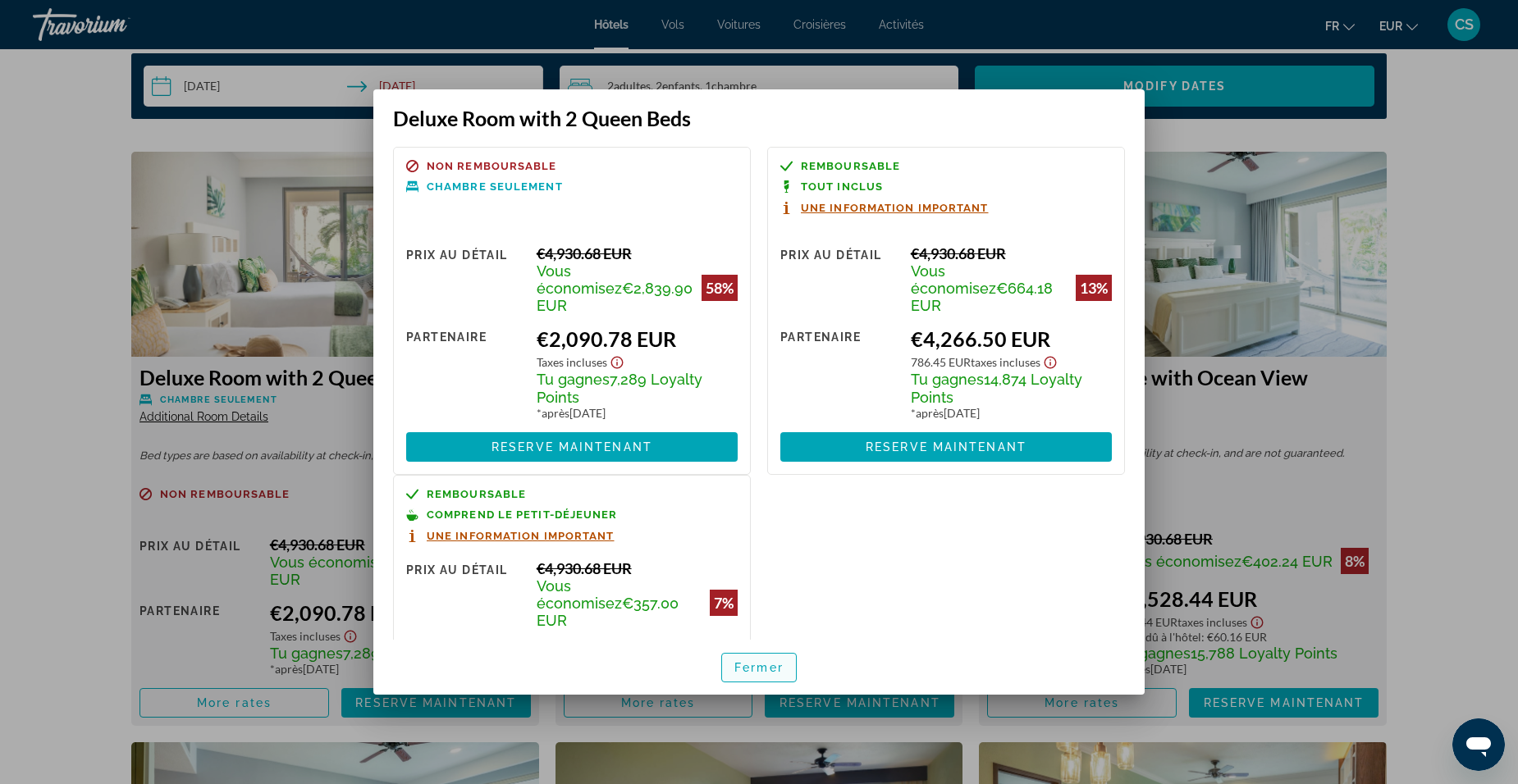
click at [770, 664] on span "Fermer" at bounding box center [759, 667] width 49 height 13
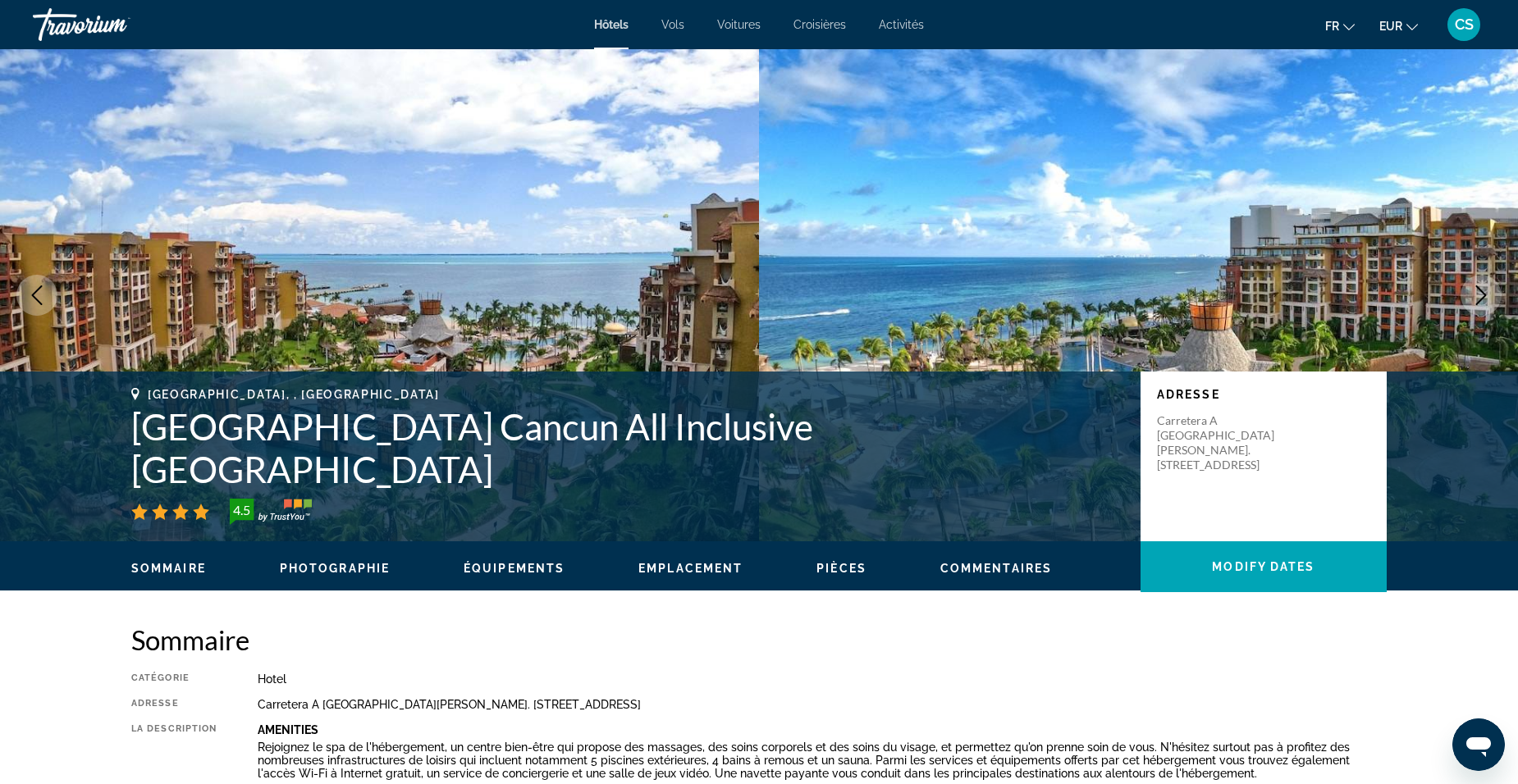
scroll to position [2170, 0]
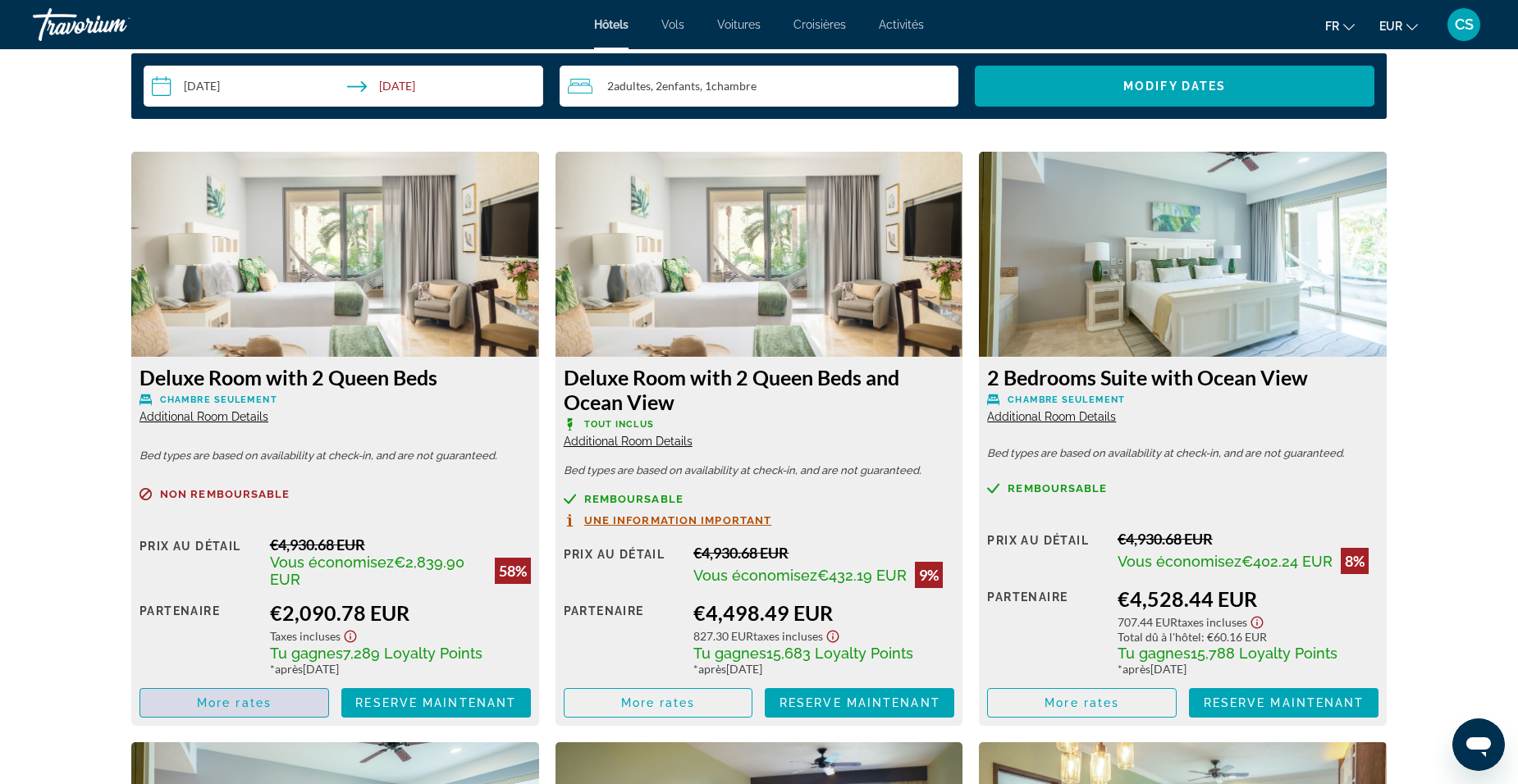
click at [278, 698] on span "Main content" at bounding box center [234, 703] width 188 height 40
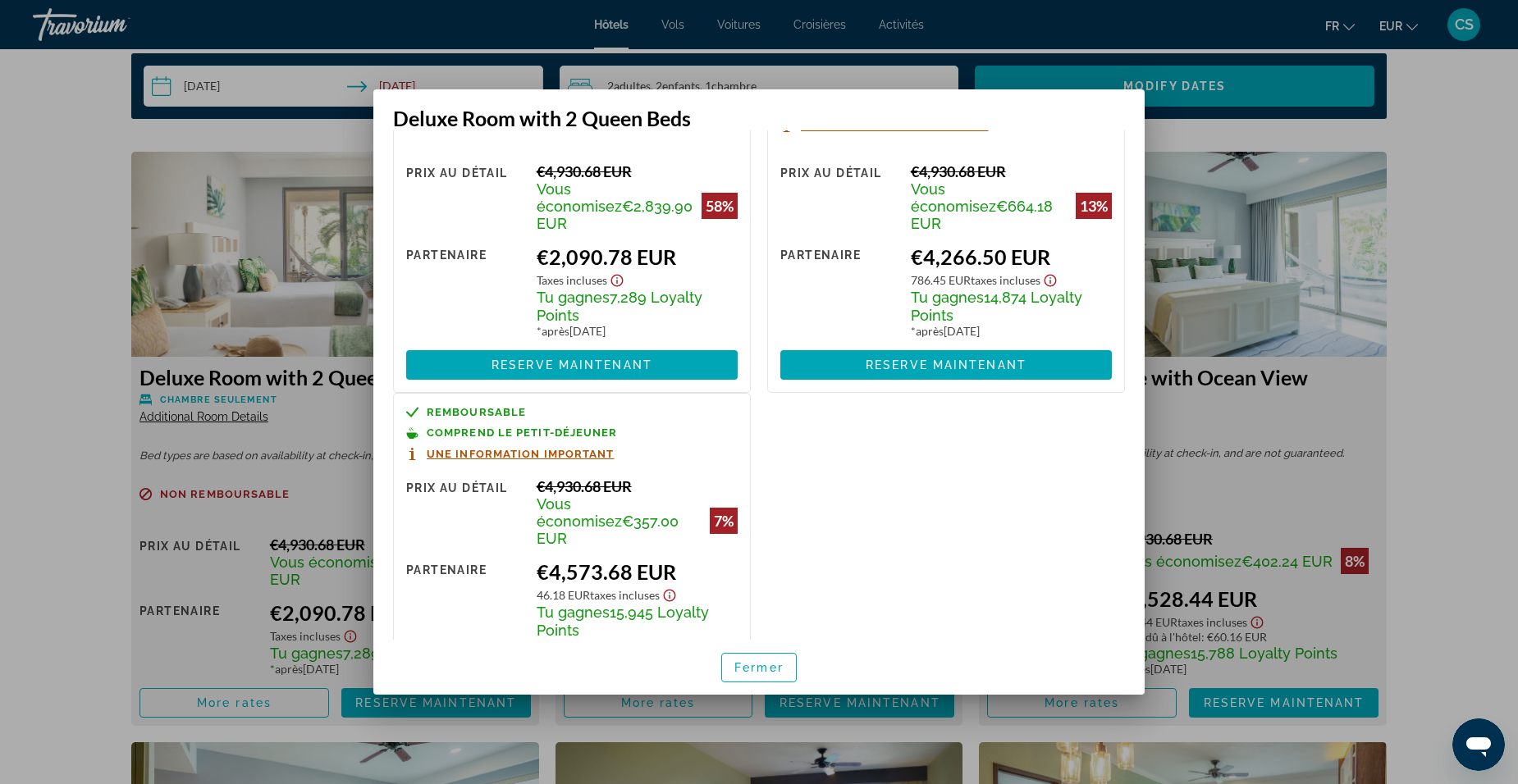
scroll to position [0, 0]
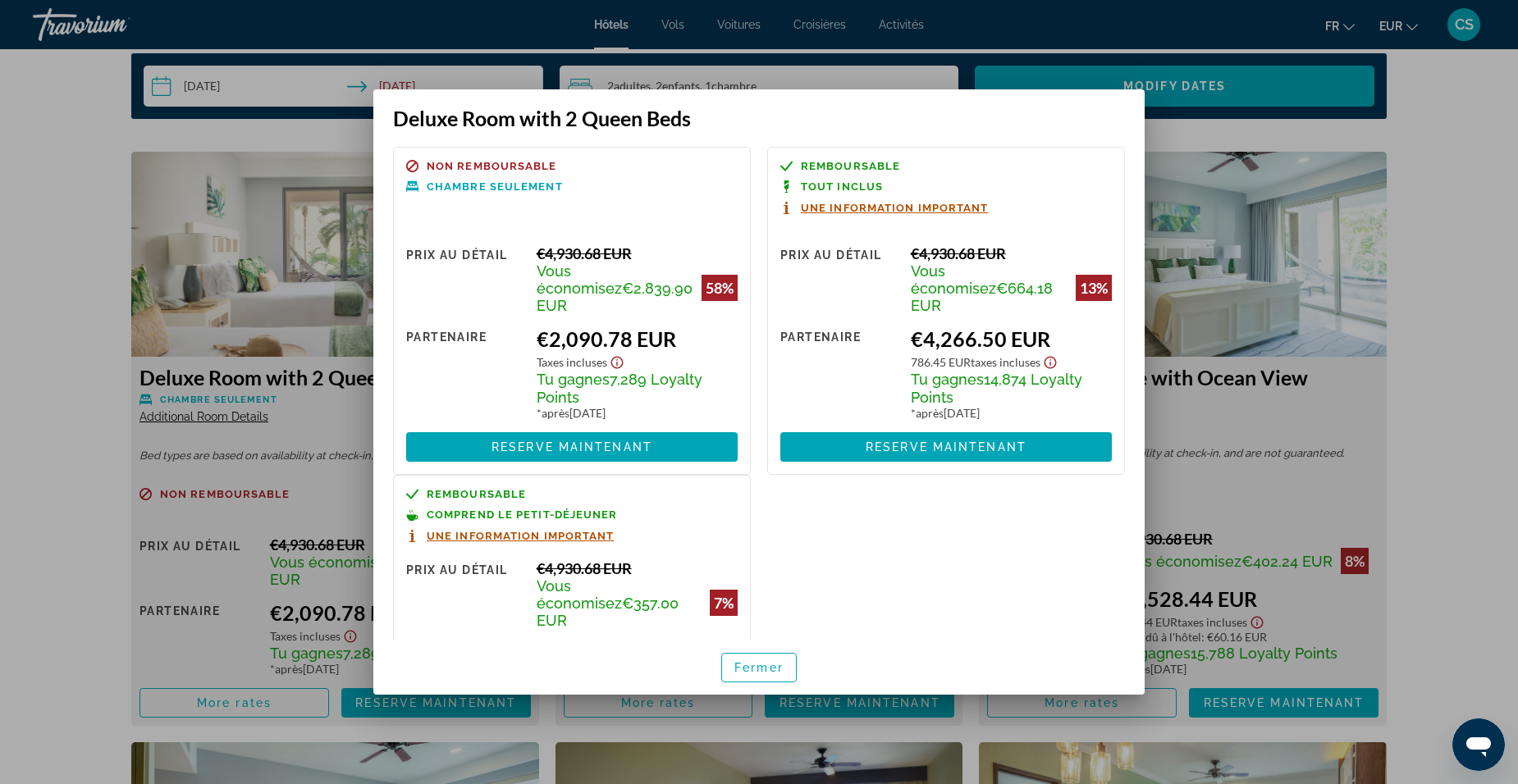
click at [1239, 132] on div at bounding box center [759, 392] width 1518 height 784
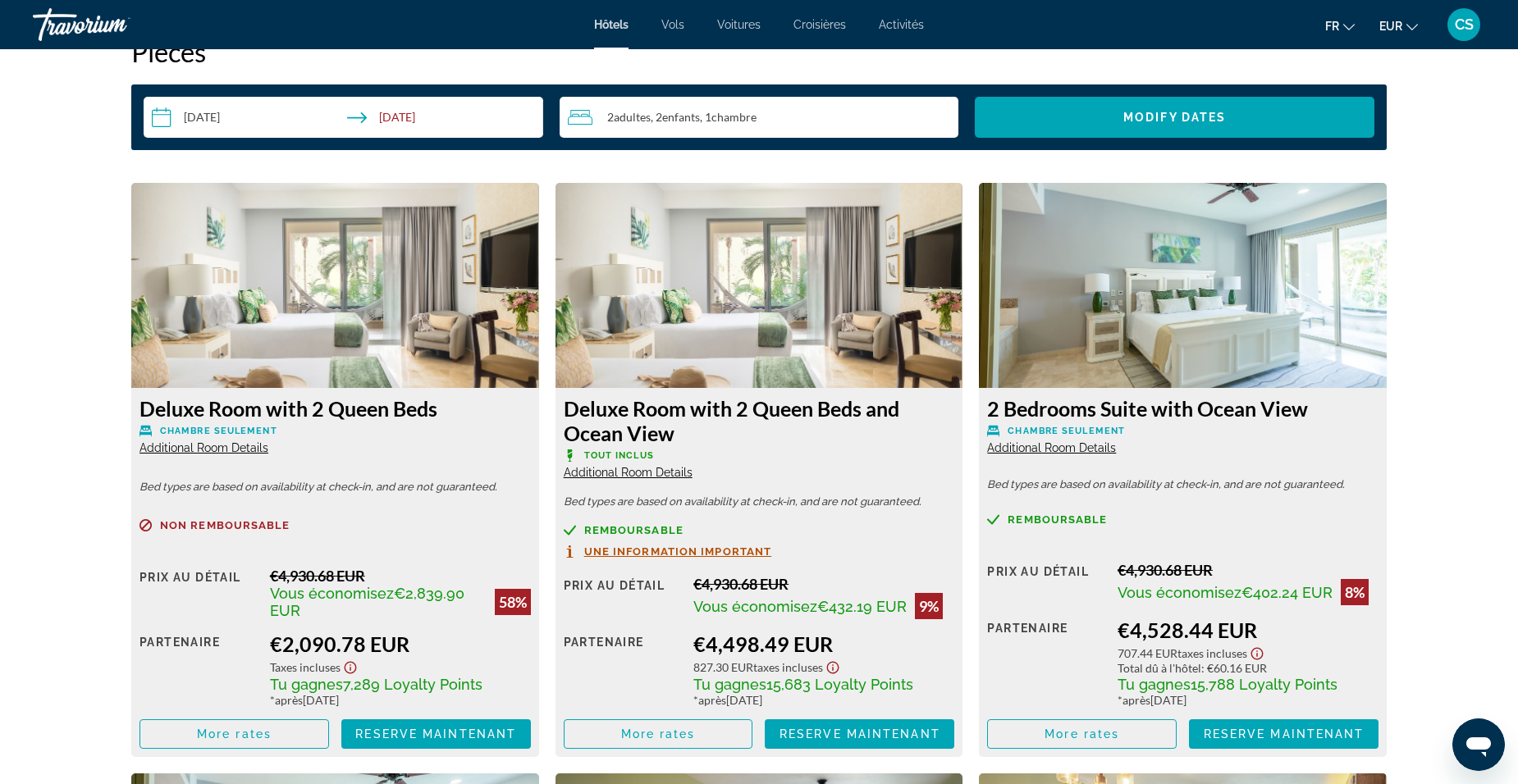
scroll to position [2170, 0]
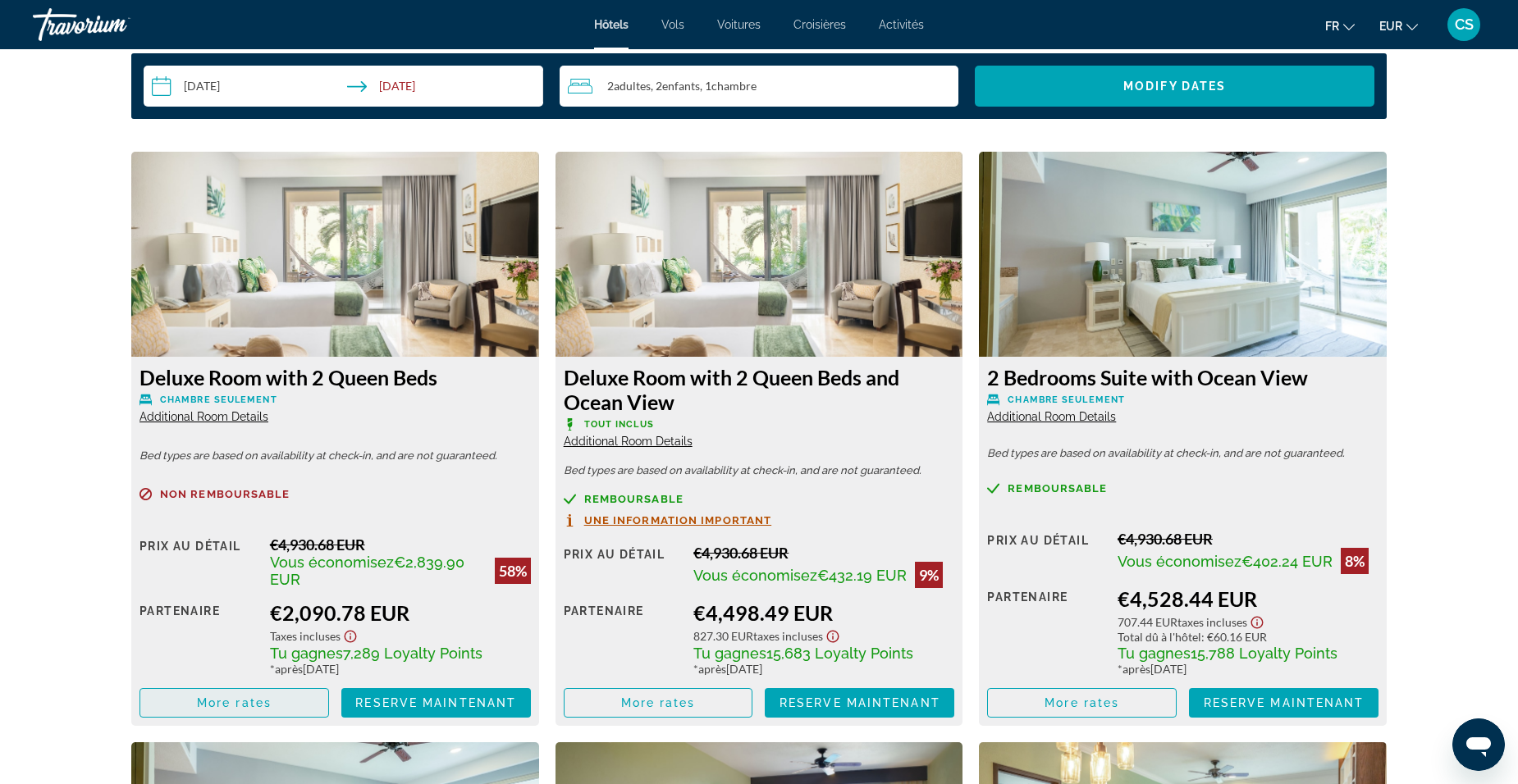
click at [226, 702] on span "More rates" at bounding box center [234, 703] width 75 height 13
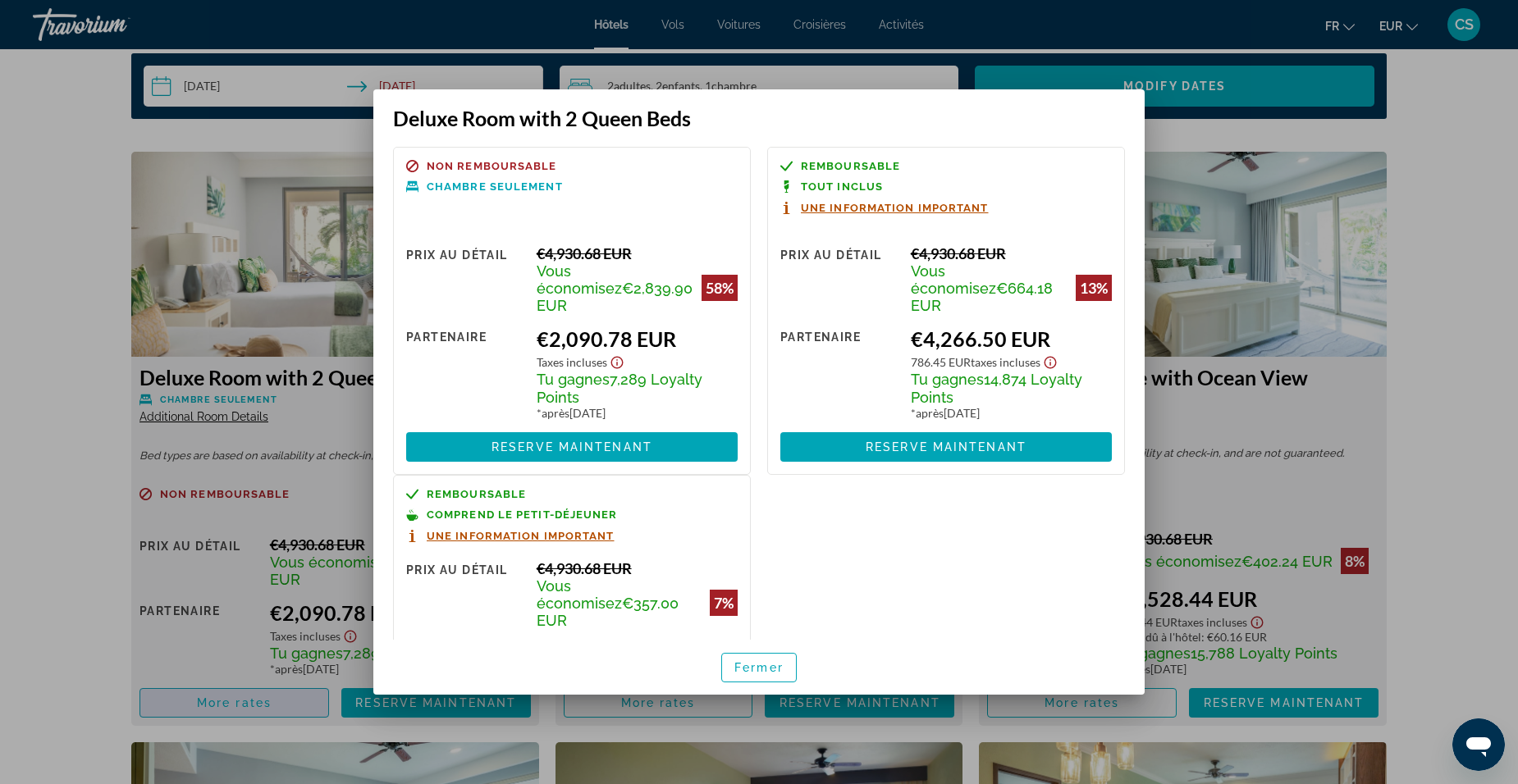
scroll to position [0, 0]
click at [146, 601] on div at bounding box center [759, 392] width 1518 height 784
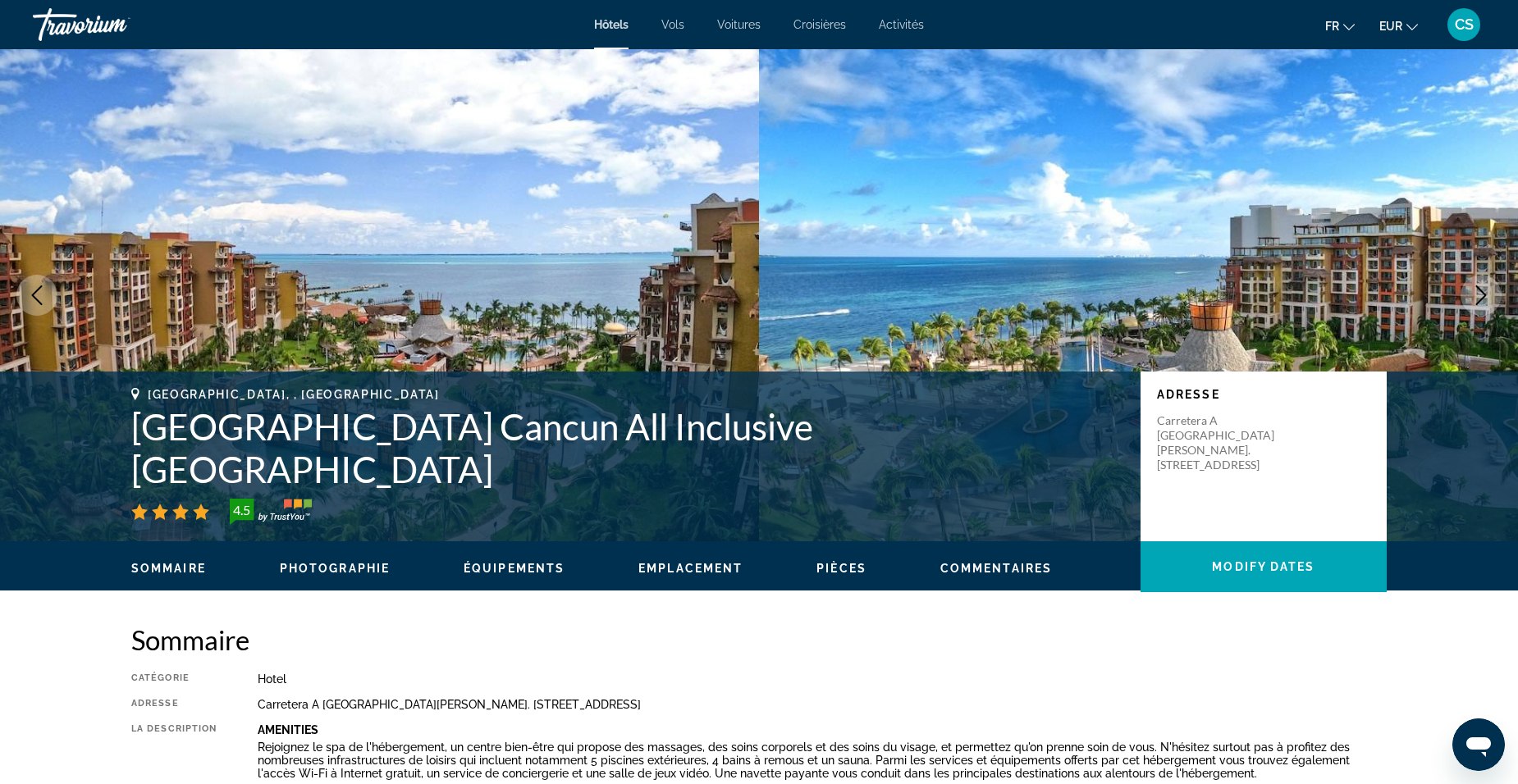
scroll to position [2170, 0]
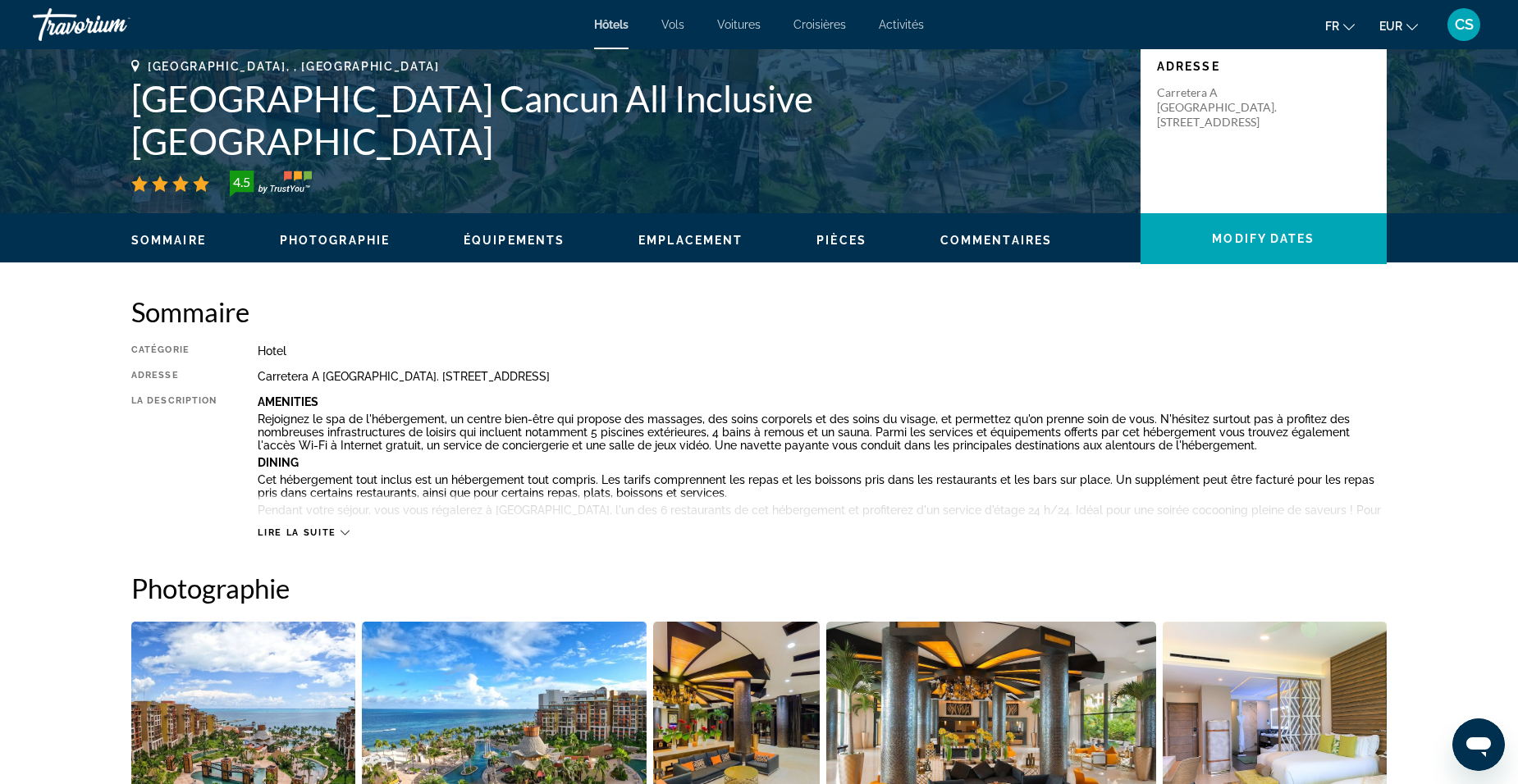
scroll to position [102, 0]
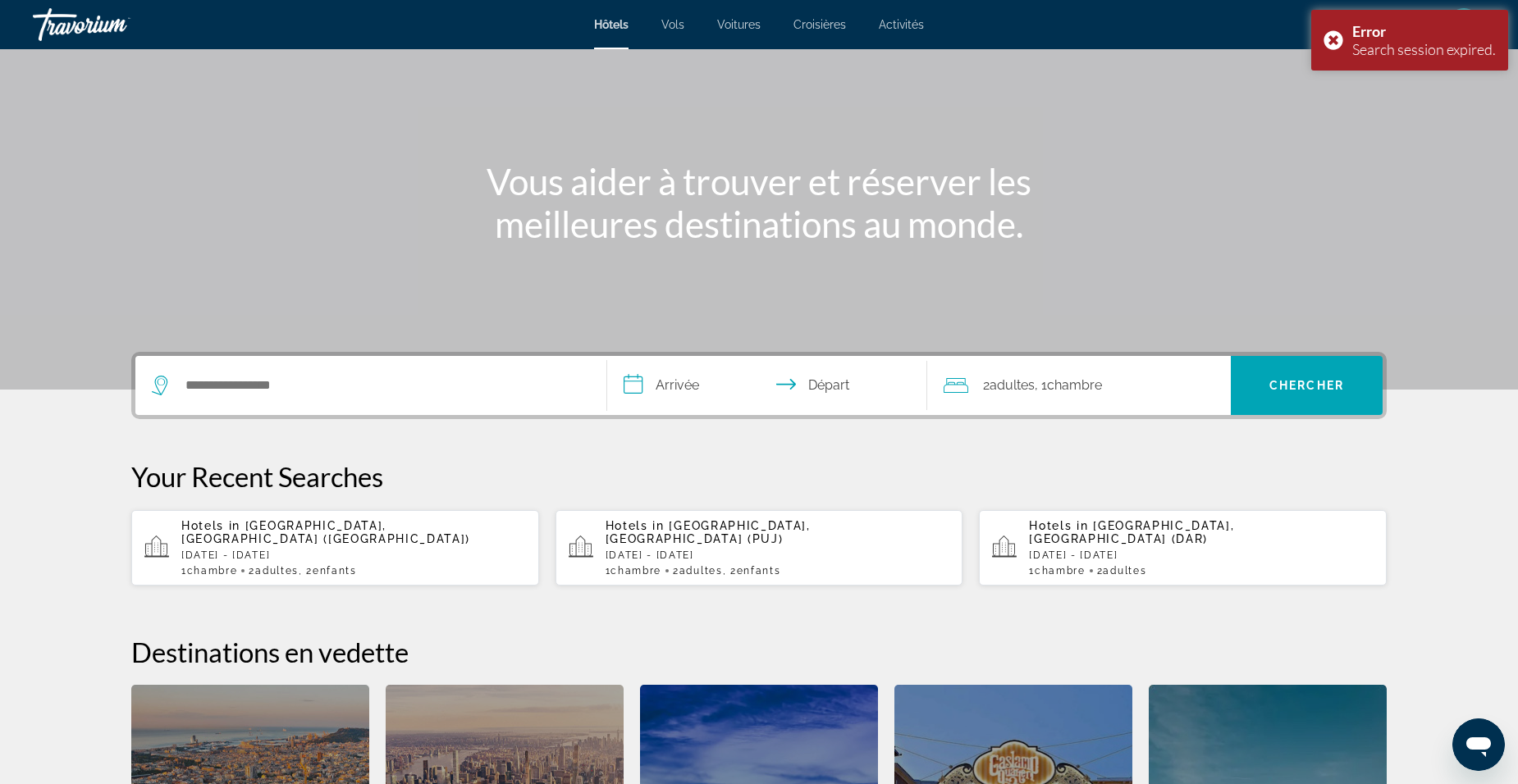
click at [366, 549] on p "[DATE] - [DATE]" at bounding box center [353, 555] width 344 height 12
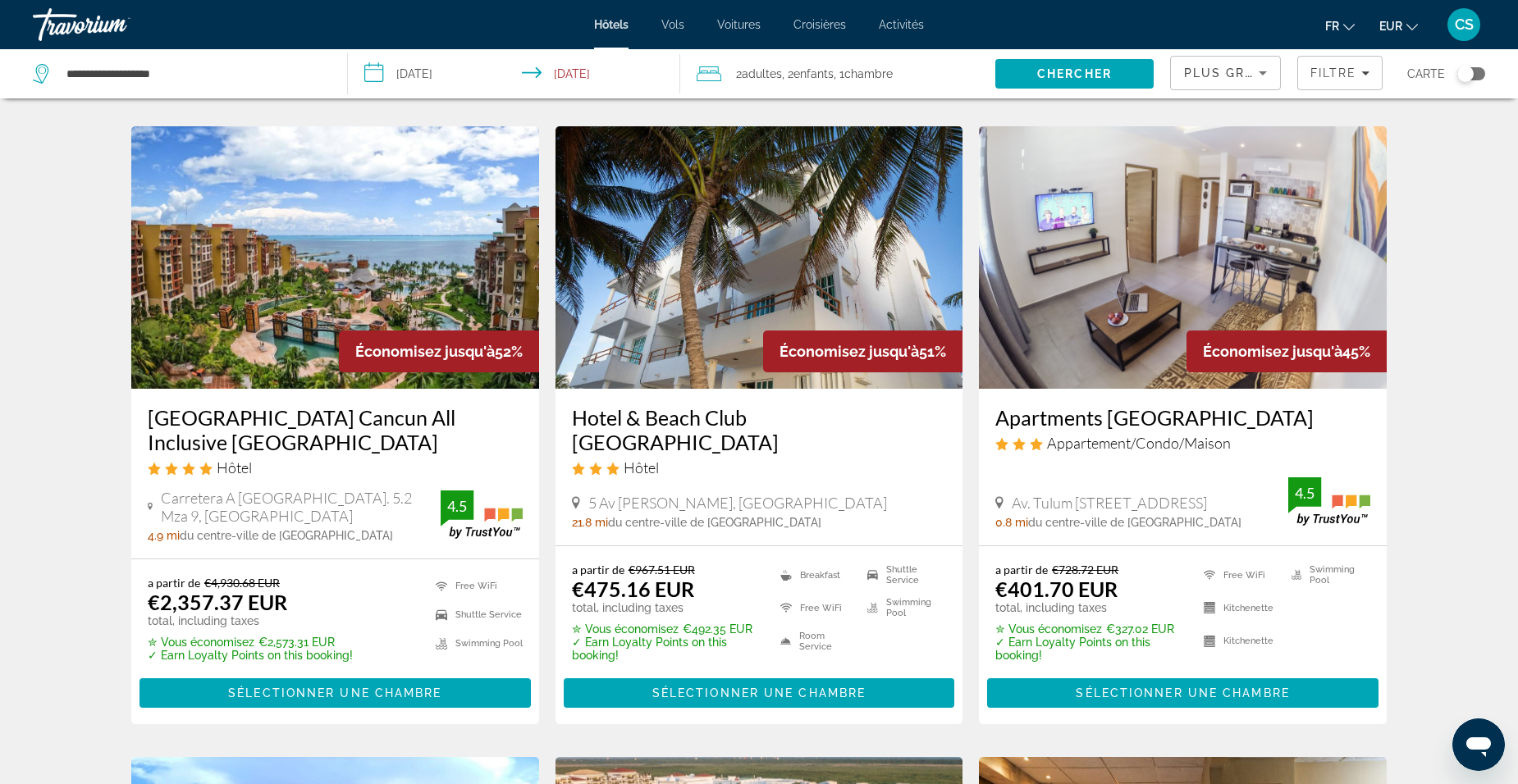
scroll to position [1313, 0]
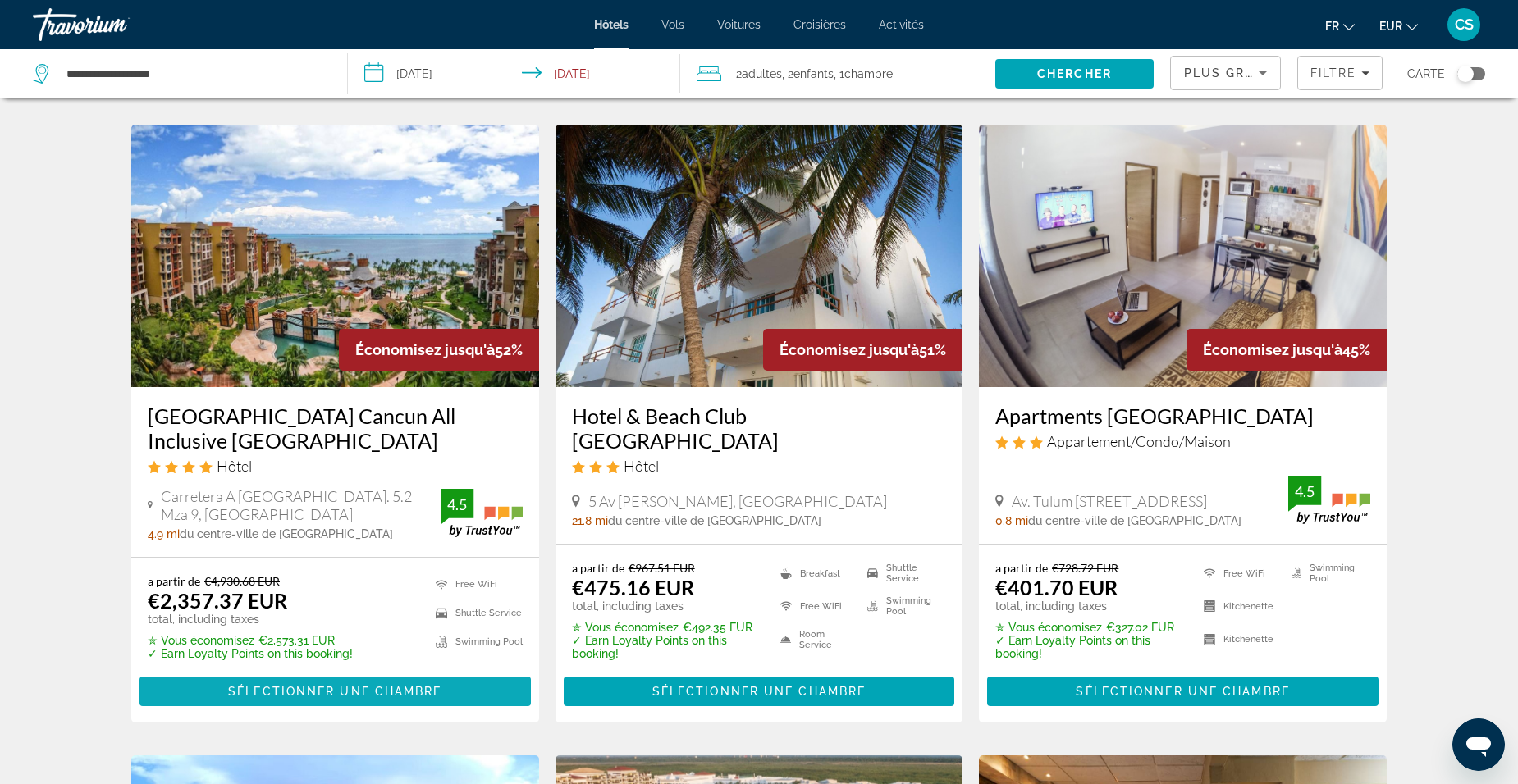
click at [274, 685] on span "Sélectionner une chambre" at bounding box center [335, 691] width 213 height 13
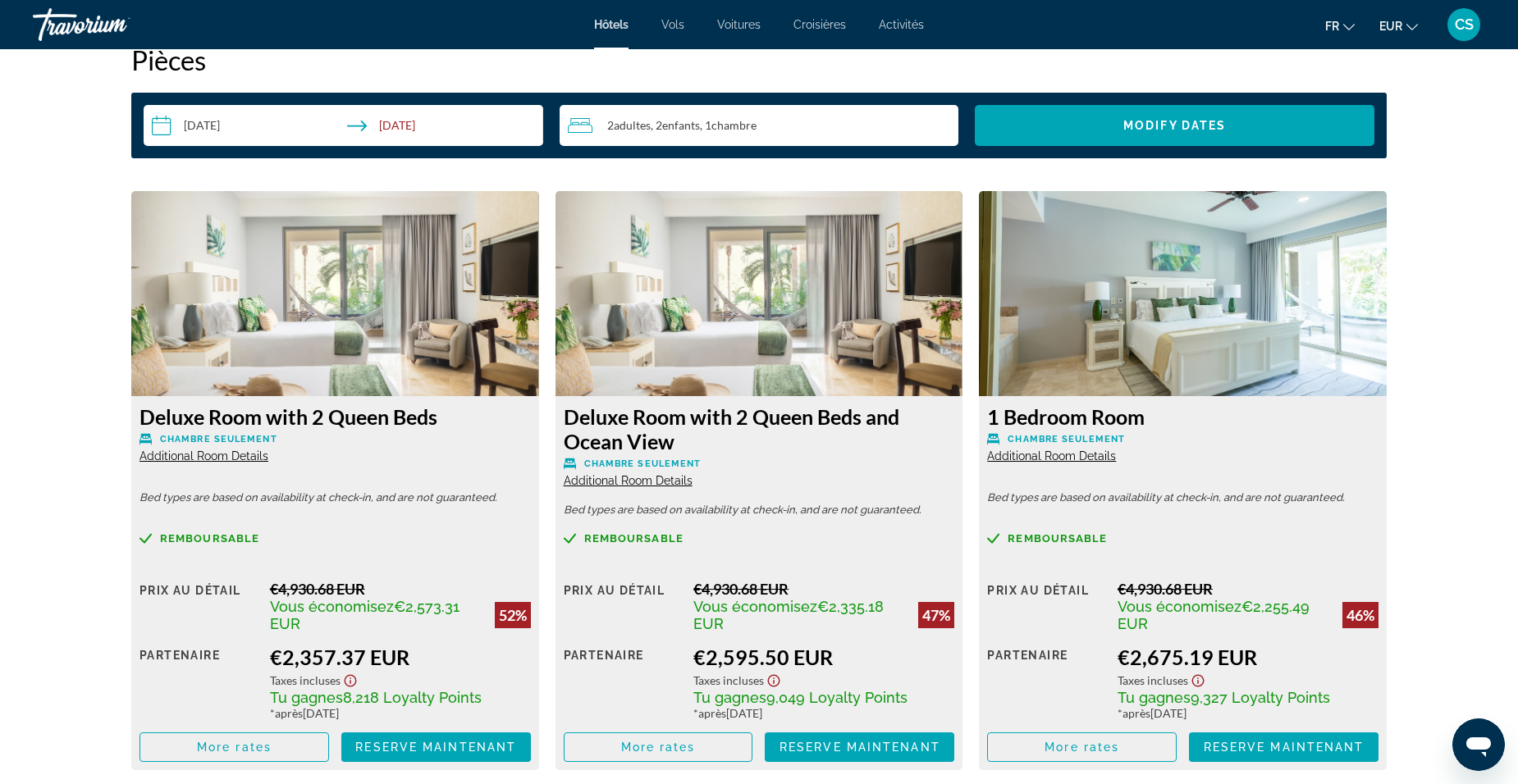
scroll to position [2133, 0]
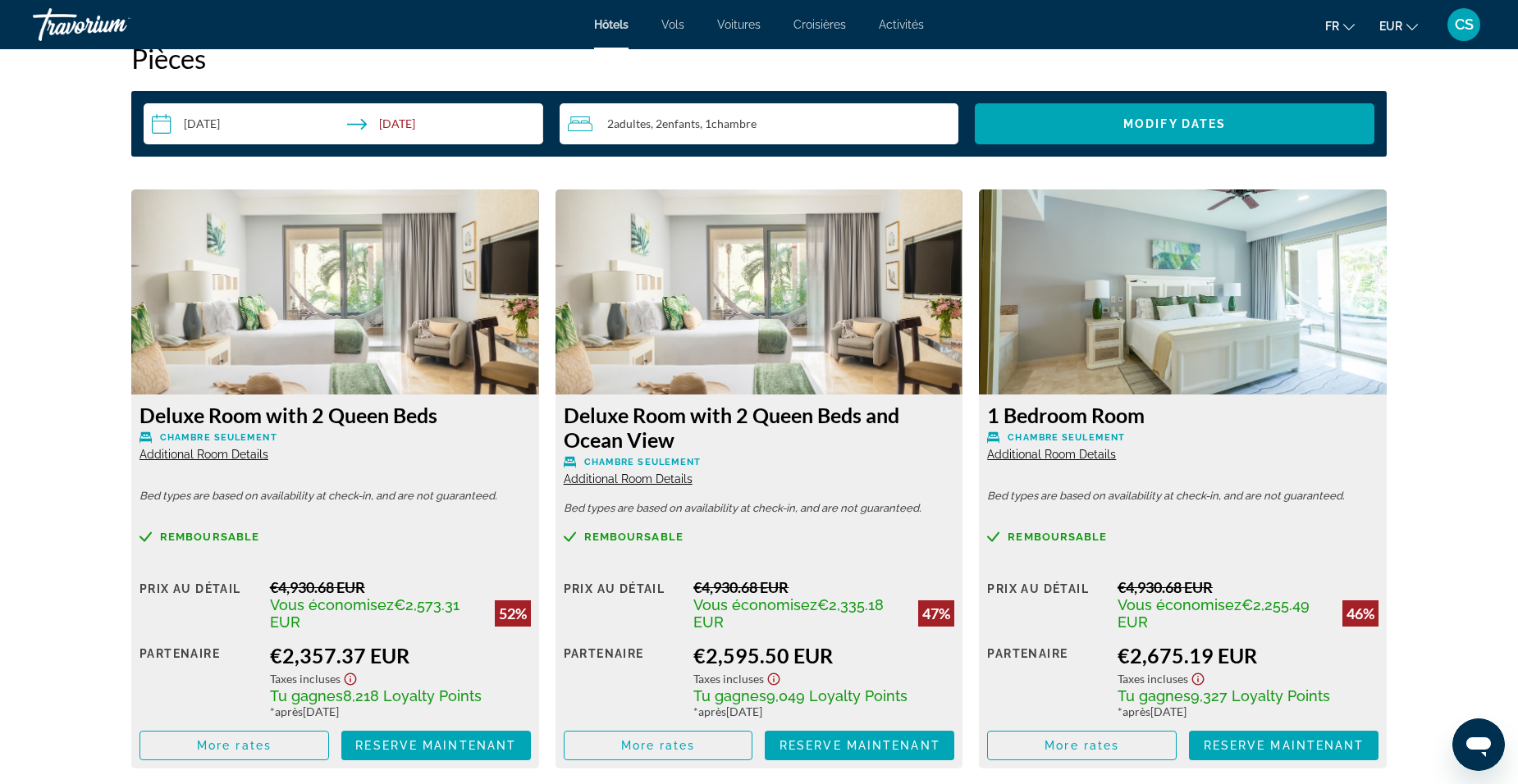
drag, startPoint x: 1, startPoint y: 485, endPoint x: 58, endPoint y: 371, distance: 127.5
